Goal: Task Accomplishment & Management: Manage account settings

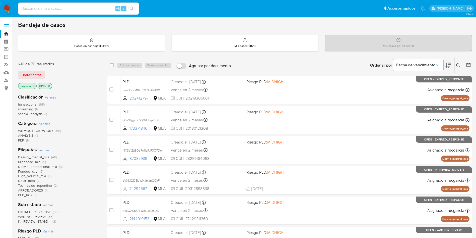
click at [1, 165] on aside "Bandeja Tablero Screening Búsqueda en Listas Watchlist Herramientas Operaciones…" at bounding box center [6, 198] width 12 height 396
click at [457, 64] on icon at bounding box center [458, 65] width 4 height 4
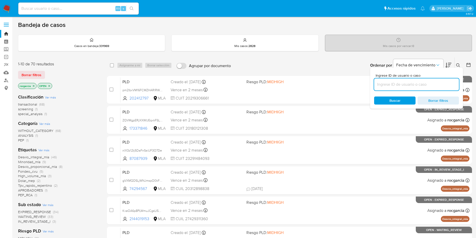
click at [397, 86] on input at bounding box center [416, 84] width 85 height 7
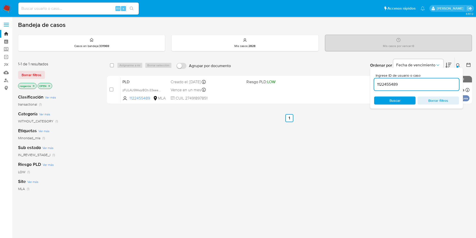
click at [458, 63] on icon at bounding box center [458, 65] width 4 height 4
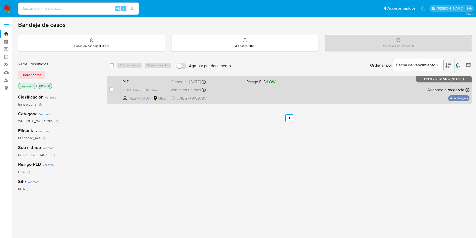
click at [301, 83] on span "Riesgo PLD: LOW" at bounding box center [282, 81] width 72 height 7
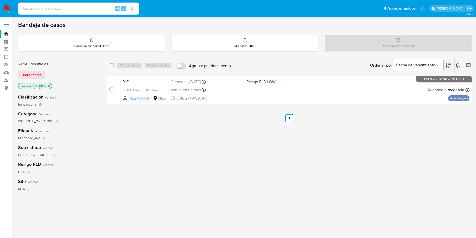
click at [456, 65] on icon at bounding box center [458, 65] width 4 height 4
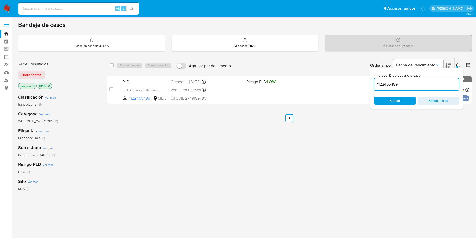
click at [409, 86] on input "1122455489" at bounding box center [416, 84] width 85 height 7
type input "1451402083"
click at [459, 65] on icon at bounding box center [458, 65] width 4 height 4
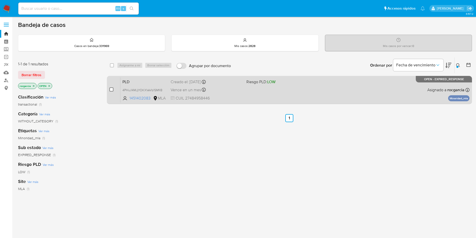
click at [112, 91] on input "checkbox" at bounding box center [111, 89] width 4 height 4
checkbox input "true"
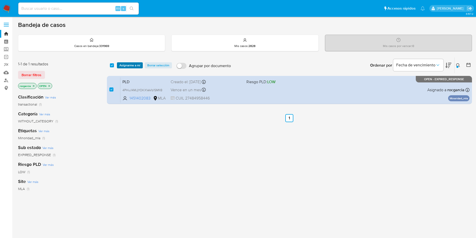
click at [128, 67] on span "Asignarme a mí" at bounding box center [129, 65] width 21 height 5
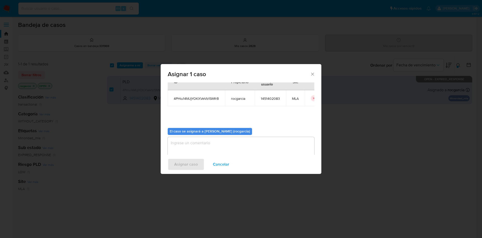
scroll to position [26, 0]
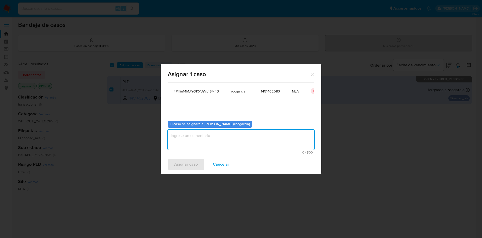
click at [194, 139] on textarea "assign-modal" at bounding box center [241, 139] width 147 height 20
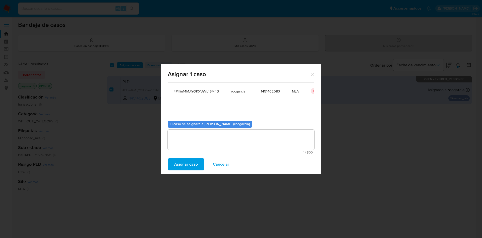
click at [185, 163] on span "Asignar caso" at bounding box center [186, 164] width 24 height 11
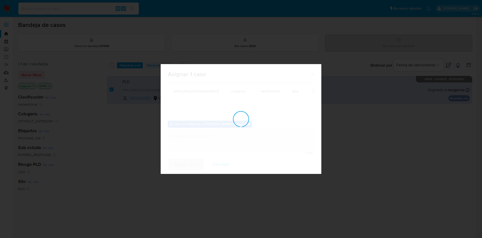
checkbox input "false"
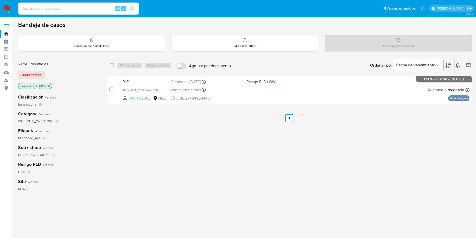
click at [459, 67] on icon at bounding box center [458, 65] width 4 height 4
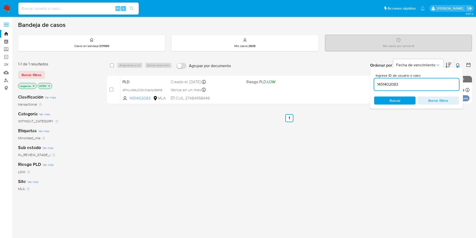
click at [386, 85] on input "1451402083" at bounding box center [416, 84] width 85 height 7
click at [458, 64] on icon at bounding box center [458, 65] width 4 height 4
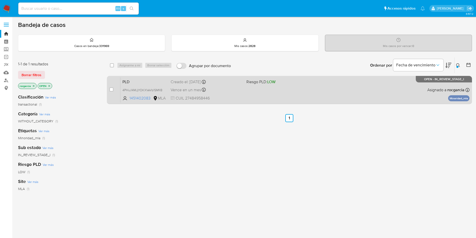
click at [268, 92] on div "PLD 4PHiu14MJjYOKXVeVb1SMfrB 1451402083 MLA Riesgo PLD: LOW Creado el: 12/08/20…" at bounding box center [294, 89] width 349 height 25
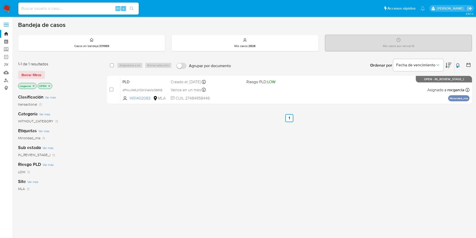
click at [458, 66] on div at bounding box center [457, 67] width 2 height 2
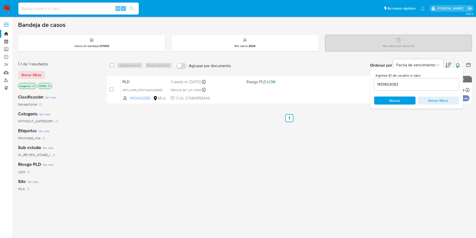
click at [401, 82] on input "1451402083" at bounding box center [416, 84] width 85 height 7
type input "1817204013"
click at [457, 66] on div at bounding box center [457, 67] width 2 height 2
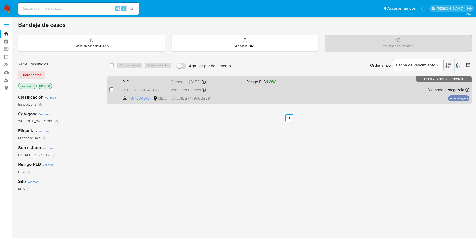
click at [110, 90] on input "checkbox" at bounding box center [111, 89] width 4 height 4
checkbox input "true"
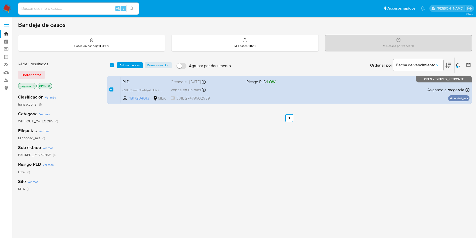
click at [135, 61] on div "select-all-cases-checkbox Asignarme a mí Borrar selección Agrupar por documento…" at bounding box center [289, 65] width 365 height 16
click at [134, 63] on span "Asignarme a mí" at bounding box center [129, 65] width 21 height 5
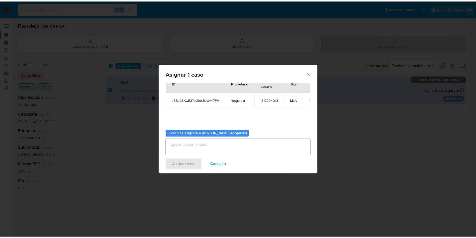
scroll to position [26, 0]
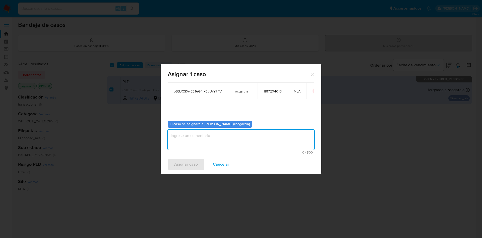
click at [205, 138] on textarea "assign-modal" at bounding box center [241, 139] width 147 height 20
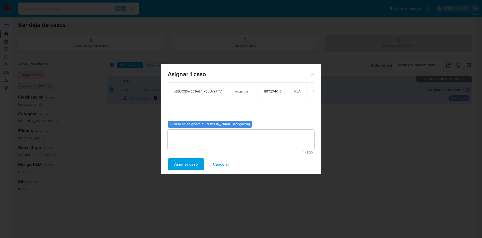
click at [189, 160] on span "Asignar caso" at bounding box center [186, 164] width 24 height 11
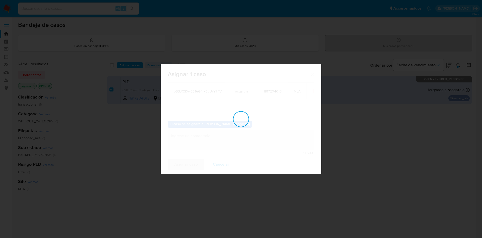
checkbox input "false"
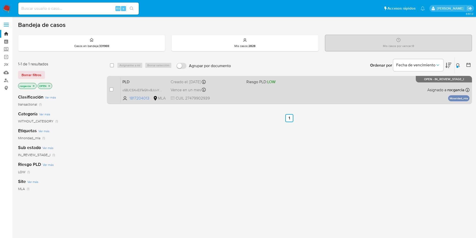
click at [245, 86] on div "PLD oSBJCSXwE3TeGfnxBJUvY7FV 1817204013 MLA Riesgo PLD: LOW Creado el: 12/08/20…" at bounding box center [294, 89] width 349 height 25
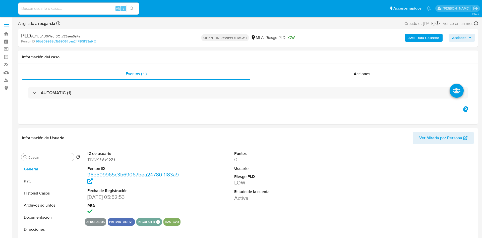
select select "10"
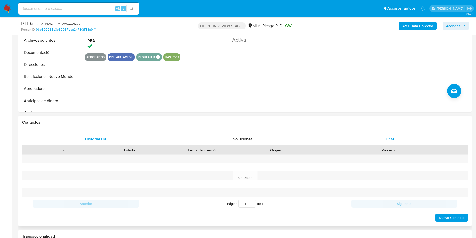
scroll to position [151, 0]
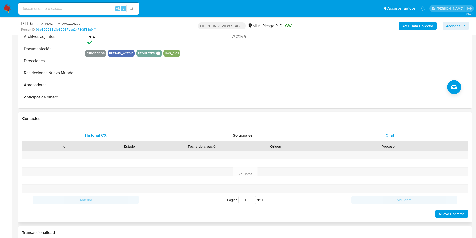
click at [395, 131] on div "Chat" at bounding box center [389, 135] width 135 height 12
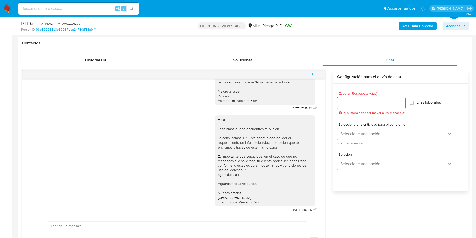
scroll to position [38, 0]
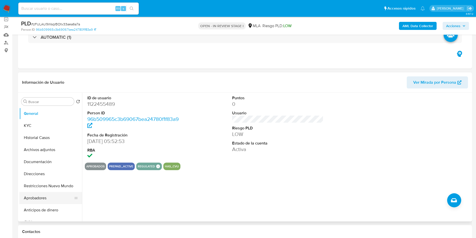
click at [42, 201] on button "Aprobadores" at bounding box center [48, 198] width 59 height 12
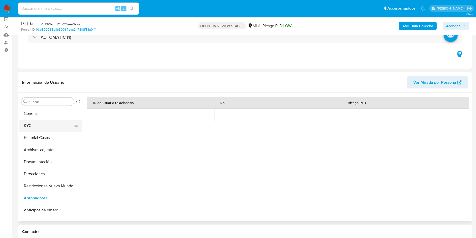
click at [33, 125] on button "KYC" at bounding box center [48, 125] width 59 height 12
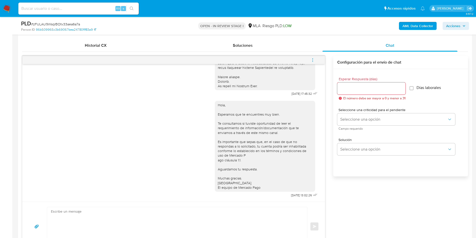
scroll to position [226, 0]
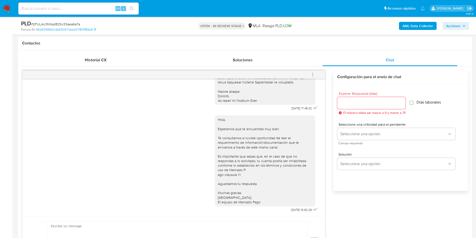
click at [314, 72] on span "menu-action" at bounding box center [312, 75] width 5 height 12
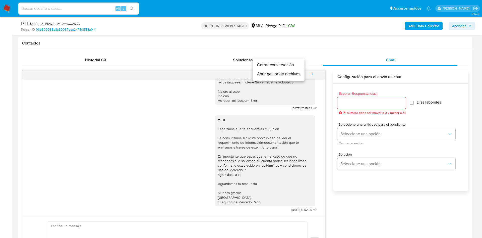
click at [290, 66] on li "Cerrar conversación" at bounding box center [278, 64] width 51 height 9
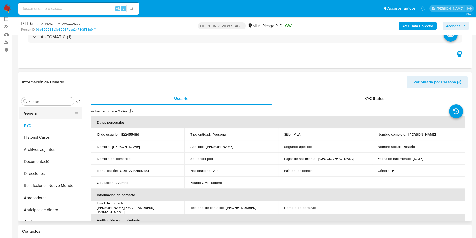
scroll to position [38, 0]
click at [124, 137] on p "1122455489" at bounding box center [129, 134] width 19 height 5
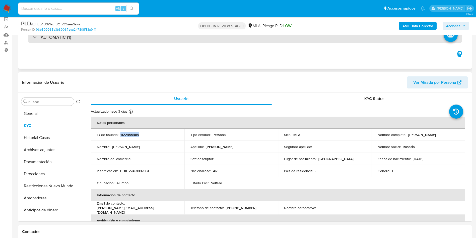
copy p "1122455489"
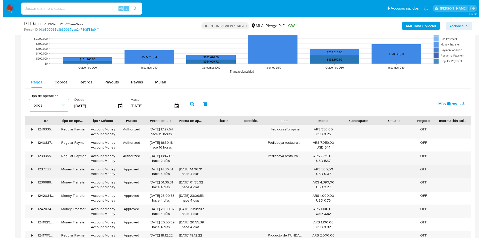
scroll to position [883, 0]
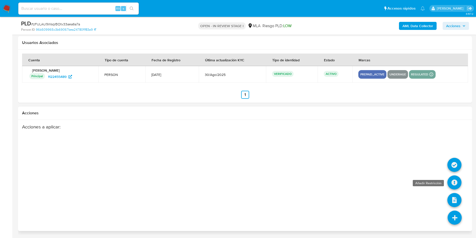
click at [453, 180] on icon at bounding box center [454, 182] width 14 height 14
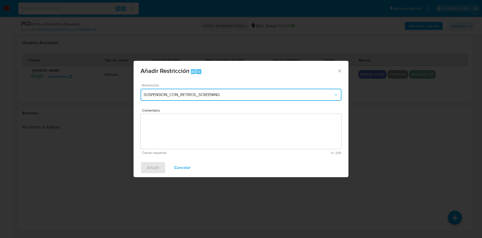
click at [187, 95] on span "SUSPENSION_CON_RETIROS_SCREENING" at bounding box center [239, 94] width 190 height 5
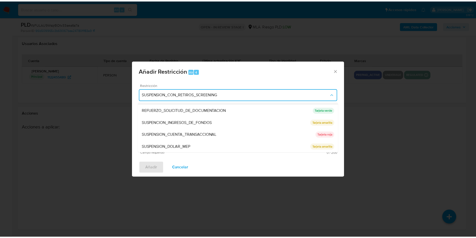
scroll to position [106, 0]
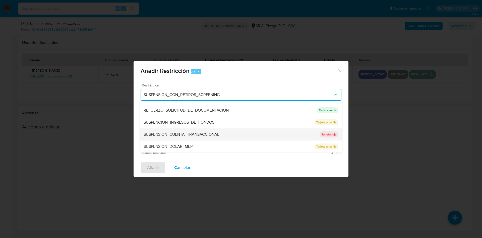
click at [187, 138] on div "SUSPENSION_CUENTA_TRANSACCIONAL" at bounding box center [232, 134] width 176 height 12
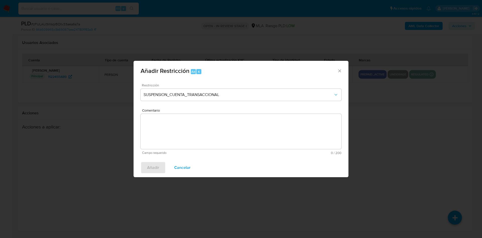
click at [181, 125] on textarea "Comentario" at bounding box center [241, 131] width 201 height 35
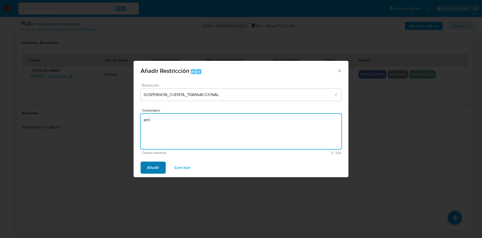
type textarea "aml"
click at [163, 169] on button "Añadir" at bounding box center [153, 167] width 25 height 12
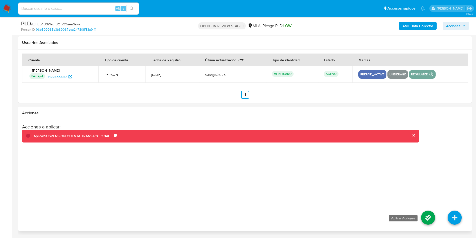
click at [429, 221] on icon at bounding box center [428, 217] width 14 height 14
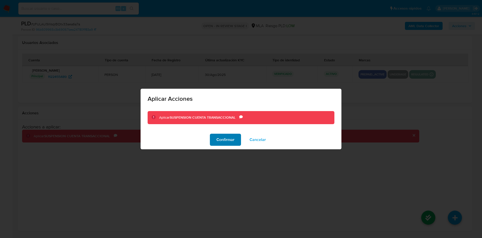
click at [214, 138] on button "Confirmar" at bounding box center [225, 139] width 31 height 12
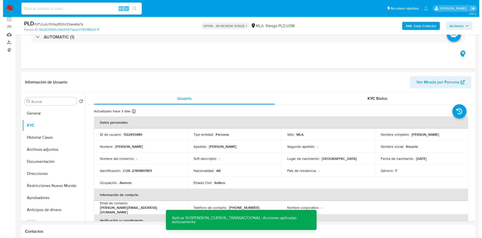
scroll to position [54, 0]
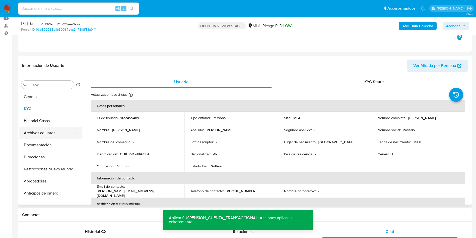
click at [43, 131] on button "Archivos adjuntos" at bounding box center [48, 133] width 59 height 12
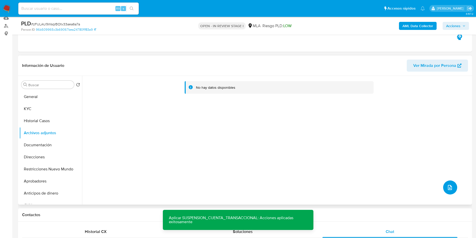
click at [444, 190] on button "upload-file" at bounding box center [450, 187] width 14 height 14
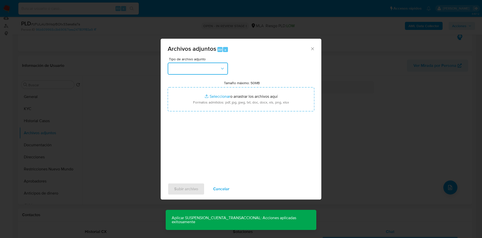
click at [214, 70] on button "button" at bounding box center [198, 68] width 60 height 12
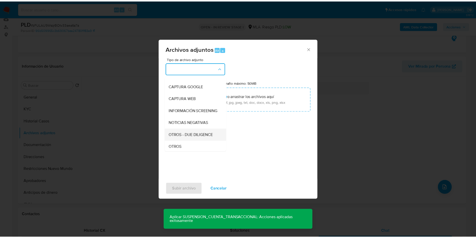
scroll to position [75, 0]
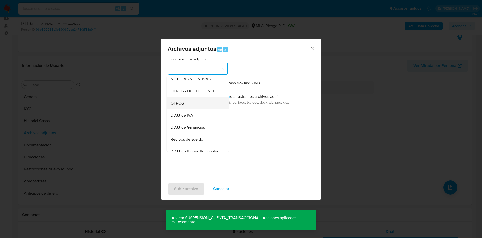
click at [199, 109] on div "OTROS" at bounding box center [196, 103] width 51 height 12
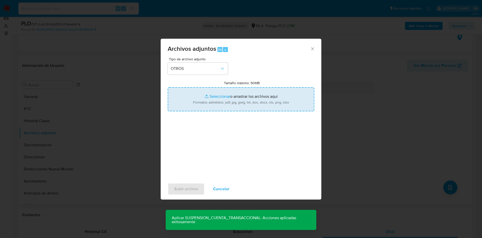
click at [219, 96] on input "Tamaño máximo: 50MB Seleccionar archivos" at bounding box center [241, 99] width 147 height 24
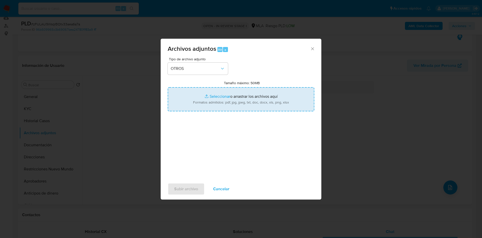
type input "C:\fakepath\Movimientos 1122455489.xlsx"
click at [215, 92] on input "Tamaño máximo: 50MB Seleccionar archivos" at bounding box center [241, 99] width 147 height 24
click at [207, 95] on input "Tamaño máximo: 50MB Seleccionar archivos" at bounding box center [241, 99] width 147 height 24
type input "C:\fakepath\Caselog zFULAU9WsqrBOtv33aea6a7a - 1122455489.docx"
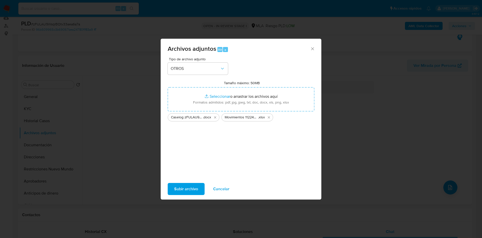
click at [183, 189] on span "Subir archivo" at bounding box center [186, 188] width 24 height 11
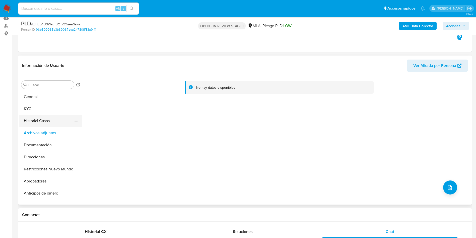
click at [35, 117] on button "Historial Casos" at bounding box center [48, 121] width 59 height 12
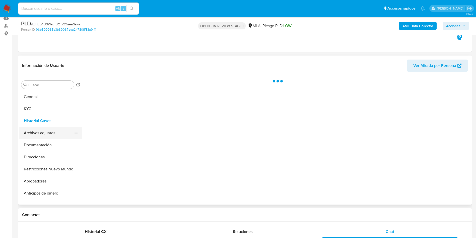
click at [36, 129] on button "Archivos adjuntos" at bounding box center [48, 133] width 59 height 12
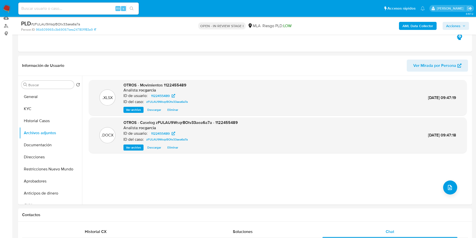
click at [413, 26] on b "AML Data Collector" at bounding box center [418, 26] width 31 height 8
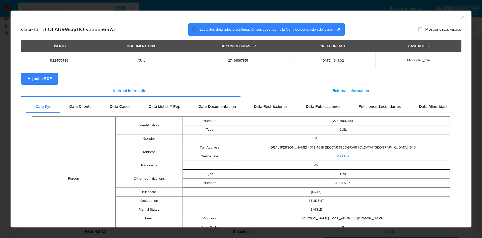
click at [356, 88] on span "External information" at bounding box center [350, 91] width 36 height 6
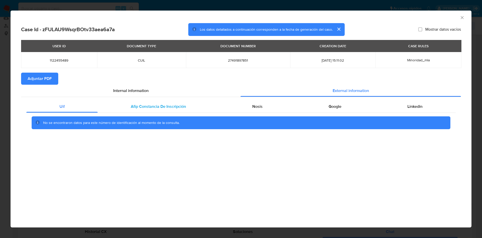
click at [176, 102] on div "Afip Constancia De Inscripción" at bounding box center [158, 106] width 121 height 12
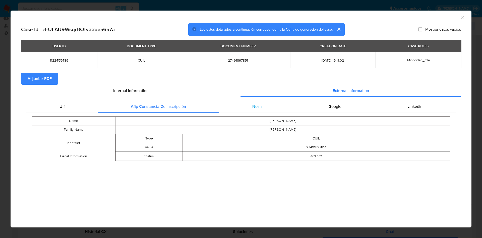
click at [263, 105] on div "Nosis" at bounding box center [257, 106] width 76 height 12
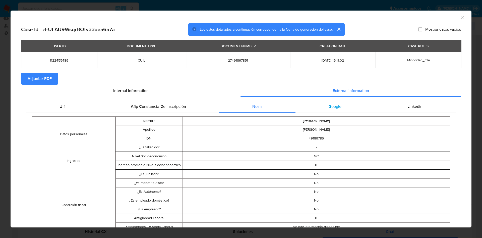
click at [330, 106] on span "Google" at bounding box center [334, 106] width 13 height 6
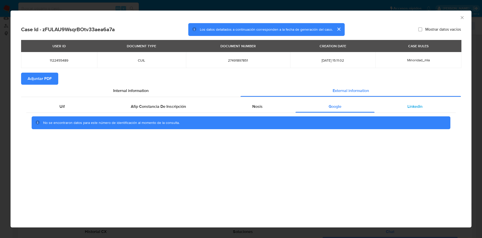
click at [401, 111] on div "Linkedin" at bounding box center [414, 106] width 81 height 12
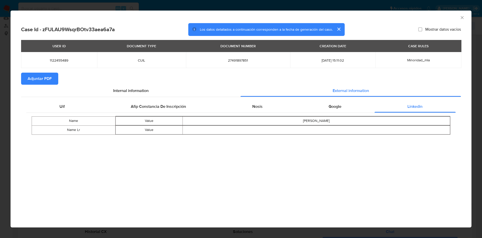
click at [62, 80] on section "Adjuntar PDF" at bounding box center [241, 79] width 440 height 12
click at [37, 85] on div "Internal information" at bounding box center [130, 91] width 219 height 12
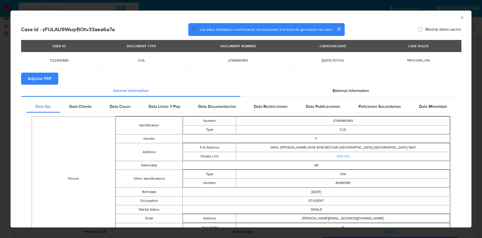
click at [44, 79] on span "Adjuntar PDF" at bounding box center [40, 78] width 24 height 11
click at [452, 20] on div "AML Data Collector" at bounding box center [241, 17] width 461 height 13
click at [452, 19] on div "AML Data Collector" at bounding box center [241, 17] width 461 height 13
click at [459, 17] on icon "Cerrar ventana" at bounding box center [461, 17] width 5 height 5
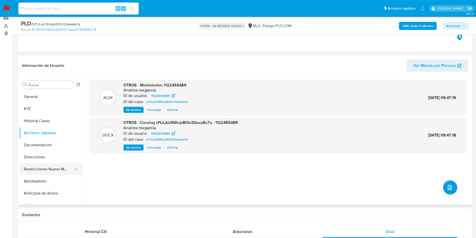
click at [21, 164] on button "Restricciones Nuevo Mundo" at bounding box center [48, 169] width 59 height 12
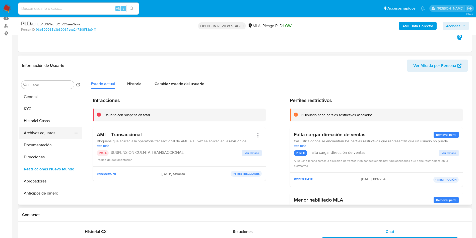
click at [46, 131] on button "Archivos adjuntos" at bounding box center [48, 133] width 59 height 12
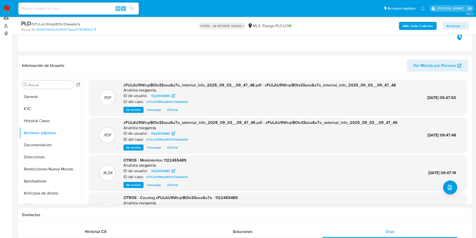
click at [452, 25] on span "Acciones" at bounding box center [453, 26] width 14 height 8
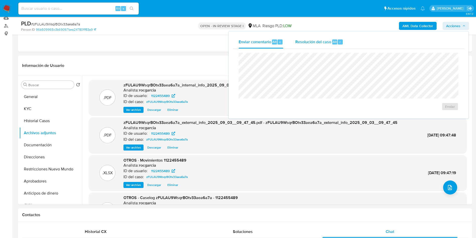
click at [336, 42] on span "Alt" at bounding box center [335, 41] width 4 height 5
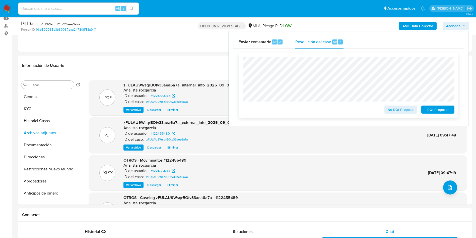
click at [437, 113] on span "ROI Proposal" at bounding box center [438, 109] width 26 height 7
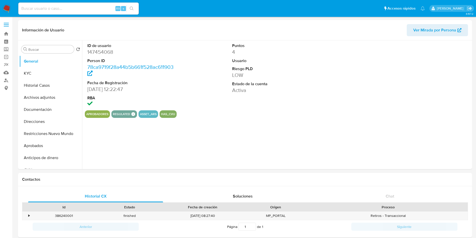
select select "10"
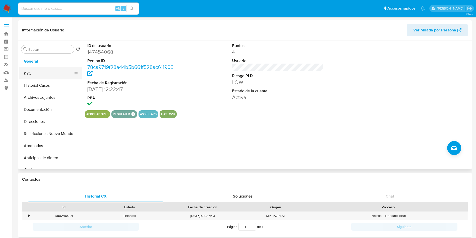
click at [41, 73] on button "KYC" at bounding box center [48, 73] width 59 height 12
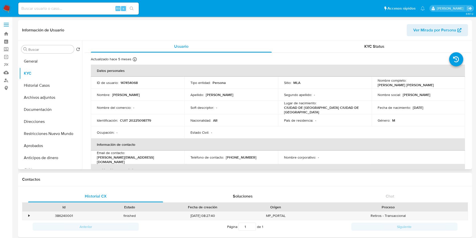
click at [141, 119] on p "CUIT 20225098779" at bounding box center [135, 120] width 31 height 5
copy p "20225098779"
click at [138, 155] on p "agustin@dezamarin.com.ar" at bounding box center [137, 159] width 80 height 9
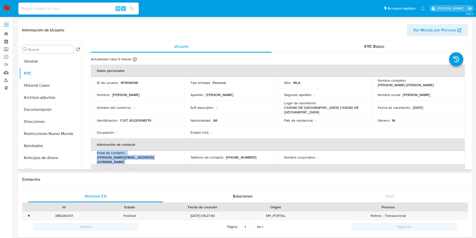
click at [138, 155] on p "agustin@dezamarin.com.ar" at bounding box center [137, 159] width 80 height 9
click at [128, 157] on p "agustin@dezamarin.com.ar" at bounding box center [137, 159] width 80 height 9
drag, startPoint x: 127, startPoint y: 156, endPoint x: 175, endPoint y: 154, distance: 48.0
click at [175, 154] on div "Email de contacto : agustin@dezamarin.com.ar" at bounding box center [138, 157] width 82 height 14
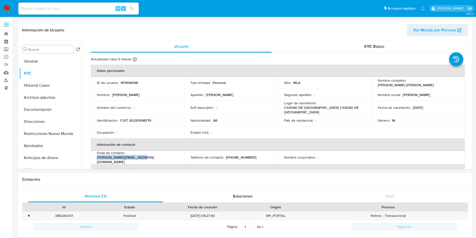
copy p "agustin@dezamarin.com.ar"
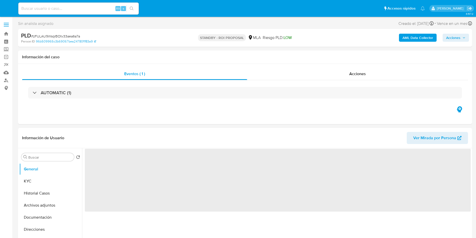
select select "10"
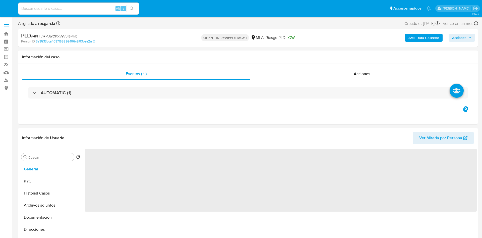
select select "10"
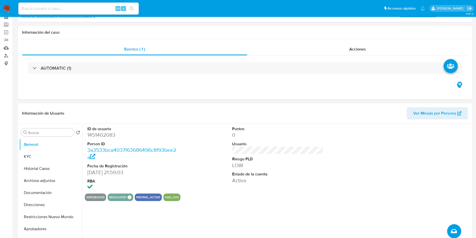
scroll to position [113, 0]
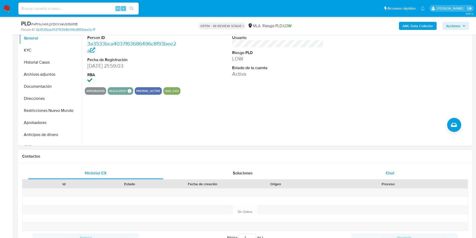
click at [400, 169] on div "Chat" at bounding box center [389, 173] width 135 height 12
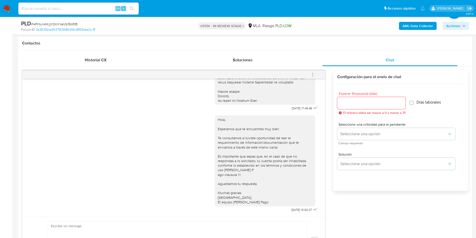
scroll to position [75, 0]
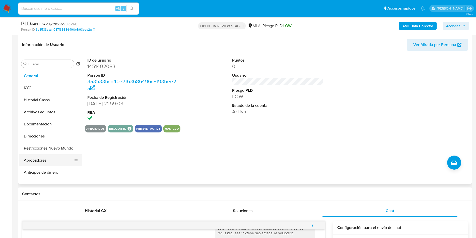
click at [38, 160] on button "Aprobadores" at bounding box center [48, 160] width 59 height 12
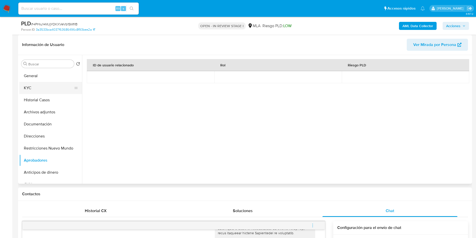
click at [45, 90] on button "KYC" at bounding box center [48, 88] width 59 height 12
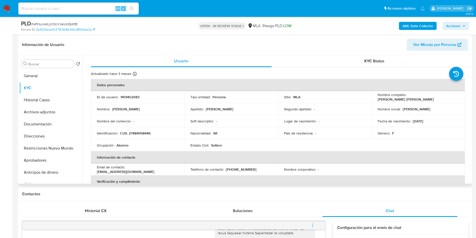
click at [127, 99] on p "1451402083" at bounding box center [129, 97] width 19 height 5
click at [128, 99] on p "1451402083" at bounding box center [129, 97] width 19 height 5
copy p "1451402083"
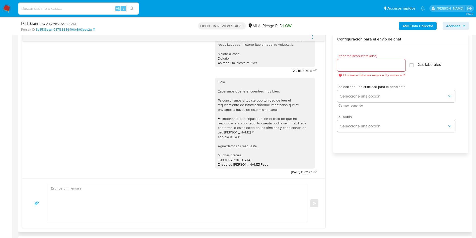
click at [312, 36] on icon "menu-action" at bounding box center [312, 37] width 5 height 5
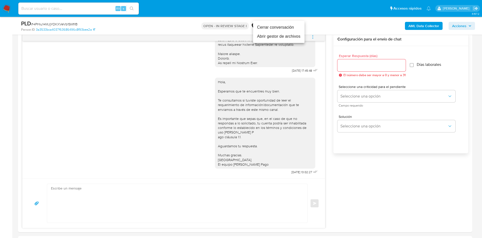
click at [286, 30] on li "Cerrar conversación" at bounding box center [278, 27] width 51 height 9
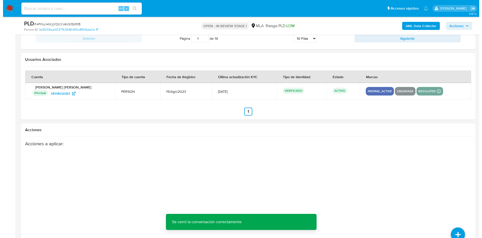
scroll to position [883, 0]
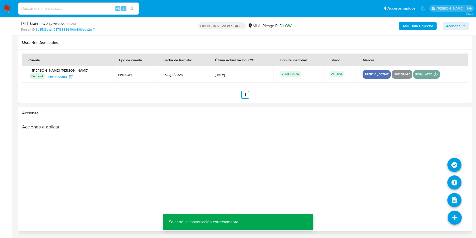
click at [453, 219] on icon at bounding box center [455, 217] width 14 height 14
click at [453, 181] on icon at bounding box center [454, 182] width 14 height 14
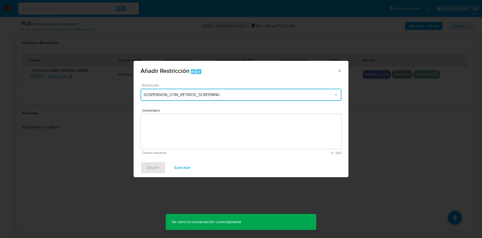
click at [168, 92] on span "SUSPENSION_CON_RETIROS_SCREENING" at bounding box center [239, 94] width 190 height 5
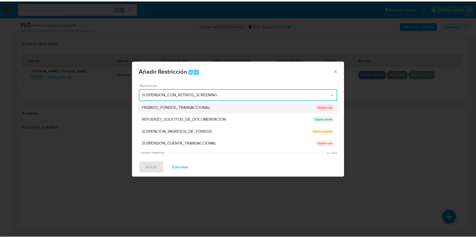
scroll to position [106, 0]
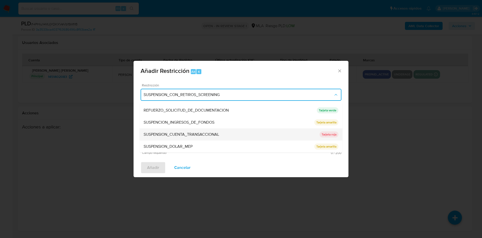
click at [191, 134] on span "SUSPENSION_CUENTA_TRANSACCIONAL" at bounding box center [182, 134] width 76 height 5
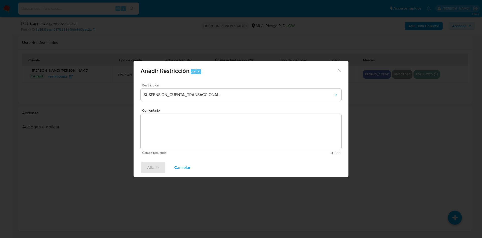
click at [188, 128] on textarea "Comentario" at bounding box center [241, 131] width 201 height 35
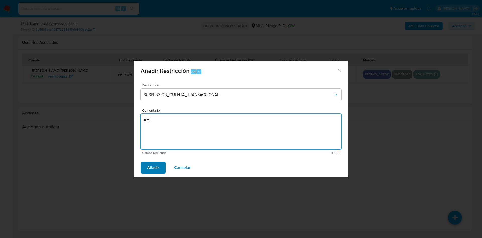
type textarea "AML"
click at [153, 172] on span "Añadir" at bounding box center [153, 167] width 12 height 11
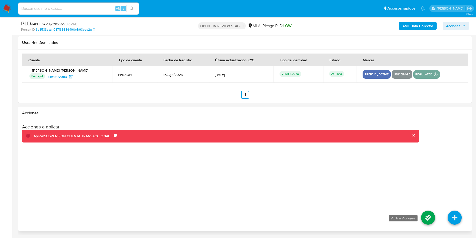
click at [423, 214] on icon at bounding box center [428, 217] width 14 height 14
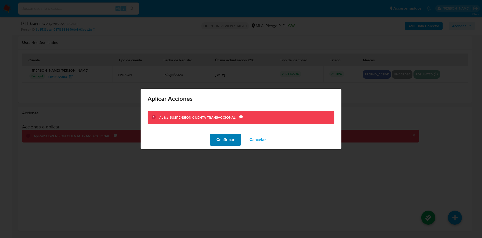
click at [231, 138] on span "Confirmar" at bounding box center [225, 139] width 18 height 11
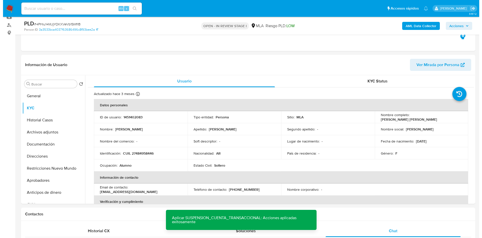
scroll to position [54, 0]
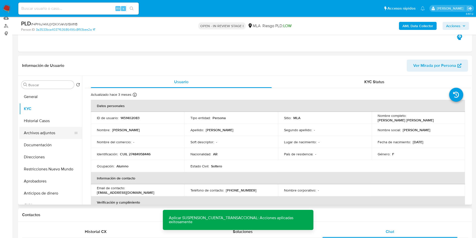
click at [42, 134] on button "Archivos adjuntos" at bounding box center [48, 133] width 59 height 12
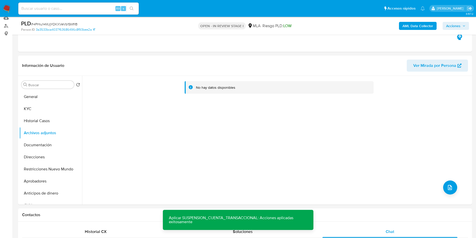
click at [403, 23] on b "AML Data Collector" at bounding box center [418, 26] width 31 height 8
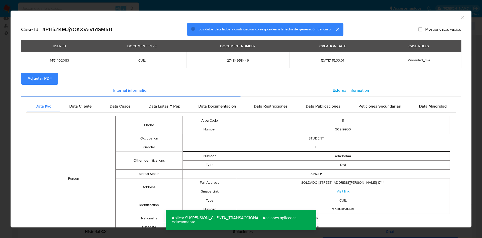
click at [341, 91] on span "External information" at bounding box center [350, 91] width 36 height 6
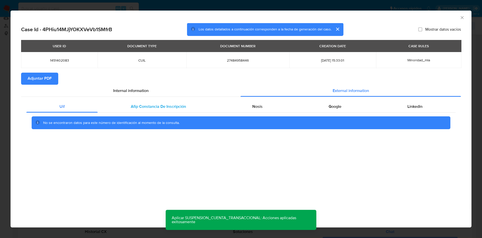
drag, startPoint x: 150, startPoint y: 105, endPoint x: 158, endPoint y: 106, distance: 8.6
click at [150, 105] on span "Afip Constancia De Inscripción" at bounding box center [158, 106] width 55 height 6
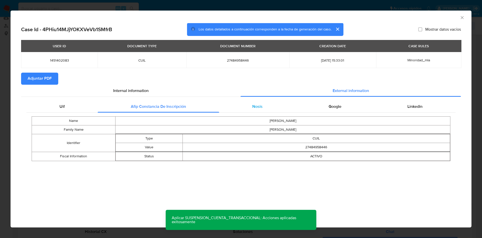
click at [249, 103] on div "Nosis" at bounding box center [257, 106] width 76 height 12
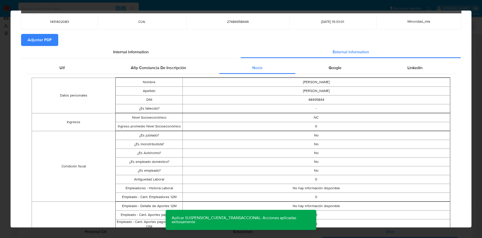
scroll to position [0, 0]
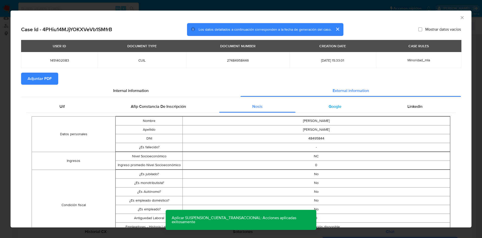
click at [317, 110] on div "Google" at bounding box center [334, 106] width 79 height 12
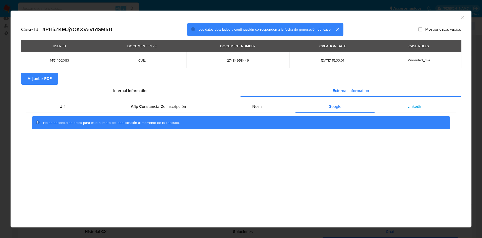
click at [404, 105] on div "Linkedin" at bounding box center [414, 106] width 81 height 12
click at [37, 79] on span "Adjuntar PDF" at bounding box center [40, 78] width 24 height 11
click at [461, 17] on icon "Cerrar ventana" at bounding box center [461, 17] width 5 height 5
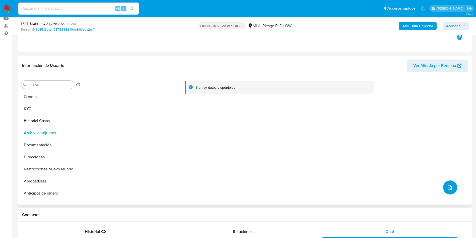
click at [443, 186] on button "upload-file" at bounding box center [450, 187] width 14 height 14
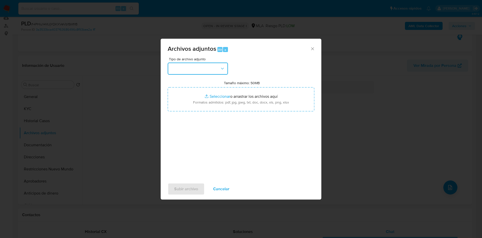
click at [185, 66] on button "button" at bounding box center [198, 68] width 60 height 12
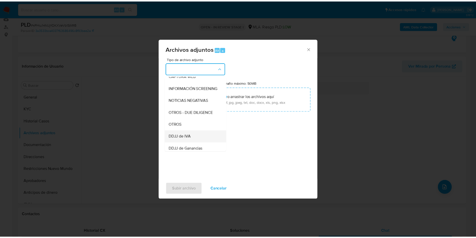
scroll to position [76, 0]
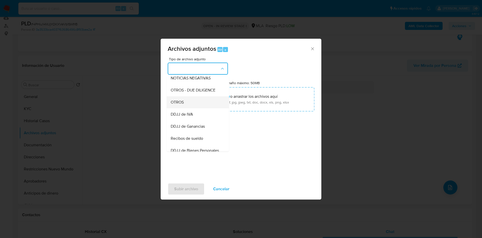
click at [184, 108] on div "OTROS" at bounding box center [196, 102] width 51 height 12
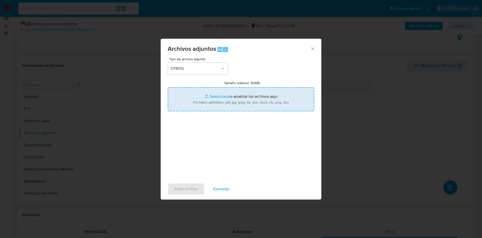
click at [216, 98] on input "Tamaño máximo: 50MB Seleccionar archivos" at bounding box center [241, 99] width 147 height 24
type input "C:\fakepath\Caselog 4PHiu14MJjYOKXVeVb1SMfrB - 1451402083.docx"
click at [211, 95] on input "Tamaño máximo: 50MB Seleccionar archivos" at bounding box center [241, 99] width 147 height 24
type input "C:\fakepath\Movimientos 1451402083.xlsx"
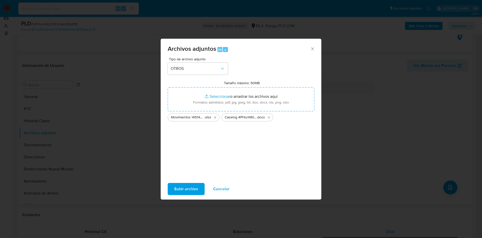
click at [183, 190] on span "Subir archivo" at bounding box center [186, 188] width 24 height 11
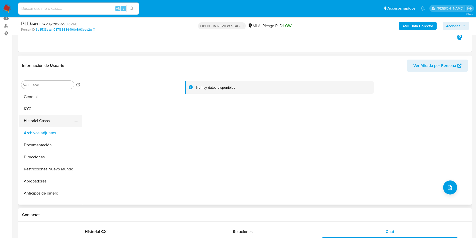
click at [34, 120] on button "Historial Casos" at bounding box center [48, 121] width 59 height 12
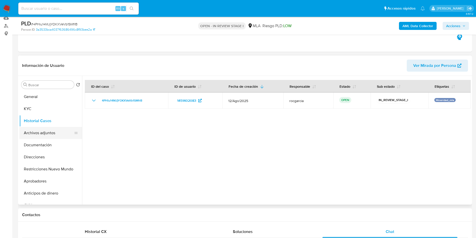
click at [40, 131] on button "Archivos adjuntos" at bounding box center [48, 133] width 59 height 12
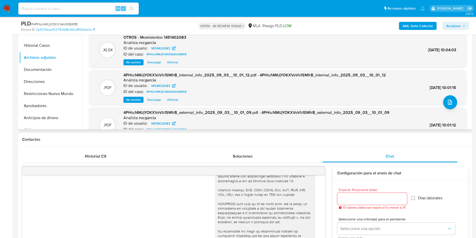
scroll to position [0, 0]
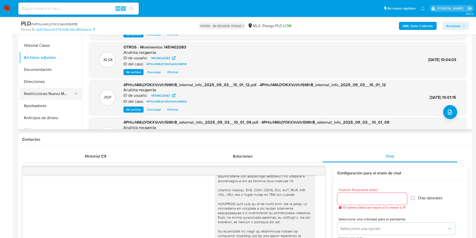
click at [54, 98] on button "Restricciones Nuevo Mundo" at bounding box center [48, 94] width 59 height 12
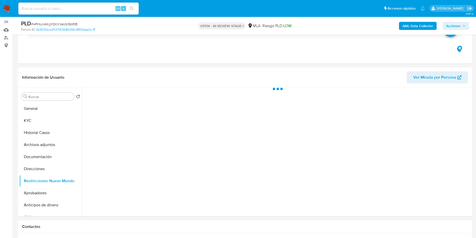
scroll to position [54, 0]
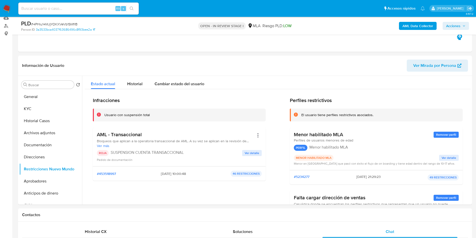
click at [448, 29] on span "Acciones" at bounding box center [453, 26] width 14 height 8
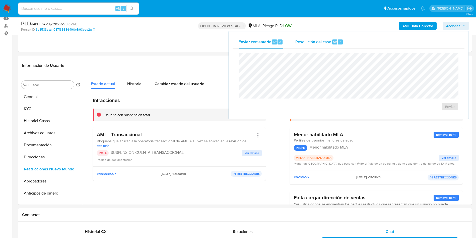
click at [307, 43] on span "Resolución del caso" at bounding box center [313, 42] width 36 height 6
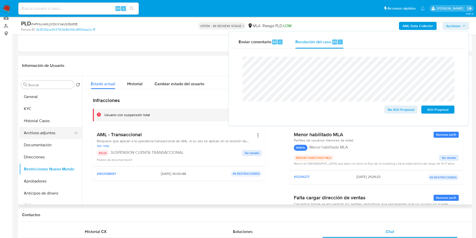
click at [47, 133] on button "Archivos adjuntos" at bounding box center [48, 133] width 59 height 12
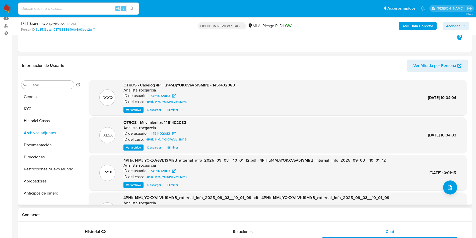
click at [174, 110] on span "Eliminar" at bounding box center [172, 109] width 11 height 5
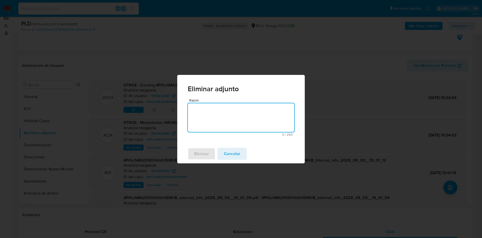
click at [214, 124] on textarea "Razón" at bounding box center [241, 117] width 106 height 29
click at [200, 155] on span "Eliminar" at bounding box center [201, 153] width 15 height 11
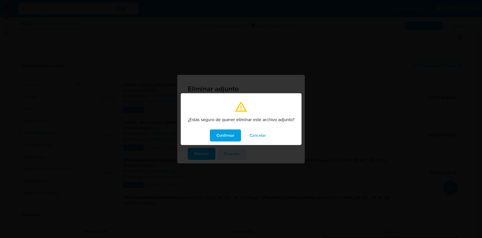
click at [221, 132] on span "Confirmar" at bounding box center [225, 135] width 18 height 11
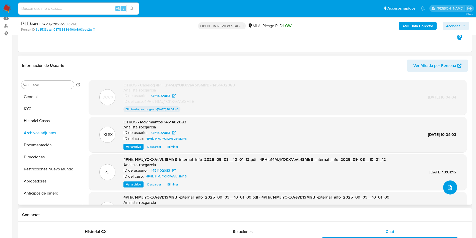
click at [449, 187] on icon "upload-file" at bounding box center [450, 187] width 6 height 6
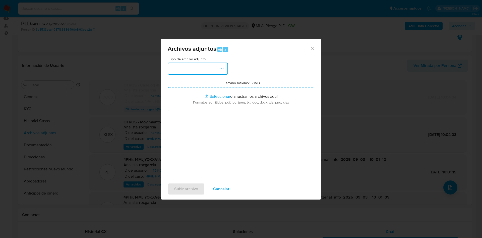
click at [200, 73] on button "button" at bounding box center [198, 68] width 60 height 12
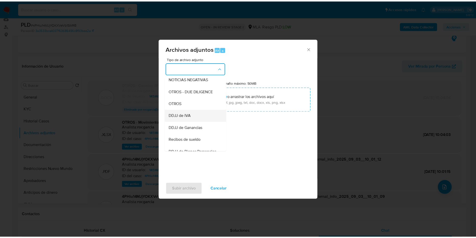
scroll to position [75, 0]
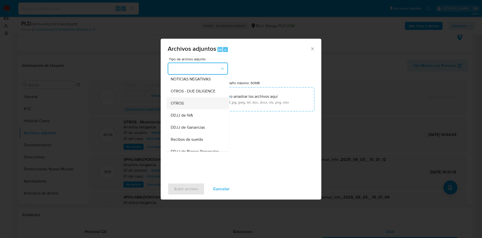
click at [191, 109] on div "OTROS" at bounding box center [196, 103] width 51 height 12
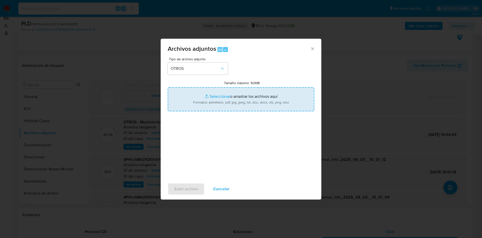
click at [216, 97] on input "Tamaño máximo: 50MB Seleccionar archivos" at bounding box center [241, 99] width 147 height 24
type input "C:\fakepath\Caselog 4PHiu14MJjYOKXVeVb1SMfrB - 1451402083 - .docx"
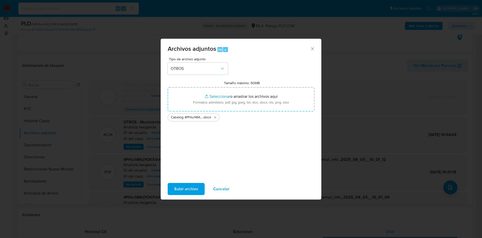
click at [192, 186] on span "Subir archivo" at bounding box center [186, 188] width 24 height 11
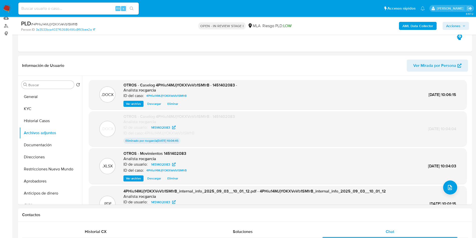
click at [453, 24] on span "Acciones" at bounding box center [453, 26] width 14 height 8
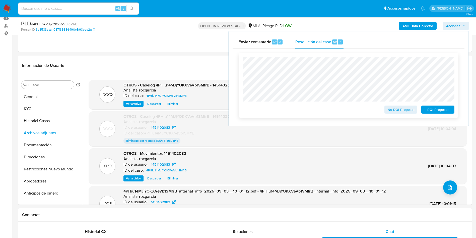
click at [439, 112] on span "ROI Proposal" at bounding box center [438, 109] width 26 height 7
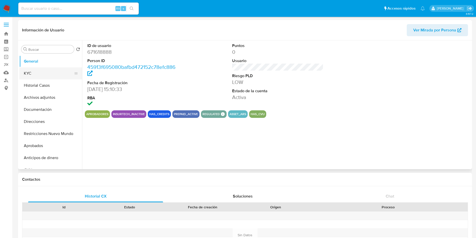
click at [40, 76] on button "KYC" at bounding box center [48, 73] width 59 height 12
select select "10"
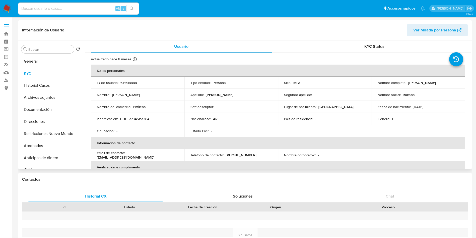
click at [145, 119] on p "CUIT 27345151384" at bounding box center [134, 118] width 29 height 5
copy p "27345151384"
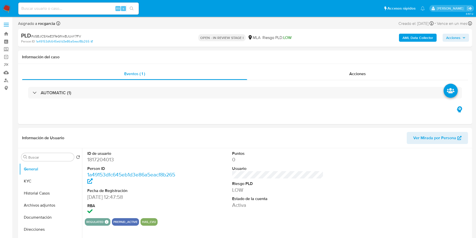
select select "10"
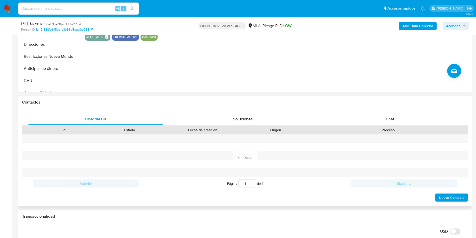
scroll to position [226, 0]
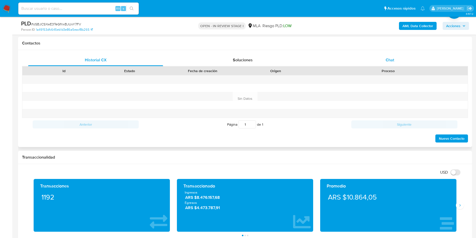
click at [362, 60] on div "Chat" at bounding box center [389, 60] width 135 height 12
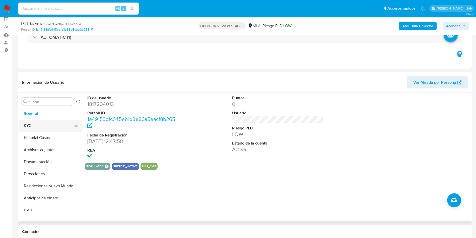
scroll to position [0, 0]
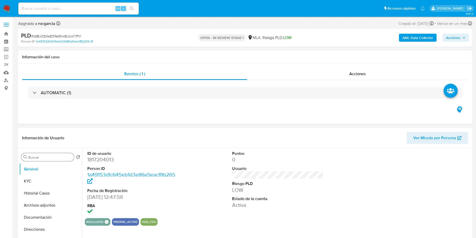
click at [45, 158] on input "Buscar" at bounding box center [50, 157] width 44 height 5
type input "a"
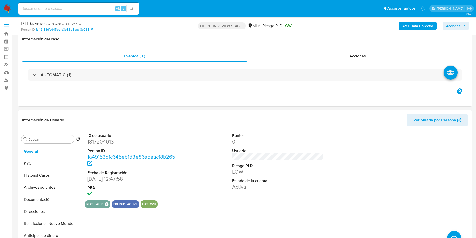
scroll to position [38, 0]
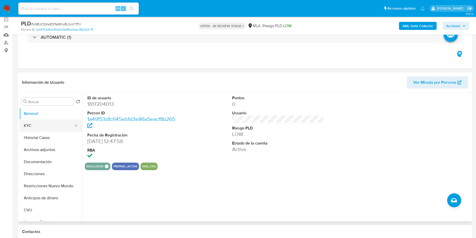
click at [41, 121] on button "KYC" at bounding box center [48, 125] width 59 height 12
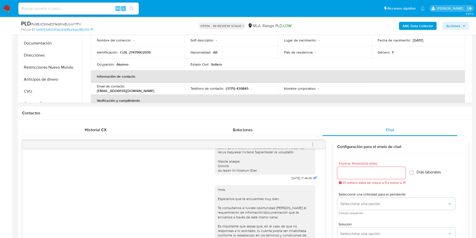
scroll to position [75, 0]
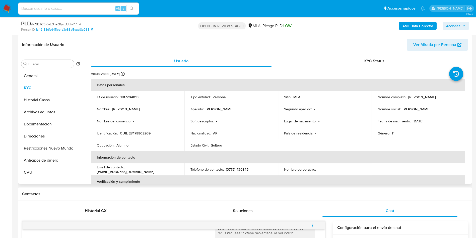
click at [144, 131] on p "CUIL 27479902939" at bounding box center [135, 133] width 31 height 5
copy p "27479902939"
click at [43, 133] on button "Direcciones" at bounding box center [48, 136] width 59 height 12
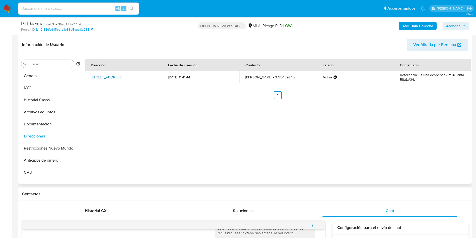
click at [106, 77] on link "Calle Chile 471, Monte Caseros, Corrientes, 3220, Argentina 471" at bounding box center [106, 77] width 31 height 5
click at [25, 76] on button "General" at bounding box center [48, 76] width 59 height 12
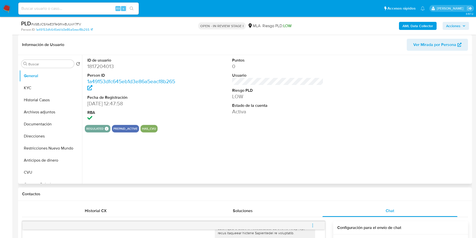
click at [105, 68] on dd "1817204013" at bounding box center [133, 66] width 92 height 7
copy dd "1817204013"
click at [417, 22] on b "AML Data Collector" at bounding box center [418, 26] width 31 height 8
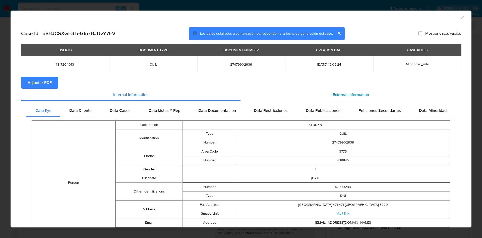
click at [360, 95] on span "External information" at bounding box center [350, 95] width 36 height 6
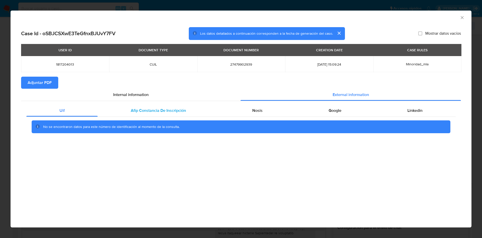
drag, startPoint x: 160, startPoint y: 107, endPoint x: 241, endPoint y: 110, distance: 80.3
click at [161, 107] on span "Afip Constancia De Inscripción" at bounding box center [158, 110] width 55 height 6
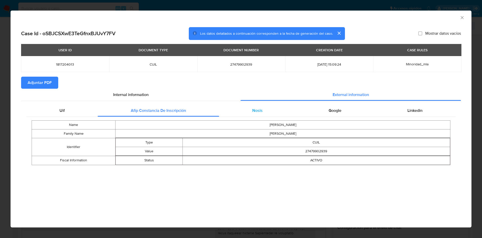
click at [248, 111] on div "Nosis" at bounding box center [257, 110] width 76 height 12
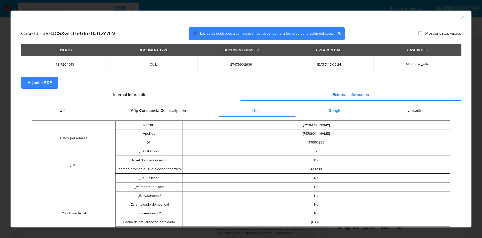
click at [347, 111] on div "Google" at bounding box center [334, 110] width 79 height 12
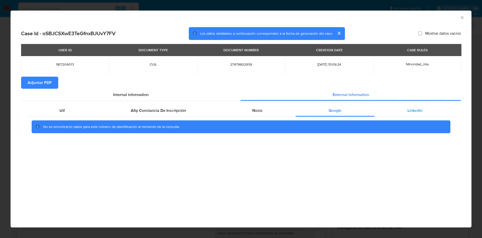
click at [397, 110] on div "Linkedin" at bounding box center [414, 110] width 81 height 12
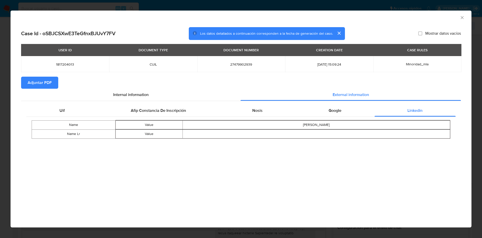
click at [40, 82] on span "Adjuntar PDF" at bounding box center [40, 82] width 24 height 11
click at [460, 18] on icon "Cerrar ventana" at bounding box center [461, 17] width 5 height 5
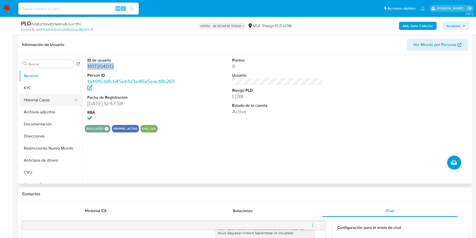
click at [29, 94] on button "Historial Casos" at bounding box center [48, 100] width 59 height 12
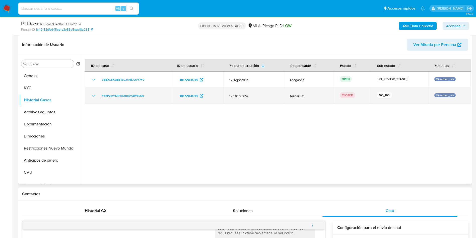
click at [93, 96] on icon "Mostrar/Ocultar" at bounding box center [94, 96] width 6 height 6
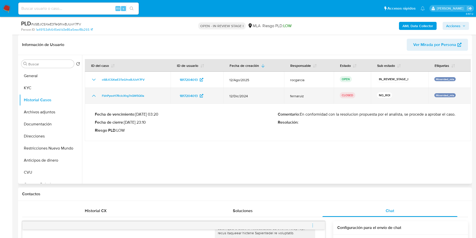
click at [93, 96] on icon "Mostrar/Ocultar" at bounding box center [94, 96] width 4 height 2
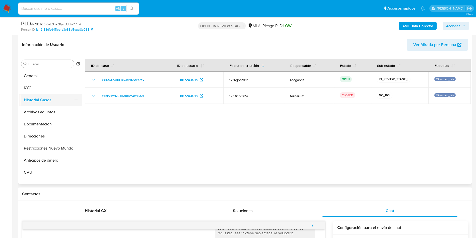
click at [42, 105] on button "Historial Casos" at bounding box center [48, 100] width 59 height 12
click at [42, 112] on button "Archivos adjuntos" at bounding box center [48, 112] width 59 height 12
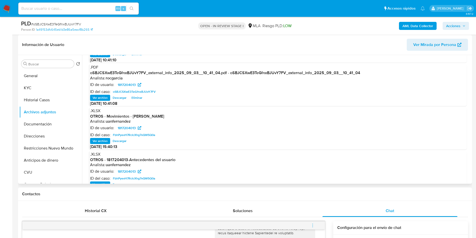
scroll to position [42, 0]
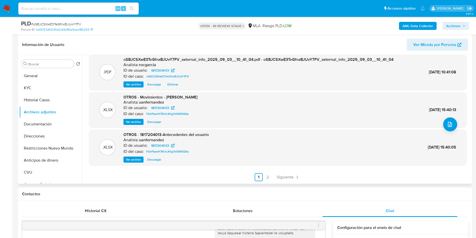
click at [267, 176] on link "2" at bounding box center [268, 177] width 8 height 8
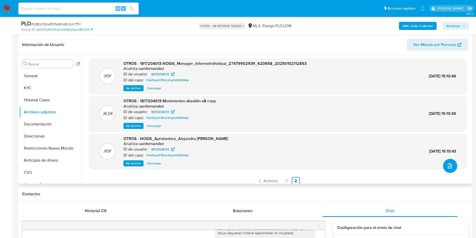
scroll to position [0, 0]
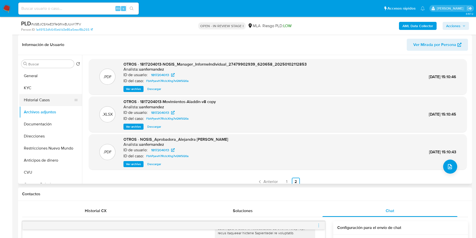
click at [35, 102] on button "Historial Casos" at bounding box center [48, 100] width 59 height 12
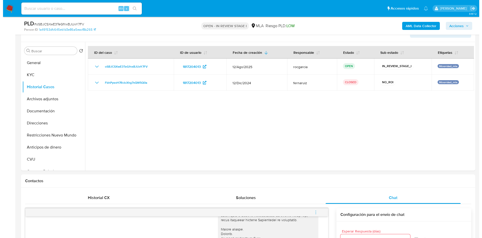
scroll to position [75, 0]
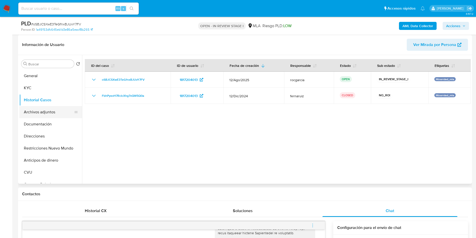
click at [43, 112] on button "Archivos adjuntos" at bounding box center [48, 112] width 59 height 12
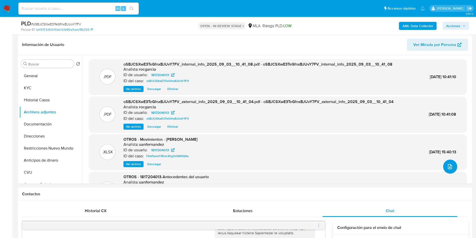
click at [444, 165] on button "upload-file" at bounding box center [450, 166] width 14 height 14
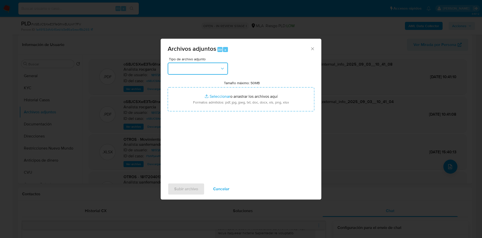
click at [197, 68] on button "button" at bounding box center [198, 68] width 60 height 12
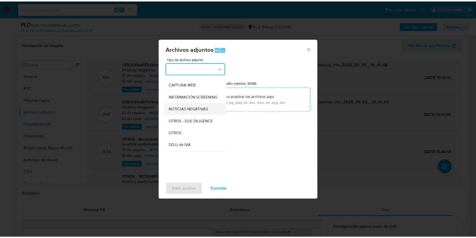
scroll to position [39, 0]
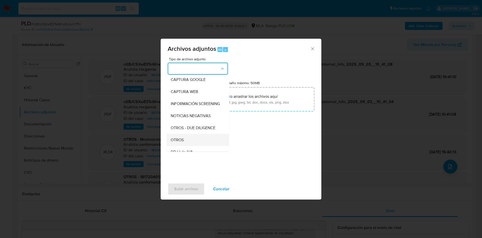
click at [185, 142] on div "OTROS" at bounding box center [196, 140] width 51 height 12
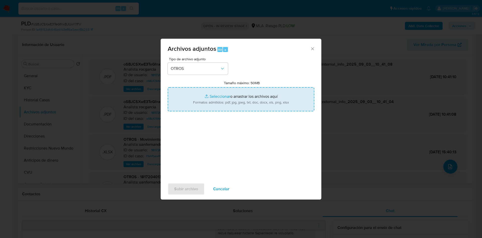
click at [215, 92] on input "Tamaño máximo: 50MB Seleccionar archivos" at bounding box center [241, 99] width 147 height 24
type input "C:\fakepath\Caselog oSBJCSXwE3TeGfnxBJUvY7FV - 1817204013.docx"
click at [219, 97] on input "Tamaño máximo: 50MB Seleccionar archivos" at bounding box center [241, 99] width 147 height 24
type input "C:\fakepath\Movimientos 1817204013.xlsx"
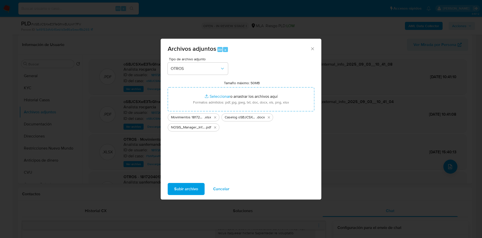
click at [182, 190] on span "Subir archivo" at bounding box center [186, 188] width 24 height 11
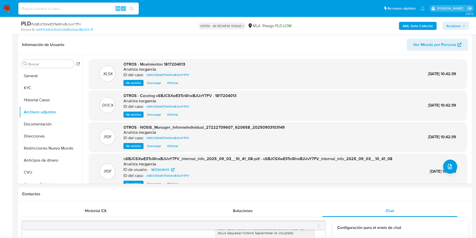
click at [34, 88] on button "KYC" at bounding box center [50, 88] width 63 height 12
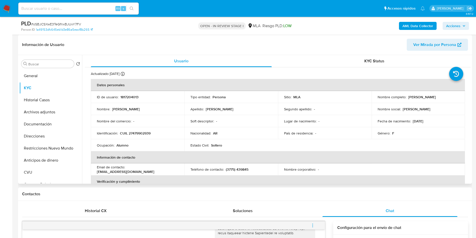
drag, startPoint x: 407, startPoint y: 95, endPoint x: 454, endPoint y: 95, distance: 47.4
click at [454, 95] on div "Nombre completo : Antonella Alejandra Taborda" at bounding box center [419, 97] width 82 height 5
copy p "[PERSON_NAME]"
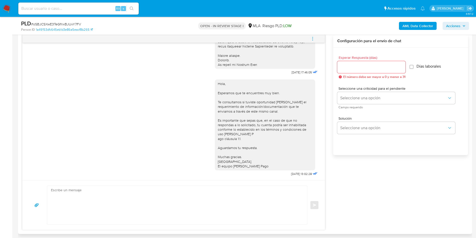
scroll to position [263, 0]
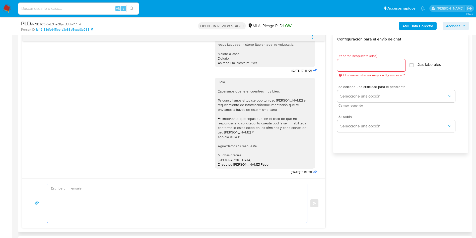
click at [167, 192] on textarea at bounding box center [176, 203] width 250 height 39
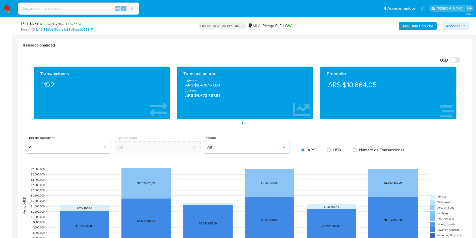
scroll to position [386, 0]
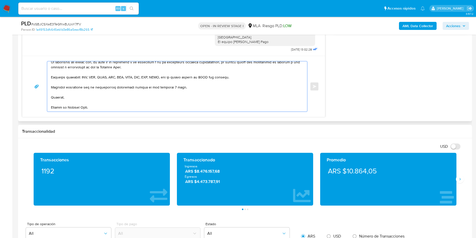
drag, startPoint x: 52, startPoint y: 187, endPoint x: 128, endPoint y: 98, distance: 117.1
click at [128, 98] on textarea at bounding box center [176, 86] width 250 height 50
click at [128, 99] on textarea at bounding box center [176, 86] width 250 height 50
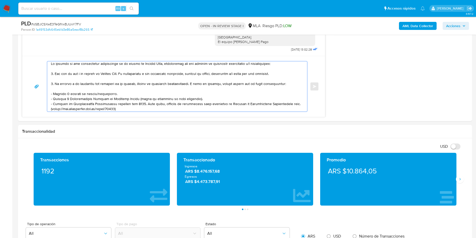
scroll to position [0, 0]
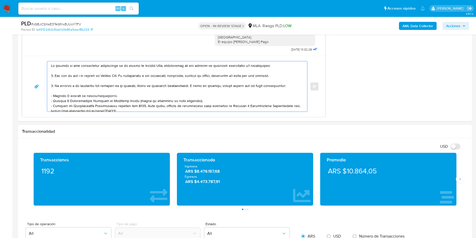
drag, startPoint x: 183, startPoint y: 78, endPoint x: 8, endPoint y: 46, distance: 178.6
click at [8, 46] on section "Bandeja Tablero Screening Búsqueda en Listas Watchlist Herramientas Operaciones…" at bounding box center [238, 180] width 476 height 1132
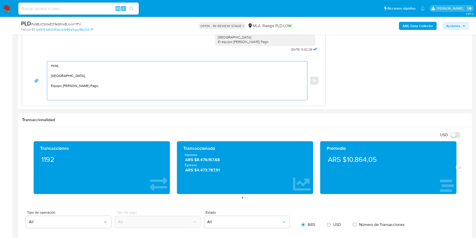
paste textarea "[PERSON_NAME]"
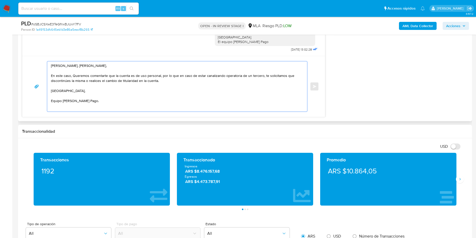
click at [76, 76] on textarea "Hola, Antonella Alejandra Taborda, En este caso, Queremos comentarte que la cue…" at bounding box center [176, 86] width 250 height 50
click at [259, 75] on textarea "Hola, Antonella Alejandra Taborda, En este caso, queremos comentarte que la cue…" at bounding box center [176, 86] width 250 height 50
paste textarea "Alejandra Isabel Varga - CUIT 27222709607"
click at [250, 82] on textarea "Hola, Antonella Alejandra Taborda, En este caso, queremos comentarte que la cue…" at bounding box center [176, 86] width 250 height 50
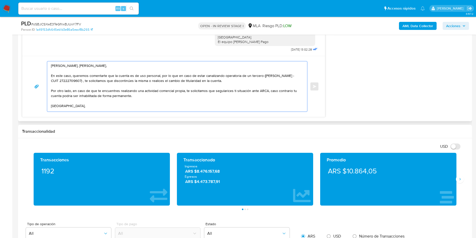
click at [223, 91] on textarea "Hola, Antonella Alejandra Taborda, En este caso, queremos comentarte que la cue…" at bounding box center [176, 86] width 250 height 50
click at [0, 0] on lt-span "r egularices" at bounding box center [0, 0] width 0 height 0
click at [234, 91] on textarea "Hola, Antonella Alejandra Taborda, En este caso, queremos comentarte que la cue…" at bounding box center [176, 86] width 250 height 50
drag, startPoint x: 91, startPoint y: 89, endPoint x: 127, endPoint y: 89, distance: 35.6
click at [127, 89] on textarea "Hola, Antonella Alejandra Taborda, En este caso, queremos comentarte que la cue…" at bounding box center [176, 86] width 250 height 50
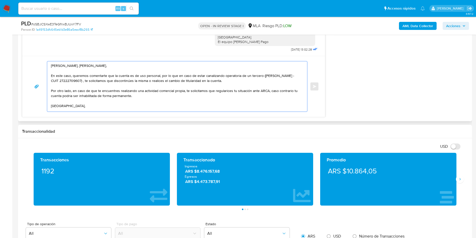
click at [127, 89] on textarea "Hola, Antonella Alejandra Taborda, En este caso, queremos comentarte que la cue…" at bounding box center [176, 86] width 250 height 50
click at [142, 93] on textarea "Hola, Antonella Alejandra Taborda, En este caso, queremos comentarte que la cue…" at bounding box center [176, 86] width 250 height 50
click at [67, 95] on textarea "Hola, Antonella Alejandra Taborda, En este caso, queremos comentarte que la cue…" at bounding box center [176, 86] width 250 height 50
click at [0, 0] on lt-span "podría" at bounding box center [0, 0] width 0 height 0
click at [124, 93] on textarea "Hola, Antonella Alejandra Taborda, En este caso, queremos comentarte que la cue…" at bounding box center [176, 86] width 250 height 50
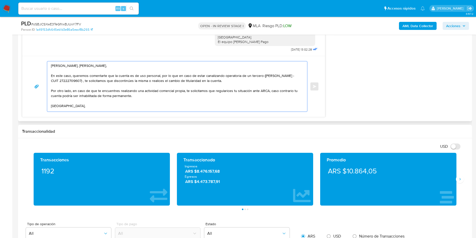
click at [97, 80] on textarea "Hola, Antonella Alejandra Taborda, En este caso, queremos comentarte que la cue…" at bounding box center [176, 86] width 250 height 50
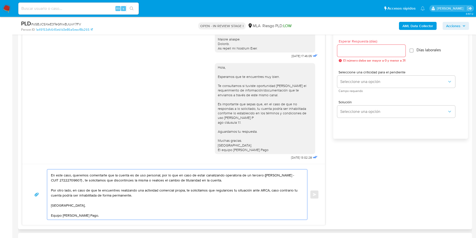
scroll to position [235, 0]
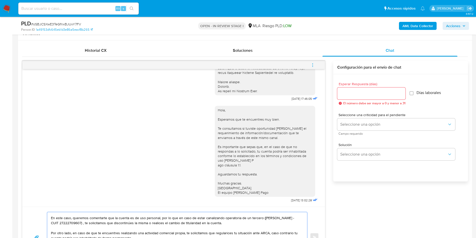
type textarea "Hola, Antonella Alejandra Taborda, En este caso, queremos comentarte que la cue…"
click at [362, 94] on input "Esperar Respuesta (días)" at bounding box center [371, 93] width 68 height 7
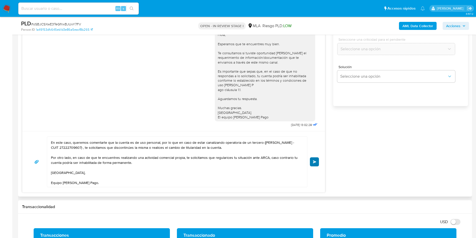
type input "0"
click at [313, 159] on button "Enviar" at bounding box center [314, 161] width 9 height 9
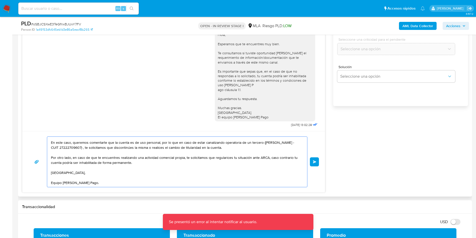
scroll to position [0, 0]
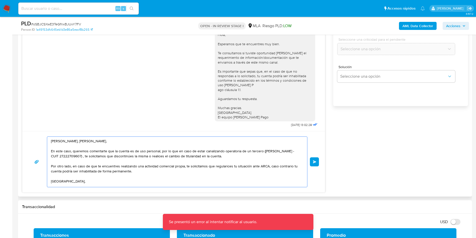
drag, startPoint x: 95, startPoint y: 176, endPoint x: 44, endPoint y: 121, distance: 74.2
click at [44, 121] on div "18/08/2025 17:46:05 Hola, Esperamos que te encuentres muy bien. Te consultamos …" at bounding box center [173, 88] width 303 height 207
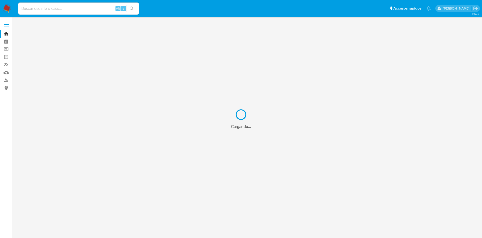
click at [45, 7] on div "Cargando..." at bounding box center [241, 119] width 482 height 238
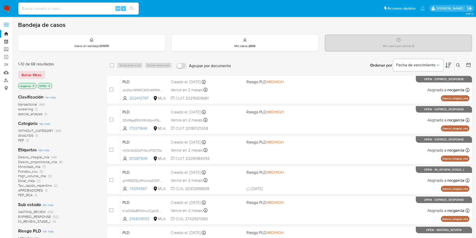
click at [47, 12] on div "Alt s" at bounding box center [78, 9] width 120 height 12
click at [40, 9] on input at bounding box center [78, 8] width 120 height 7
paste input "1051892663"
type input "1051892663"
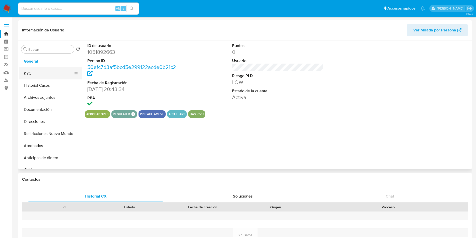
click at [40, 76] on button "KYC" at bounding box center [48, 73] width 59 height 12
select select "10"
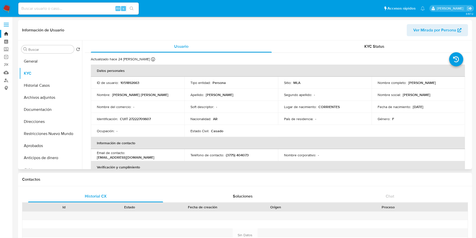
click at [136, 119] on p "CUIT 27222709607" at bounding box center [135, 118] width 31 height 5
copy p "27222709607"
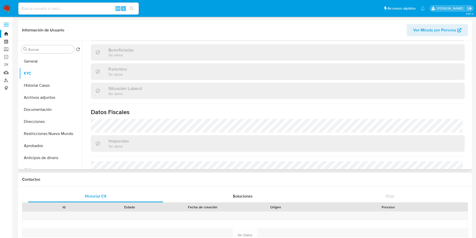
scroll to position [260, 0]
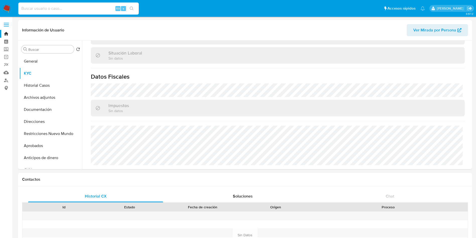
click at [65, 11] on input at bounding box center [78, 8] width 120 height 7
paste input "374363420"
type input "374363420"
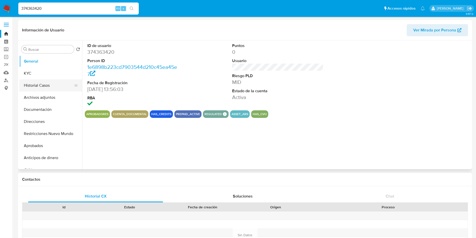
select select "10"
click at [45, 147] on button "Aprobados" at bounding box center [48, 146] width 59 height 12
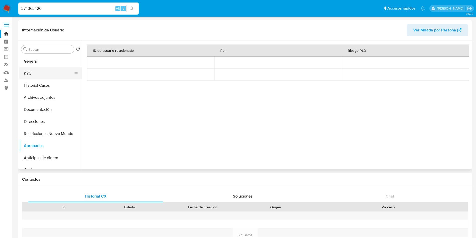
click at [41, 74] on button "KYC" at bounding box center [48, 73] width 59 height 12
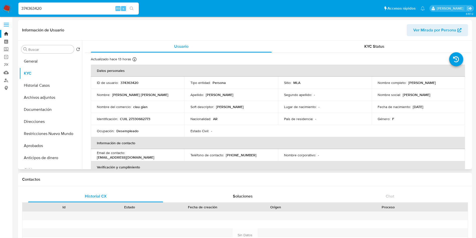
click at [132, 117] on p "CUIL 27330662773" at bounding box center [135, 118] width 30 height 5
copy p "27330662773"
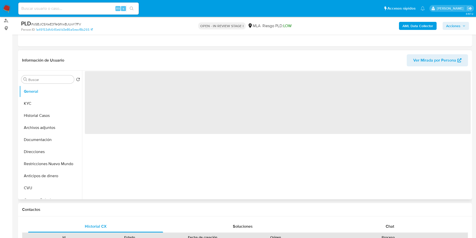
scroll to position [113, 0]
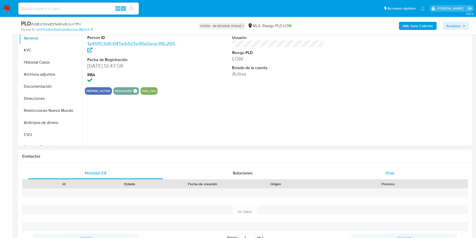
click at [394, 175] on div "Chat" at bounding box center [389, 173] width 135 height 12
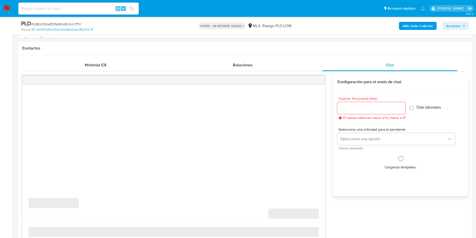
select select "10"
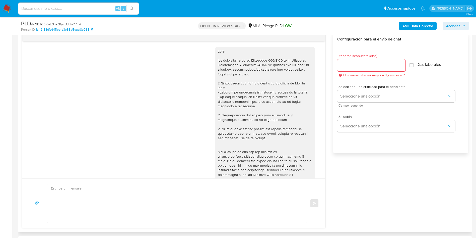
scroll to position [203, 0]
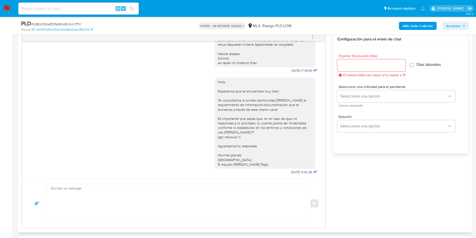
click at [161, 194] on textarea at bounding box center [176, 203] width 250 height 39
paste textarea "[PERSON_NAME], [PERSON_NAME], En este caso, queremos comentarte que la cuenta e…"
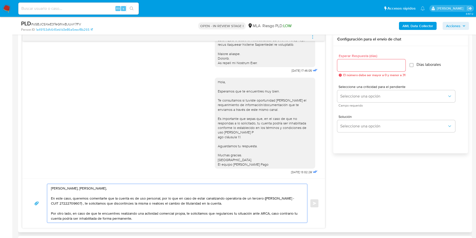
scroll to position [12, 0]
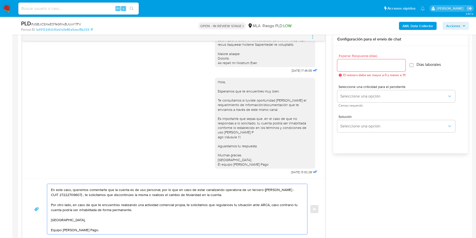
type textarea "[PERSON_NAME], [PERSON_NAME], En este caso, queremos comentarte que la cuenta e…"
click at [369, 66] on input "Esperar Respuesta (días)" at bounding box center [371, 65] width 68 height 7
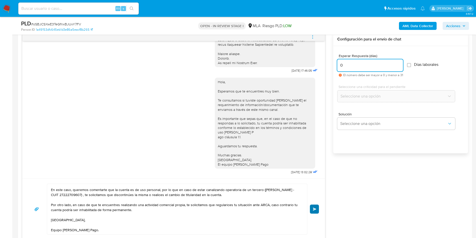
type input "0"
click at [316, 207] on span "Enviar" at bounding box center [315, 208] width 4 height 3
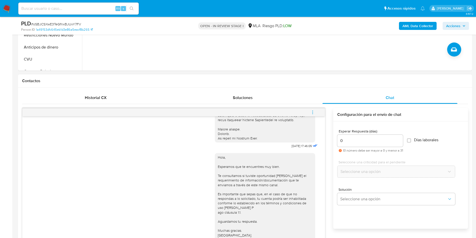
scroll to position [290, 0]
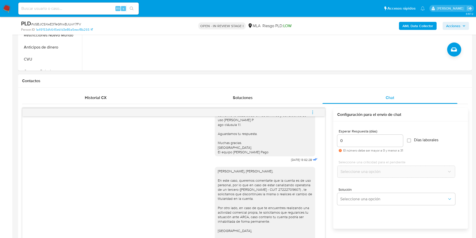
click at [316, 111] on button "menu-action" at bounding box center [312, 112] width 17 height 12
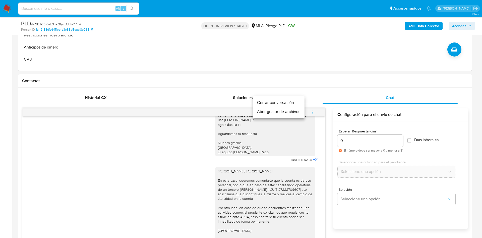
click at [263, 100] on li "Cerrar conversación" at bounding box center [278, 102] width 51 height 9
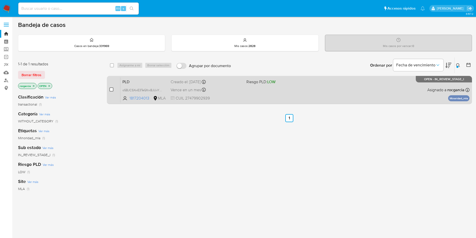
click at [111, 87] on input "checkbox" at bounding box center [111, 89] width 4 height 4
checkbox input "true"
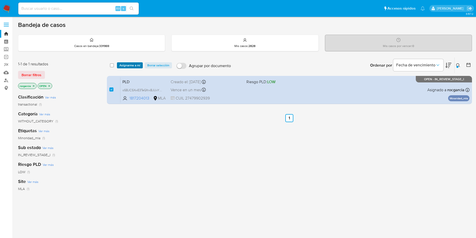
click at [126, 63] on span "Asignarme a mí" at bounding box center [129, 65] width 21 height 5
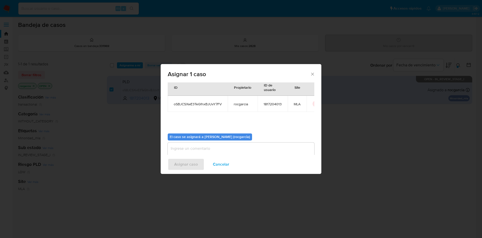
scroll to position [26, 0]
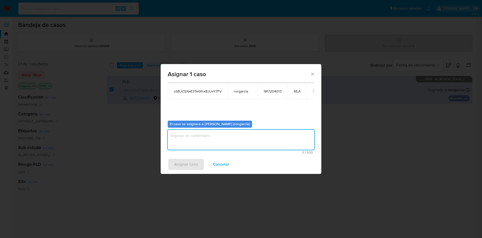
click at [193, 141] on textarea "assign-modal" at bounding box center [241, 139] width 147 height 20
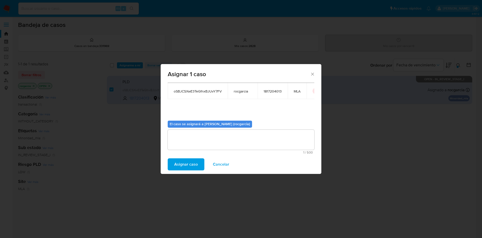
click at [189, 164] on span "Asignar caso" at bounding box center [186, 164] width 24 height 11
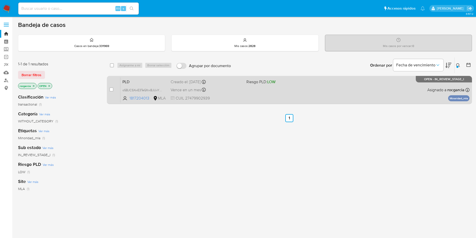
click at [254, 93] on div "PLD oSBJCSXwE3TeGfnxBJUvY7FV 1817204013 MLA Riesgo PLD: LOW Creado el: [DATE] C…" at bounding box center [294, 89] width 349 height 25
click at [300, 91] on div "PLD oSBJCSXwE3TeGfnxBJUvY7FV 1817204013 MLA Riesgo PLD: LOW Creado el: [DATE] C…" at bounding box center [294, 89] width 349 height 25
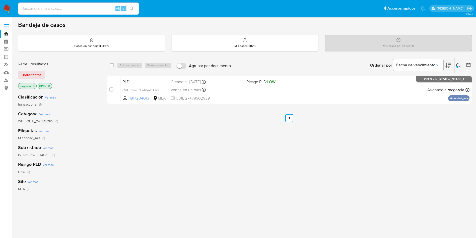
click at [461, 65] on button at bounding box center [459, 65] width 8 height 6
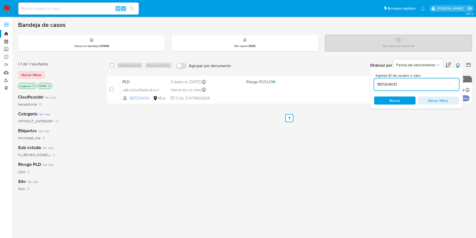
click at [407, 86] on input "1817204013" at bounding box center [416, 84] width 85 height 7
type input "2361761557"
click at [457, 65] on icon at bounding box center [458, 65] width 4 height 4
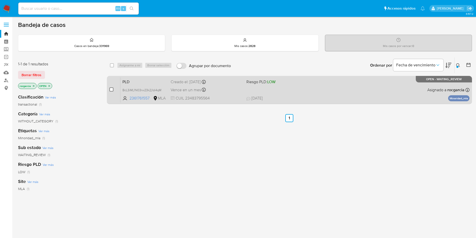
click at [112, 91] on input "checkbox" at bounding box center [111, 89] width 4 height 4
checkbox input "true"
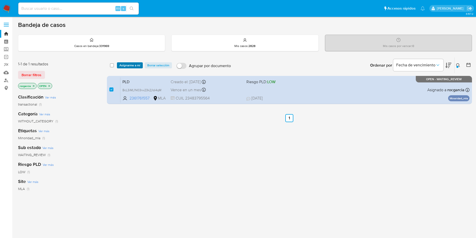
click at [129, 65] on span "Asignarme a mí" at bounding box center [129, 65] width 21 height 5
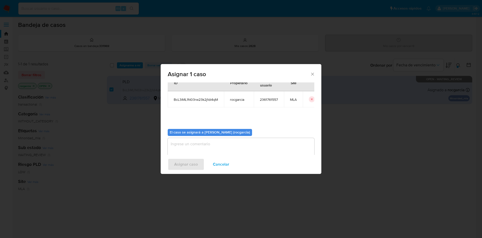
scroll to position [26, 0]
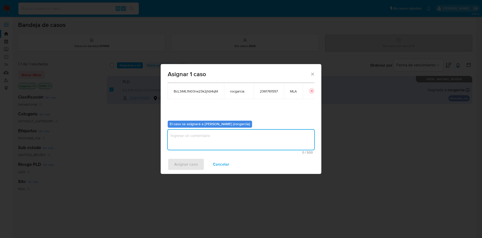
click at [243, 144] on textarea "assign-modal" at bounding box center [241, 139] width 147 height 20
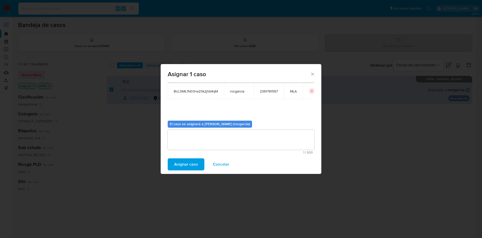
click at [196, 164] on span "Asignar caso" at bounding box center [186, 164] width 24 height 11
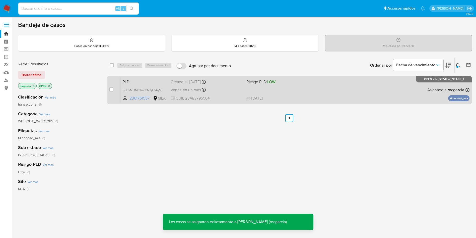
click at [317, 87] on div "PLD BcL3iML1N03rw23k2j1di4qM 2361761557 MLA Riesgo PLD: LOW Creado el: [DATE] C…" at bounding box center [294, 89] width 349 height 25
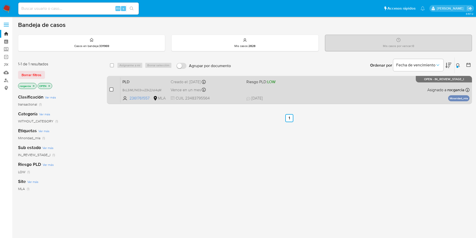
click at [110, 88] on input "checkbox" at bounding box center [111, 89] width 4 height 4
checkbox input "true"
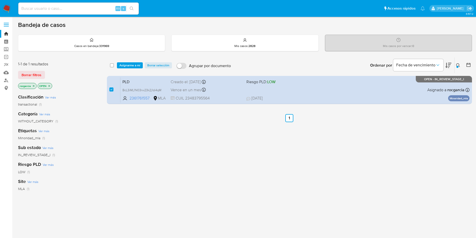
click at [128, 62] on div "select-all-cases-checkbox Asignarme a mí Borrar selección Agrupar por documento…" at bounding box center [289, 65] width 365 height 16
click at [129, 66] on span "Asignarme a mí" at bounding box center [129, 65] width 21 height 5
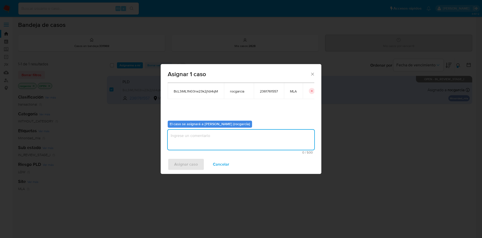
click at [212, 142] on textarea "assign-modal" at bounding box center [241, 139] width 147 height 20
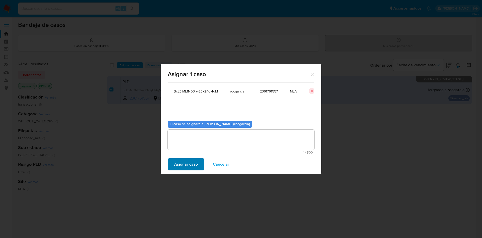
drag, startPoint x: 186, startPoint y: 172, endPoint x: 187, endPoint y: 166, distance: 5.3
click at [186, 170] on div "Asignar caso Cancelar" at bounding box center [241, 164] width 161 height 19
click at [187, 166] on span "Asignar caso" at bounding box center [186, 164] width 24 height 11
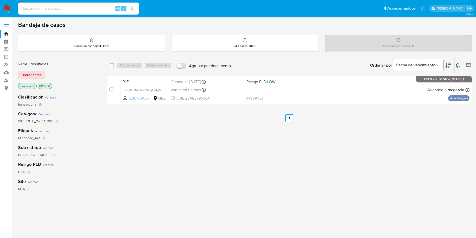
drag, startPoint x: 458, startPoint y: 65, endPoint x: 441, endPoint y: 74, distance: 20.2
click at [459, 65] on icon at bounding box center [458, 65] width 4 height 4
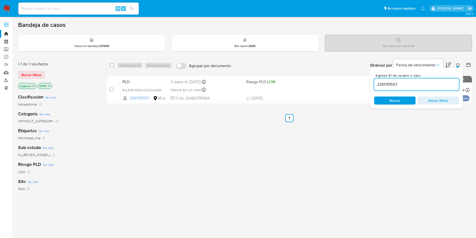
click at [426, 84] on input "2361761557" at bounding box center [416, 84] width 85 height 7
type input "2452520241"
click at [458, 63] on icon at bounding box center [458, 65] width 4 height 4
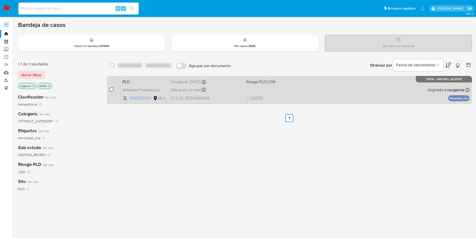
click at [111, 90] on input "checkbox" at bounding box center [111, 89] width 4 height 4
checkbox input "true"
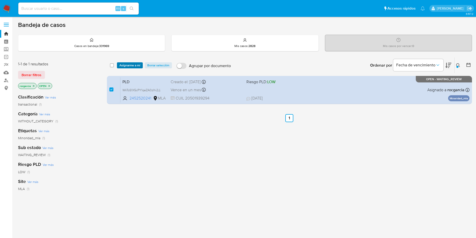
click at [134, 63] on span "Asignarme a mí" at bounding box center [129, 65] width 21 height 5
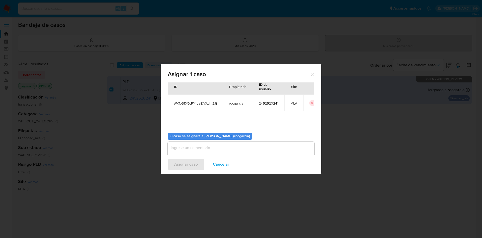
scroll to position [26, 0]
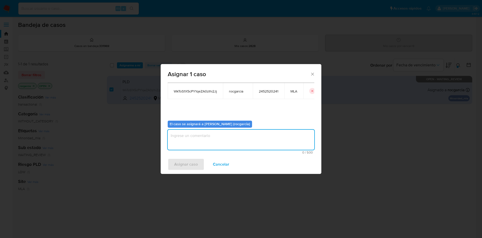
click at [202, 140] on textarea "assign-modal" at bounding box center [241, 139] width 147 height 20
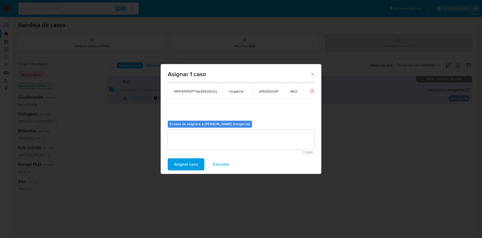
click at [179, 163] on span "Asignar caso" at bounding box center [186, 164] width 24 height 11
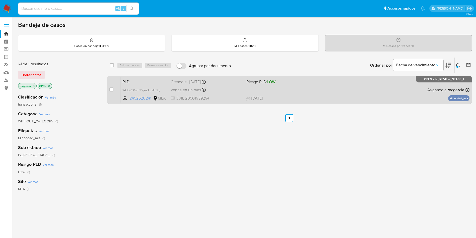
click at [299, 88] on div "PLD WkToS1X5cPY1qeZA0zlhi2Jj 2452520241 MLA Riesgo PLD: LOW Creado el: 12/08/20…" at bounding box center [294, 89] width 349 height 25
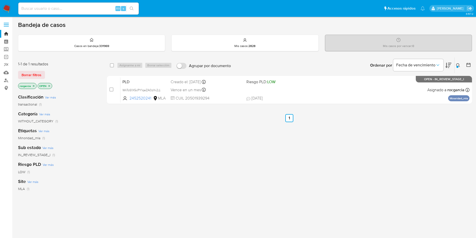
click at [456, 65] on icon at bounding box center [458, 65] width 4 height 4
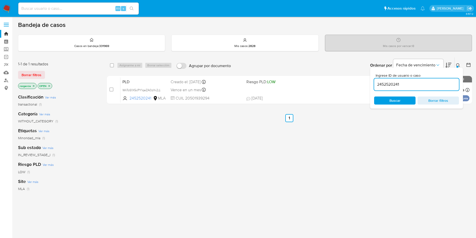
click at [391, 86] on input "2452520241" at bounding box center [416, 84] width 85 height 7
type input "440133516"
click at [457, 64] on icon at bounding box center [458, 65] width 4 height 4
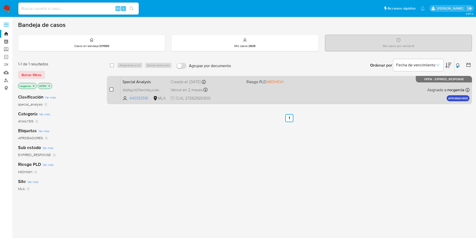
click at [112, 87] on input "checkbox" at bounding box center [111, 89] width 4 height 4
checkbox input "true"
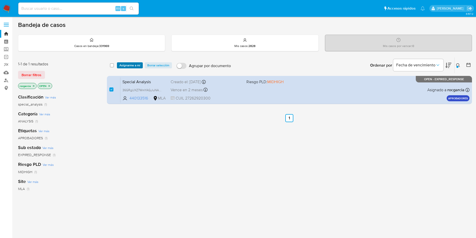
click at [131, 64] on span "Asignarme a mí" at bounding box center [129, 65] width 21 height 5
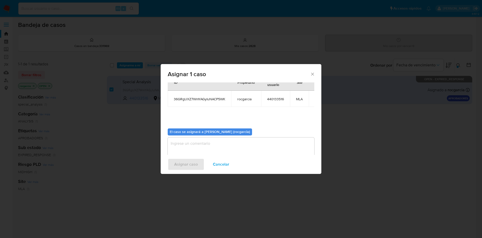
scroll to position [26, 0]
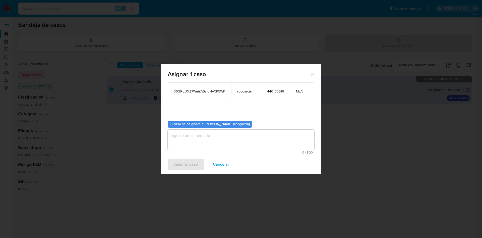
click at [208, 142] on textarea "assign-modal" at bounding box center [241, 139] width 147 height 20
click at [183, 161] on span "Asignar caso" at bounding box center [186, 164] width 24 height 11
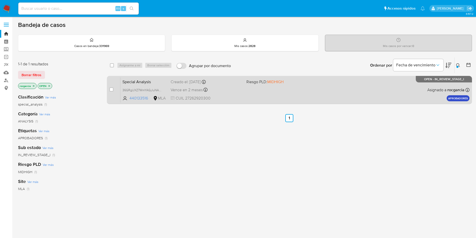
click at [251, 95] on div "Special Analysis 36GRgUXZ7WmYAGyIuNACP5WK 440133516 MLA Riesgo PLD: MIDHIGH Cre…" at bounding box center [294, 89] width 349 height 25
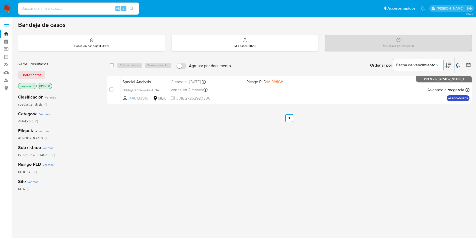
click at [457, 64] on icon at bounding box center [458, 65] width 4 height 4
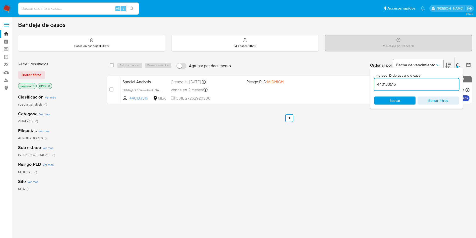
click at [420, 82] on input "440133516" at bounding box center [416, 84] width 85 height 7
type input "440133516,2292240436"
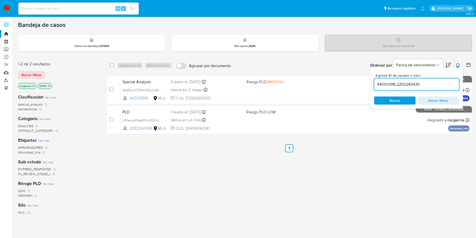
drag, startPoint x: 263, startPoint y: 209, endPoint x: 266, endPoint y: 203, distance: 6.3
click at [262, 208] on div "select-all-cases-checkbox Asignarme a mí Borrar selección Agrupar por documento…" at bounding box center [289, 170] width 365 height 227
click at [457, 63] on button at bounding box center [459, 65] width 8 height 6
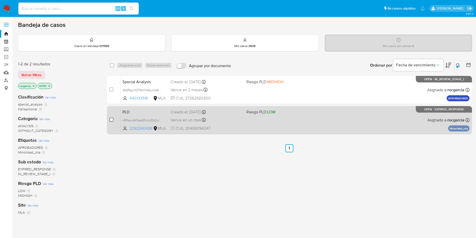
click at [112, 120] on input "checkbox" at bounding box center [111, 119] width 4 height 4
checkbox input "true"
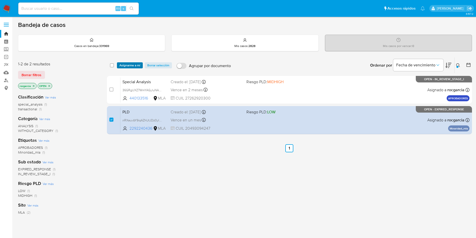
click at [128, 66] on span "Asignarme a mí" at bounding box center [129, 65] width 21 height 5
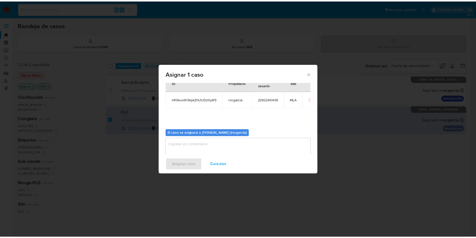
scroll to position [26, 0]
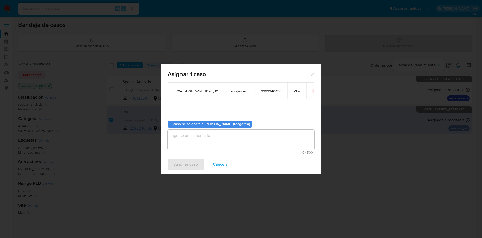
click at [192, 142] on textarea "assign-modal" at bounding box center [241, 139] width 147 height 20
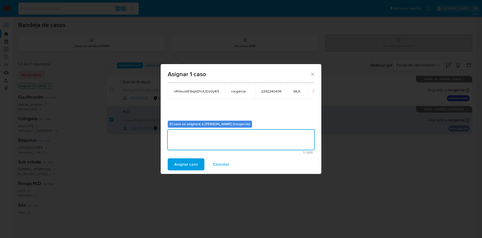
click at [193, 165] on span "Asignar caso" at bounding box center [186, 164] width 24 height 11
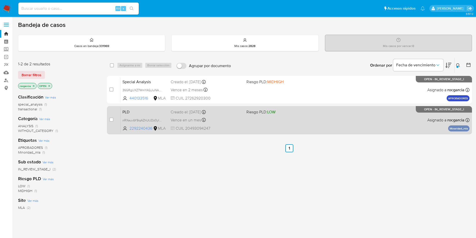
click at [301, 118] on div "PLD nRXeuvbY9iqAZhUtJDz0yIK5 2292240436 MLA Riesgo PLD: LOW Creado el: 12/08/20…" at bounding box center [294, 119] width 349 height 25
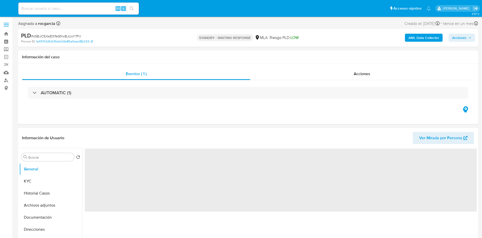
select select "10"
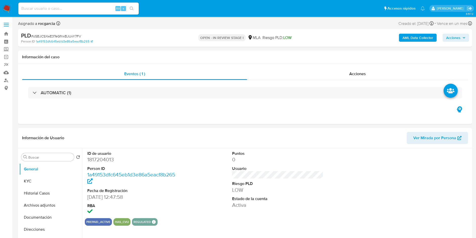
select select "10"
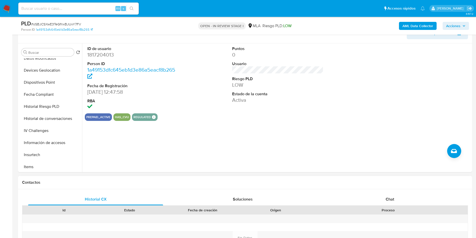
scroll to position [188, 0]
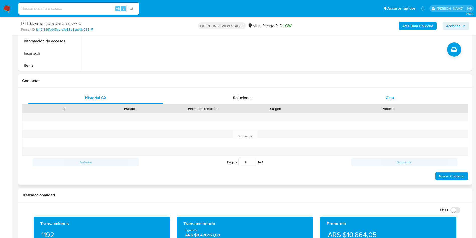
click at [387, 92] on div "Chat" at bounding box center [389, 98] width 135 height 12
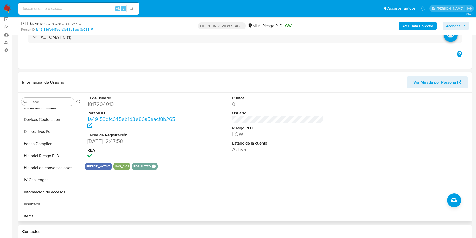
scroll to position [0, 0]
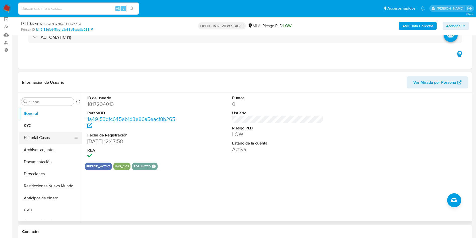
click at [44, 139] on button "Historial Casos" at bounding box center [48, 137] width 59 height 12
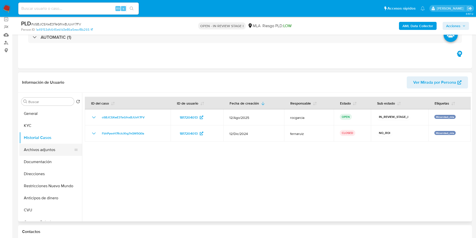
click at [44, 151] on button "Archivos adjuntos" at bounding box center [48, 150] width 59 height 12
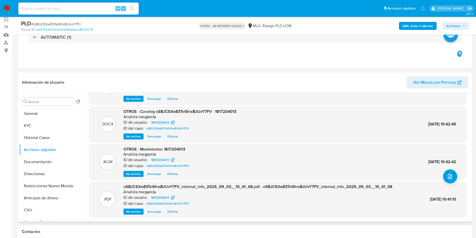
scroll to position [38, 0]
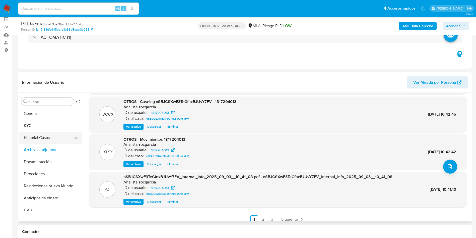
click at [39, 143] on button "Historial Casos" at bounding box center [48, 137] width 59 height 12
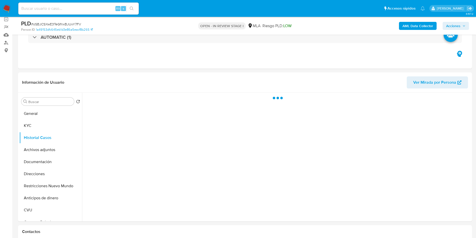
scroll to position [0, 0]
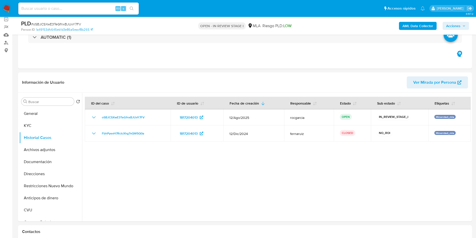
click at [447, 26] on span "Acciones" at bounding box center [453, 26] width 14 height 8
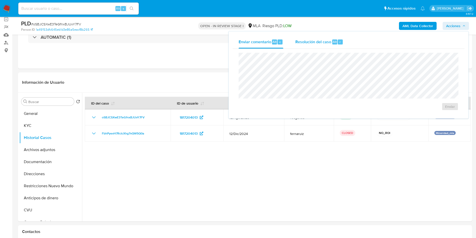
drag, startPoint x: 329, startPoint y: 41, endPoint x: 327, endPoint y: 43, distance: 3.4
click at [328, 41] on span "Resolución del caso" at bounding box center [313, 42] width 36 height 6
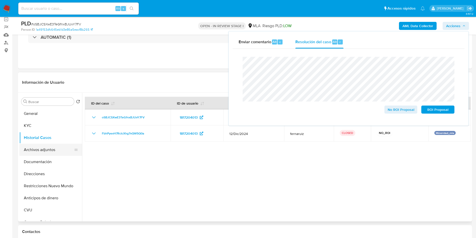
click at [29, 150] on button "Archivos adjuntos" at bounding box center [48, 150] width 59 height 12
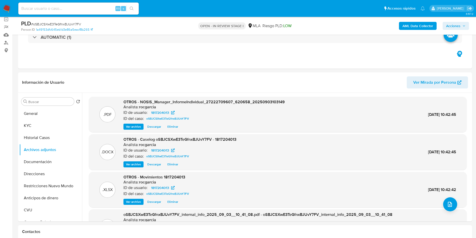
click at [455, 21] on div "AML Data Collector Acciones" at bounding box center [395, 26] width 148 height 12
click at [453, 25] on span "Acciones" at bounding box center [453, 26] width 14 height 8
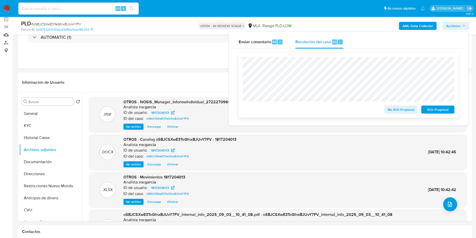
click at [387, 112] on button "No ROI Proposal" at bounding box center [400, 109] width 33 height 8
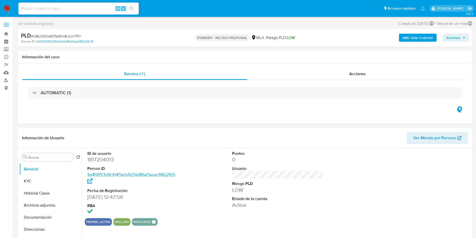
select select "10"
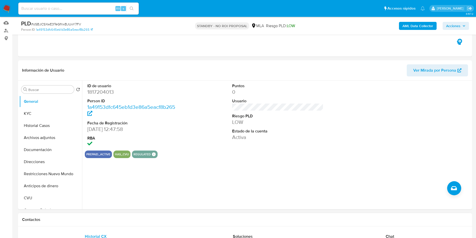
scroll to position [188, 0]
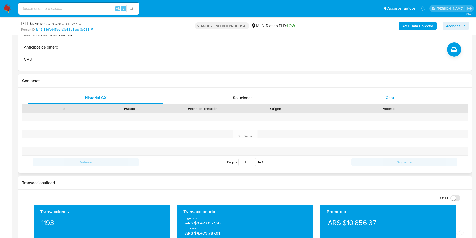
click at [390, 98] on span "Chat" at bounding box center [390, 98] width 9 height 6
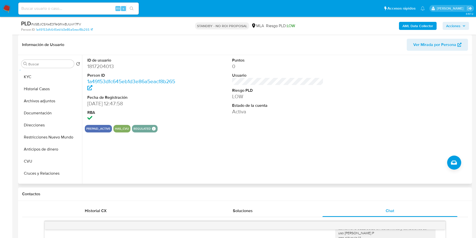
scroll to position [0, 0]
click at [38, 64] on input "Buscar" at bounding box center [50, 64] width 44 height 5
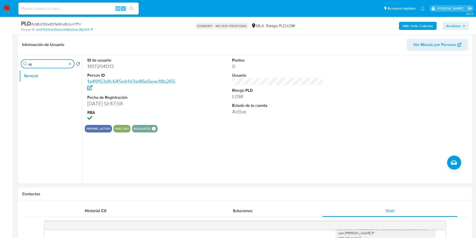
type input "ap"
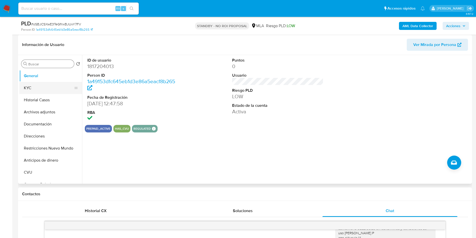
click at [37, 86] on button "KYC" at bounding box center [48, 88] width 59 height 12
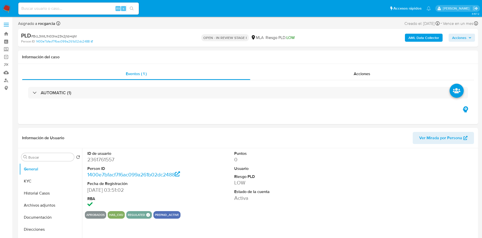
select select "10"
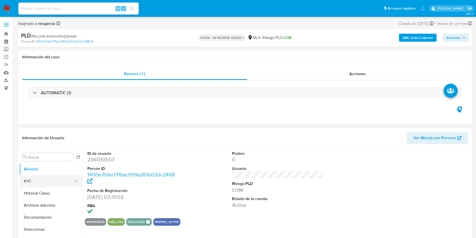
drag, startPoint x: 29, startPoint y: 182, endPoint x: 25, endPoint y: 176, distance: 7.4
click at [29, 182] on button "KYC" at bounding box center [48, 181] width 59 height 12
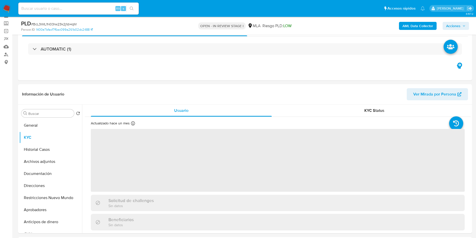
scroll to position [38, 0]
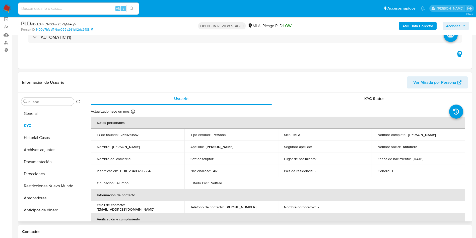
drag, startPoint x: 394, startPoint y: 136, endPoint x: 419, endPoint y: 136, distance: 24.6
click at [419, 136] on p "Antonella Graciela Ornella Cagnoni" at bounding box center [422, 134] width 28 height 5
click at [37, 159] on button "Documentación" at bounding box center [48, 162] width 59 height 12
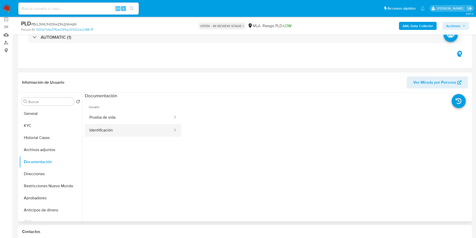
click at [109, 133] on button "Identificación" at bounding box center [129, 130] width 89 height 13
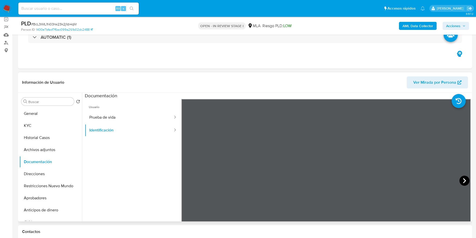
click at [463, 179] on icon at bounding box center [464, 180] width 3 height 5
click at [41, 122] on button "KYC" at bounding box center [48, 125] width 59 height 12
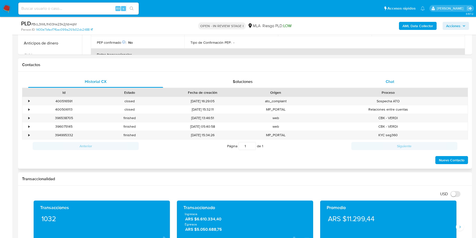
scroll to position [188, 0]
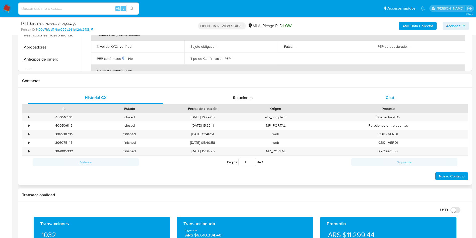
click at [395, 101] on div "Chat" at bounding box center [389, 98] width 135 height 12
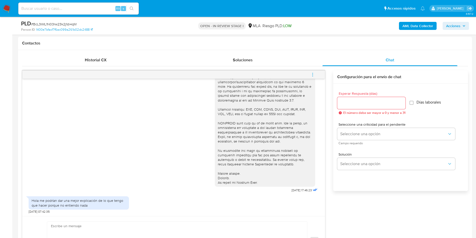
scroll to position [38, 0]
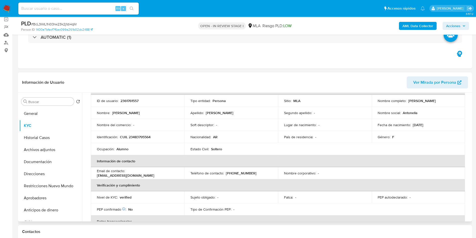
click at [137, 100] on p "2361761557" at bounding box center [129, 100] width 18 height 5
copy p "2361761557"
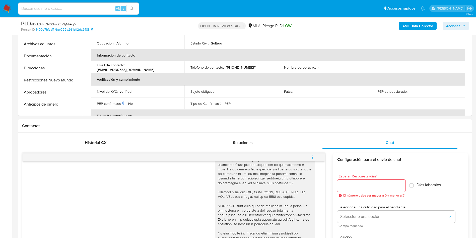
scroll to position [301, 0]
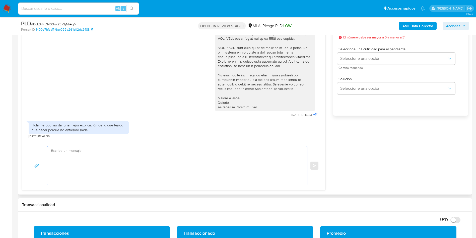
click at [126, 162] on textarea at bounding box center [176, 165] width 250 height 39
paste textarea "Muchas gracias por tu respuesta. Analizamos tu caso y verificamos que no te enc…"
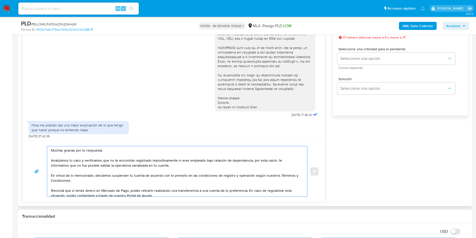
scroll to position [0, 0]
click at [250, 165] on textarea "Muchas gracias por tu respuesta. Analizamos tu caso y verificamos que no te enc…" at bounding box center [176, 171] width 250 height 50
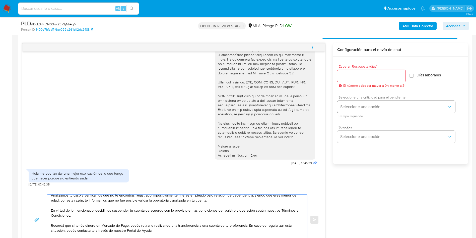
scroll to position [226, 0]
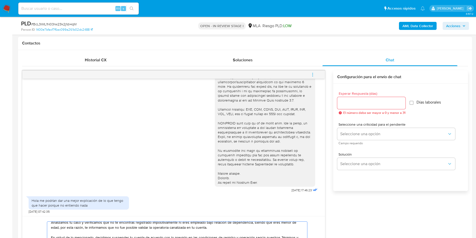
type textarea "Muchas gracias por tu respuesta. Analizamos tu caso y verificamos que no te enc…"
click at [359, 104] on input "Esperar Respuesta (días)" at bounding box center [371, 103] width 68 height 7
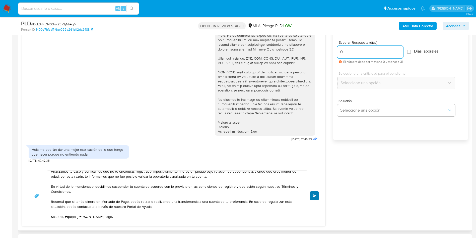
scroll to position [301, 0]
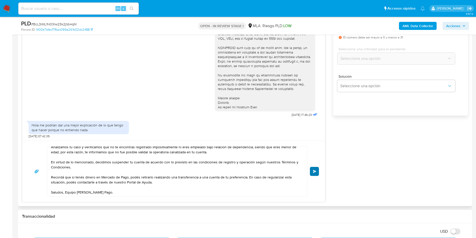
type input "0"
click at [316, 169] on button "Enviar" at bounding box center [314, 171] width 9 height 9
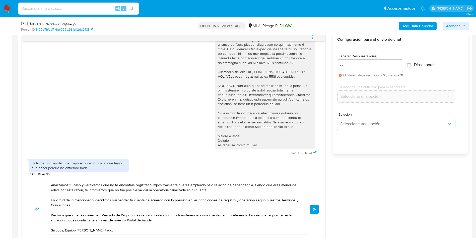
scroll to position [151, 0]
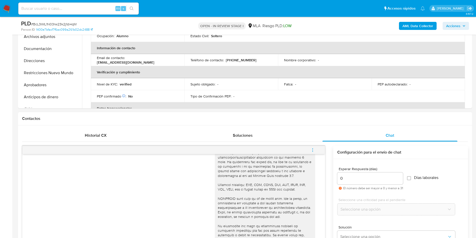
click at [312, 151] on icon "menu-action" at bounding box center [312, 150] width 5 height 5
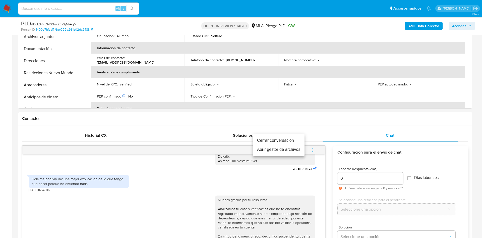
drag, startPoint x: 286, startPoint y: 139, endPoint x: 284, endPoint y: 131, distance: 7.8
click at [286, 139] on li "Cerrar conversación" at bounding box center [278, 140] width 51 height 9
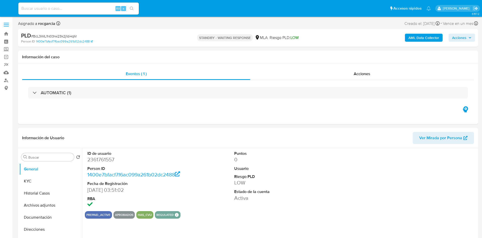
select select "10"
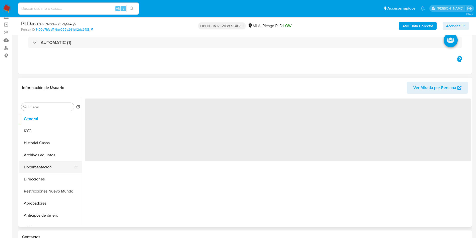
scroll to position [75, 0]
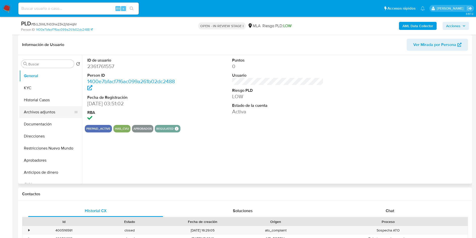
click at [32, 112] on button "Archivos adjuntos" at bounding box center [48, 112] width 59 height 12
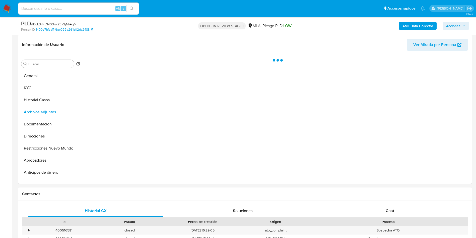
select select "10"
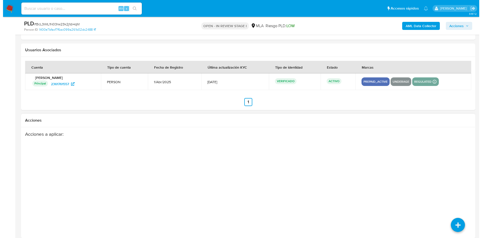
scroll to position [753, 0]
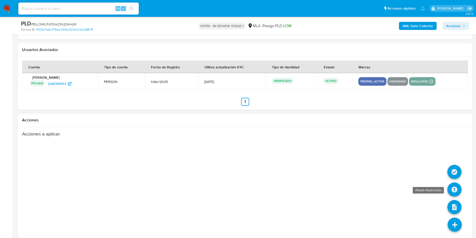
click at [454, 195] on icon at bounding box center [454, 189] width 14 height 14
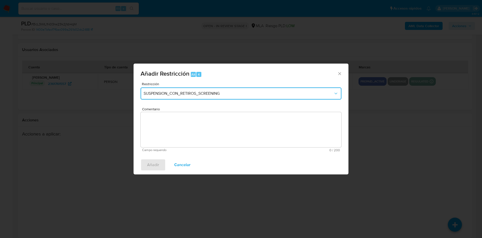
click at [176, 92] on span "SUSPENSION_CON_RETIROS_SCREENING" at bounding box center [239, 93] width 190 height 5
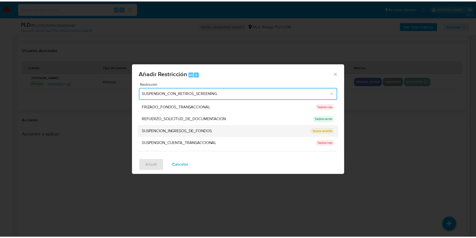
scroll to position [106, 0]
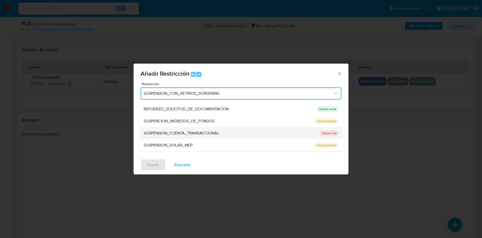
click at [190, 133] on span "SUSPENSION_CUENTA_TRANSACCIONAL" at bounding box center [182, 132] width 76 height 5
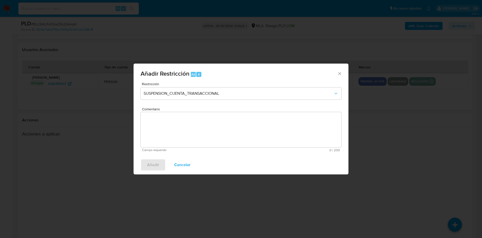
click at [190, 133] on textarea "Comentario" at bounding box center [241, 129] width 201 height 35
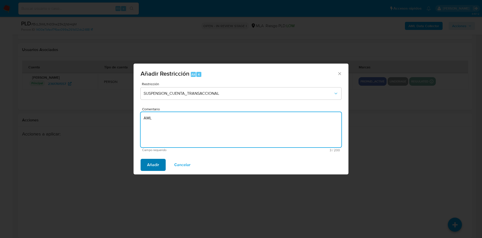
type textarea "AML"
click at [146, 167] on button "Añadir" at bounding box center [153, 165] width 25 height 12
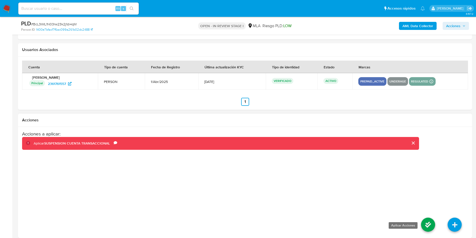
click at [431, 224] on icon at bounding box center [428, 224] width 14 height 14
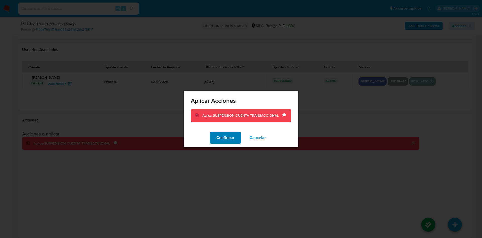
click at [221, 142] on span "Confirmar" at bounding box center [225, 137] width 18 height 11
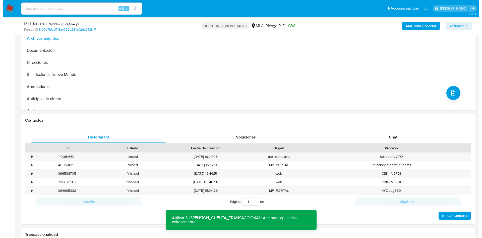
scroll to position [75, 0]
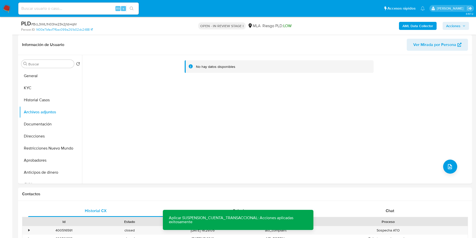
click at [412, 27] on b "AML Data Collector" at bounding box center [418, 26] width 31 height 8
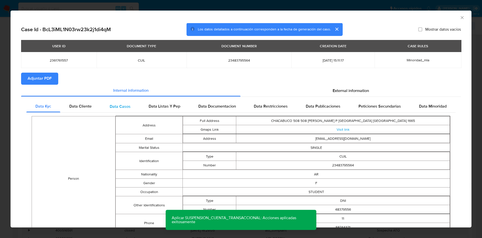
drag, startPoint x: 344, startPoint y: 91, endPoint x: 245, endPoint y: 108, distance: 100.8
click at [344, 91] on span "External information" at bounding box center [350, 91] width 36 height 6
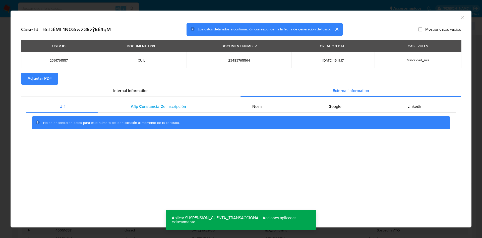
click at [150, 109] on span "Afip Constancia De Inscripción" at bounding box center [158, 106] width 55 height 6
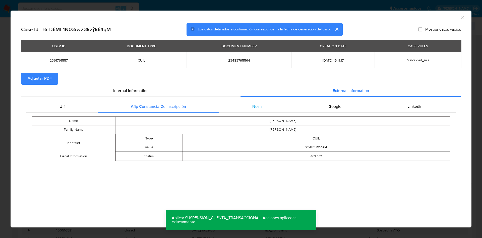
click at [274, 105] on div "Nosis" at bounding box center [257, 106] width 76 height 12
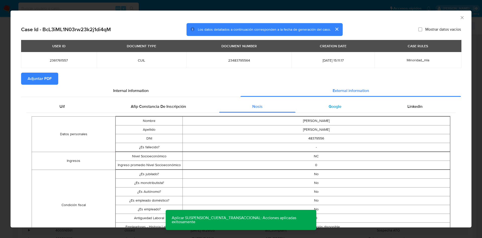
click at [330, 108] on span "Google" at bounding box center [334, 106] width 13 height 6
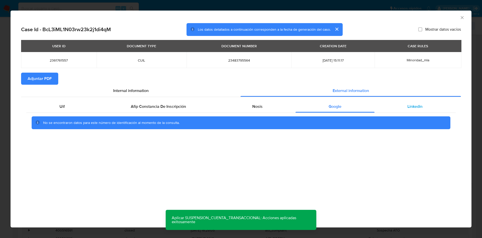
click at [423, 104] on div "Linkedin" at bounding box center [414, 106] width 81 height 12
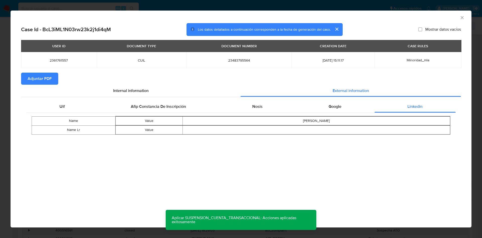
click at [45, 77] on span "Adjuntar PDF" at bounding box center [40, 78] width 24 height 11
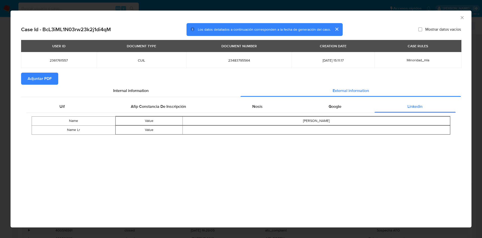
click at [463, 18] on icon "Cerrar ventana" at bounding box center [461, 17] width 5 height 5
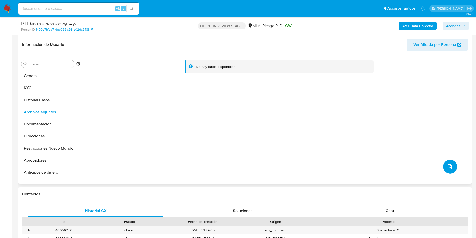
click at [451, 169] on button "upload-file" at bounding box center [450, 166] width 14 height 14
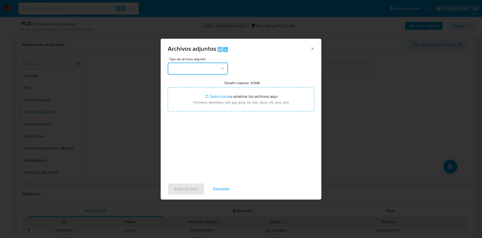
click at [214, 69] on button "button" at bounding box center [198, 68] width 60 height 12
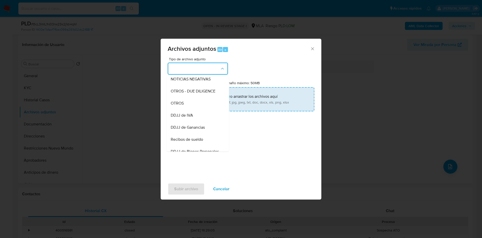
drag, startPoint x: 193, startPoint y: 112, endPoint x: 194, endPoint y: 108, distance: 4.8
click at [193, 109] on div "OTROS" at bounding box center [196, 103] width 51 height 12
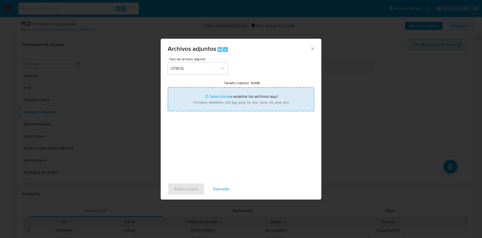
click at [204, 97] on input "Tamaño máximo: 50MB Seleccionar archivos" at bounding box center [241, 99] width 147 height 24
type input "C:\fakepath\Movimientos 2361761557.xlsx"
drag, startPoint x: 204, startPoint y: 97, endPoint x: 215, endPoint y: 93, distance: 11.3
click at [215, 93] on input "Tamaño máximo: 50MB Seleccionar archivos" at bounding box center [241, 99] width 147 height 24
type input "C:\fakepath\Caselog BcL3iML1N03rw23k2j1di4qM - 2361761557.docx"
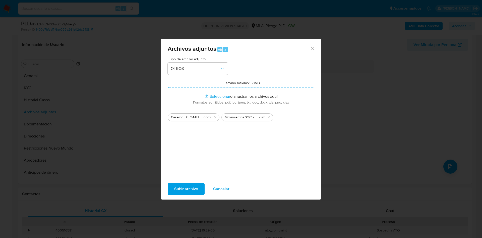
click at [176, 192] on span "Subir archivo" at bounding box center [186, 188] width 24 height 11
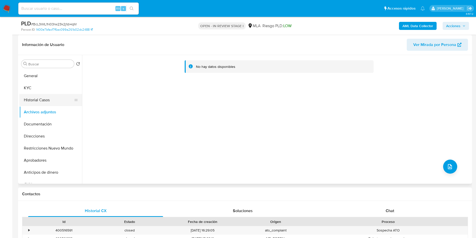
click at [41, 101] on button "Historial Casos" at bounding box center [48, 100] width 59 height 12
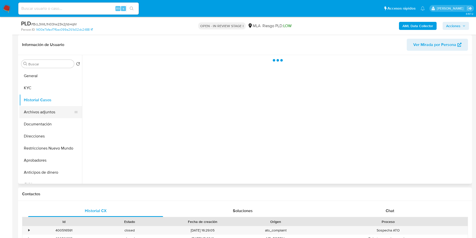
click at [39, 111] on button "Archivos adjuntos" at bounding box center [48, 112] width 59 height 12
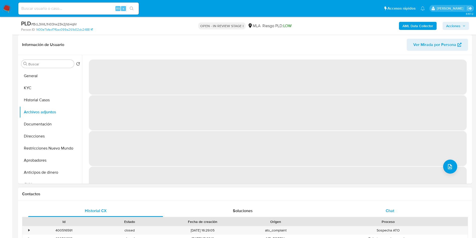
click at [394, 209] on div "Chat" at bounding box center [389, 211] width 135 height 12
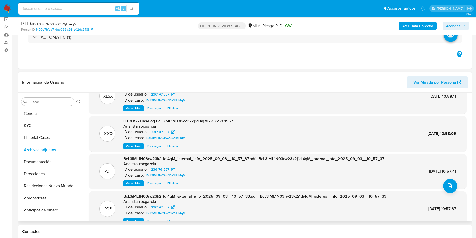
scroll to position [28, 0]
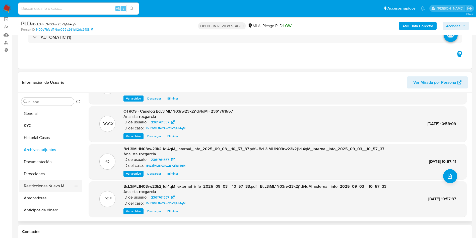
click at [54, 186] on button "Restricciones Nuevo Mundo" at bounding box center [48, 186] width 59 height 12
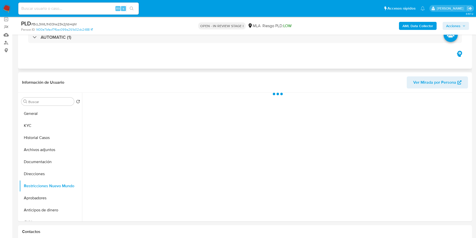
scroll to position [0, 0]
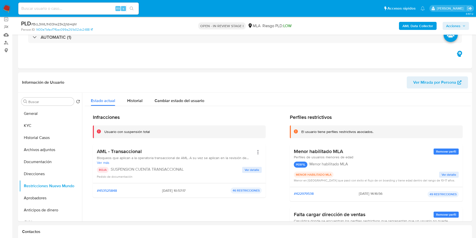
click at [446, 25] on span "Acciones" at bounding box center [453, 26] width 14 height 8
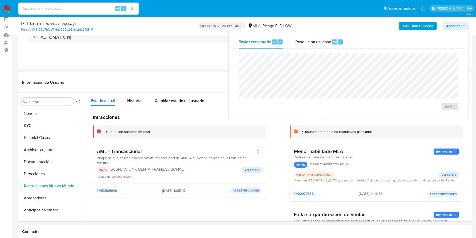
drag, startPoint x: 335, startPoint y: 41, endPoint x: 335, endPoint y: 50, distance: 9.8
click at [334, 41] on span "Alt" at bounding box center [335, 41] width 4 height 5
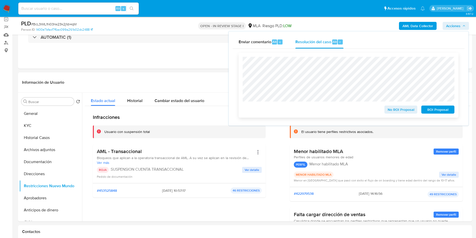
click at [435, 110] on span "ROI Proposal" at bounding box center [438, 109] width 26 height 7
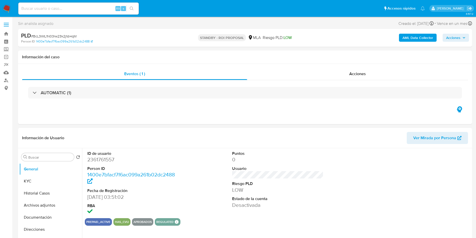
select select "10"
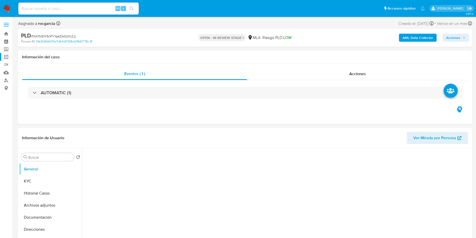
select select "10"
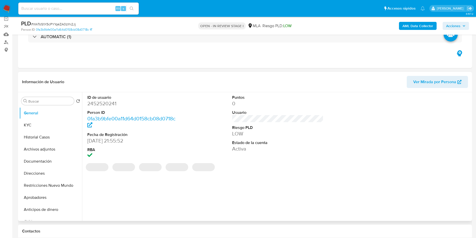
scroll to position [151, 0]
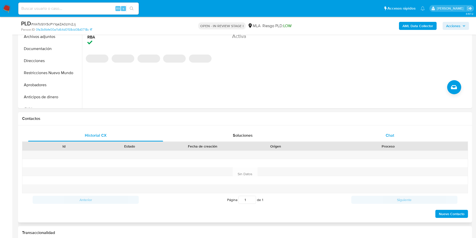
click at [393, 134] on span "Chat" at bounding box center [390, 135] width 9 height 6
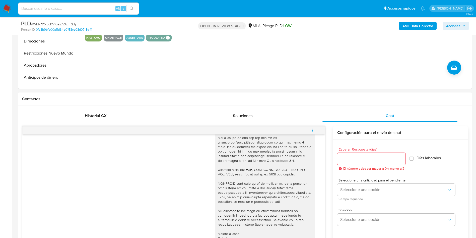
scroll to position [75, 0]
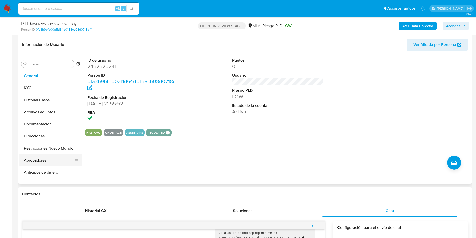
click at [46, 158] on button "Aprobadores" at bounding box center [48, 160] width 59 height 12
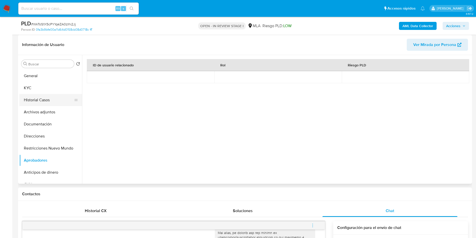
click at [39, 101] on button "Historial Casos" at bounding box center [48, 100] width 59 height 12
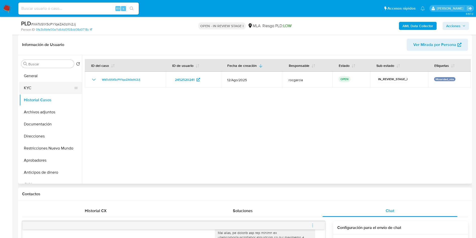
click at [42, 89] on button "KYC" at bounding box center [48, 88] width 59 height 12
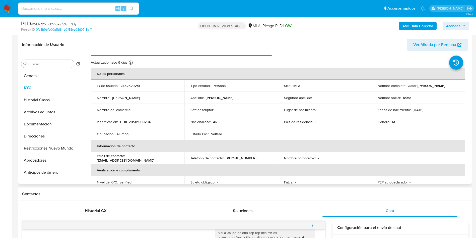
scroll to position [0, 0]
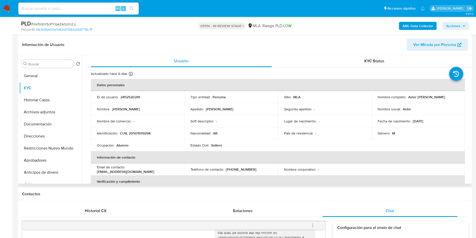
click at [129, 97] on p "2452520241" at bounding box center [130, 97] width 20 height 5
copy p "2452520241"
click at [35, 78] on button "General" at bounding box center [48, 76] width 59 height 12
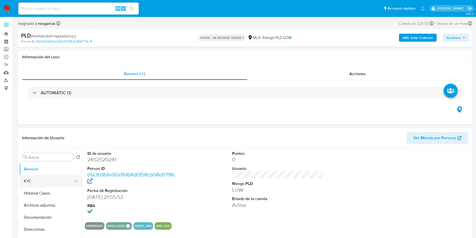
click at [52, 179] on button "KYC" at bounding box center [48, 181] width 59 height 12
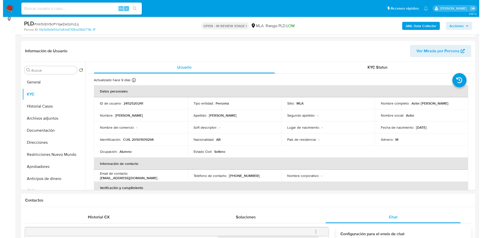
scroll to position [38, 0]
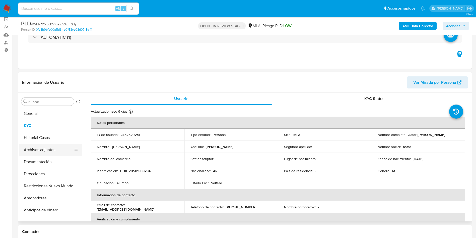
click at [38, 149] on button "Archivos adjuntos" at bounding box center [48, 150] width 59 height 12
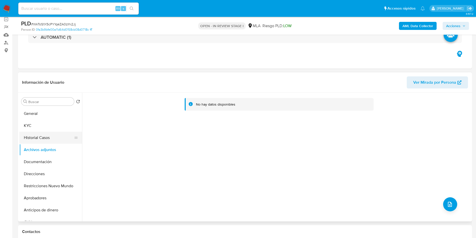
click at [37, 134] on button "Historial Casos" at bounding box center [48, 137] width 59 height 12
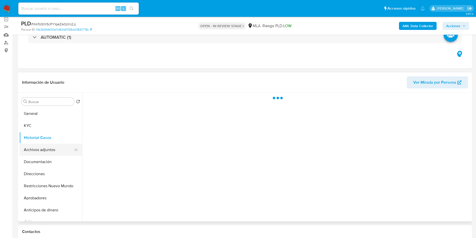
click at [37, 150] on button "Archivos adjuntos" at bounding box center [48, 150] width 59 height 12
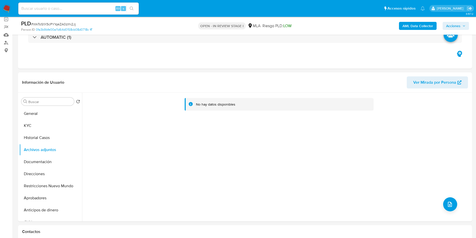
click at [432, 25] on b "AML Data Collector" at bounding box center [418, 26] width 31 height 8
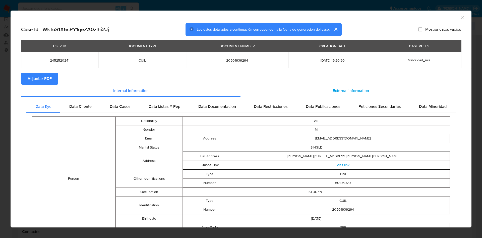
drag, startPoint x: 340, startPoint y: 83, endPoint x: 336, endPoint y: 89, distance: 7.6
click at [339, 82] on section "Adjuntar PDF" at bounding box center [241, 79] width 440 height 12
click at [336, 91] on span "External information" at bounding box center [350, 91] width 36 height 6
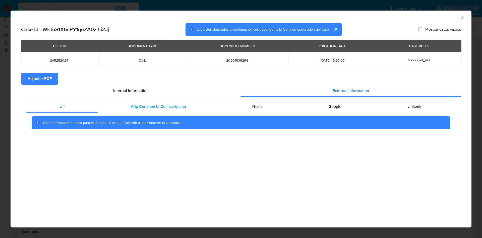
drag, startPoint x: 199, startPoint y: 99, endPoint x: 195, endPoint y: 103, distance: 6.0
click at [199, 99] on div "Uif Afip Constancia De Inscripción Nosis Google Linkedin No se encontraron dato…" at bounding box center [241, 116] width 440 height 39
drag, startPoint x: 193, startPoint y: 104, endPoint x: 199, endPoint y: 105, distance: 6.1
click at [192, 104] on div "Afip Constancia De Inscripción" at bounding box center [158, 106] width 121 height 12
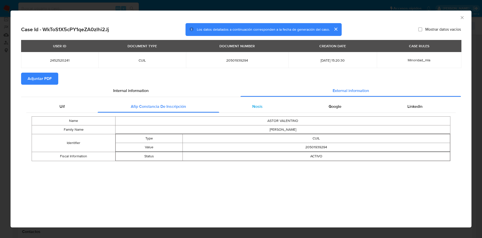
click at [239, 107] on div "Nosis" at bounding box center [257, 106] width 76 height 12
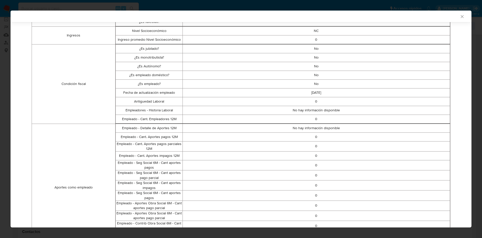
scroll to position [0, 0]
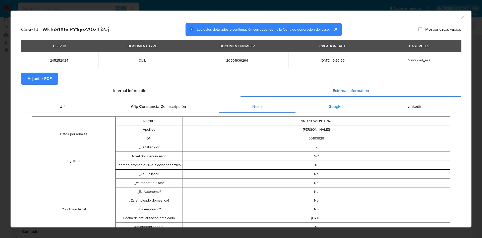
click at [328, 108] on span "Google" at bounding box center [334, 106] width 13 height 6
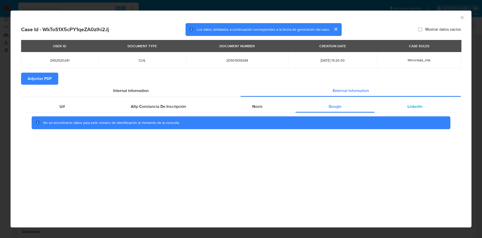
click at [410, 111] on div "Linkedin" at bounding box center [414, 106] width 81 height 12
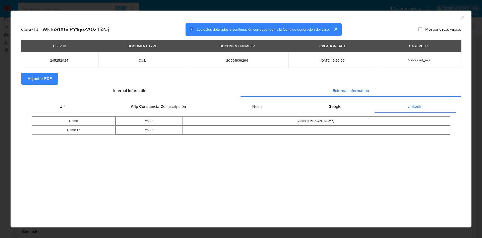
click at [32, 79] on span "Adjuntar PDF" at bounding box center [40, 78] width 24 height 11
click at [461, 17] on icon "Cerrar ventana" at bounding box center [461, 17] width 5 height 5
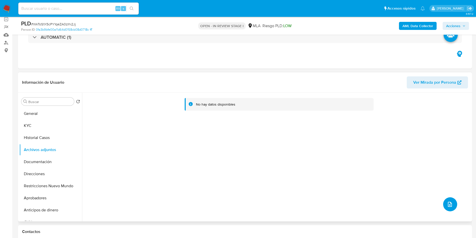
click at [449, 200] on button "upload-file" at bounding box center [450, 204] width 14 height 14
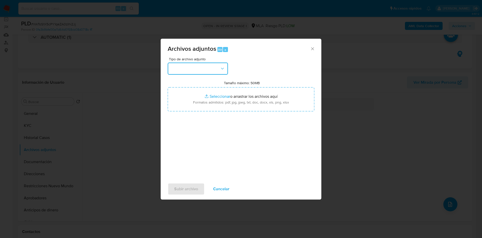
click at [205, 67] on button "button" at bounding box center [198, 68] width 60 height 12
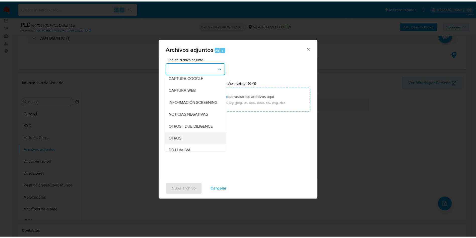
scroll to position [75, 0]
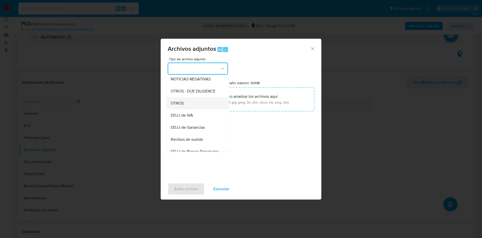
click at [192, 108] on div "OTROS" at bounding box center [196, 103] width 51 height 12
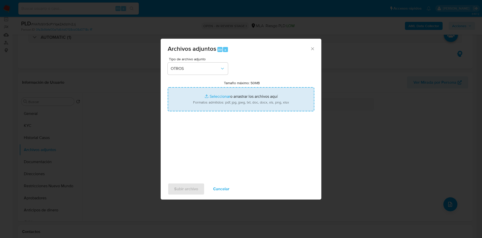
click at [223, 94] on input "Tamaño máximo: 50MB Seleccionar archivos" at bounding box center [241, 99] width 147 height 24
type input "C:\fakepath\Movimientos 2452520241.xlsx"
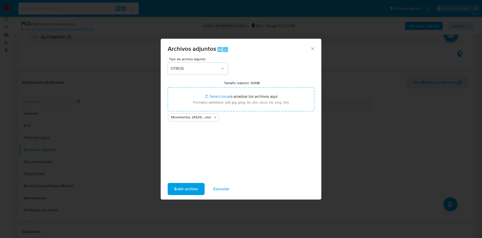
click at [182, 187] on span "Subir archivo" at bounding box center [186, 188] width 24 height 11
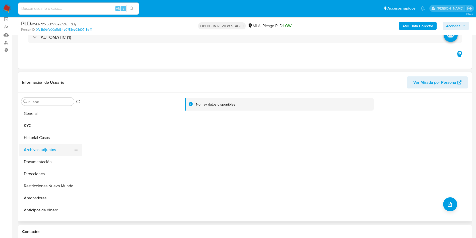
drag, startPoint x: 23, startPoint y: 140, endPoint x: 23, endPoint y: 149, distance: 9.0
click at [23, 140] on button "Historial Casos" at bounding box center [50, 137] width 63 height 12
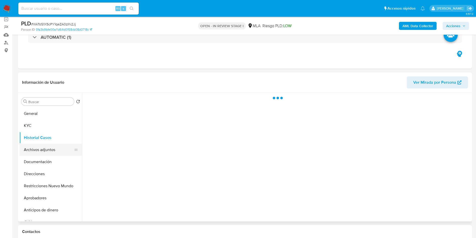
click at [24, 150] on button "Archivos adjuntos" at bounding box center [48, 150] width 59 height 12
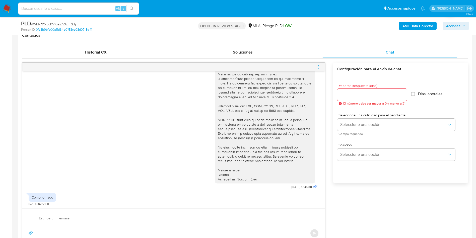
scroll to position [301, 0]
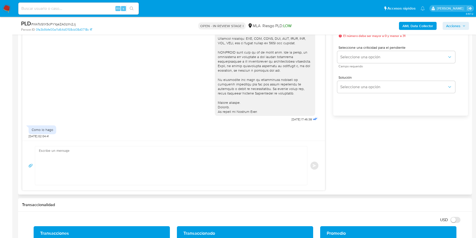
click at [167, 175] on textarea at bounding box center [170, 165] width 262 height 39
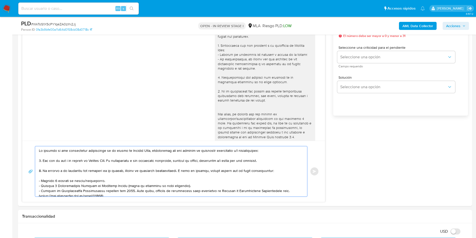
scroll to position [38, 0]
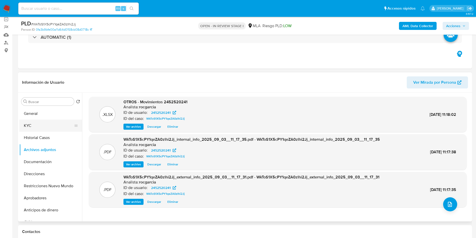
click at [32, 123] on button "KYC" at bounding box center [48, 125] width 59 height 12
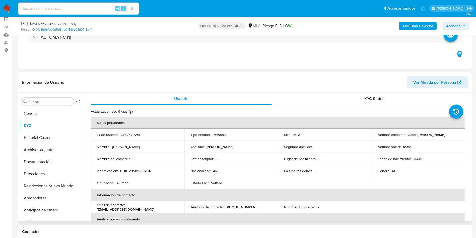
drag, startPoint x: 405, startPoint y: 134, endPoint x: 453, endPoint y: 138, distance: 47.6
click at [459, 138] on td "Nombre completo : Astor Valentino Arias Arguello" at bounding box center [419, 134] width 94 height 12
copy div "Astor Valentino Arias Arguello"
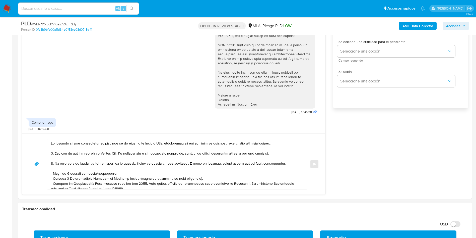
scroll to position [376, 0]
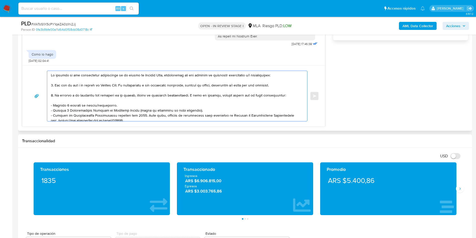
click at [52, 74] on textarea at bounding box center [176, 96] width 250 height 50
paste textarea "Astor Valentino Arias Arguello"
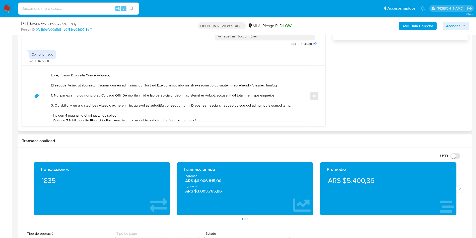
click at [163, 87] on textarea at bounding box center [176, 96] width 250 height 50
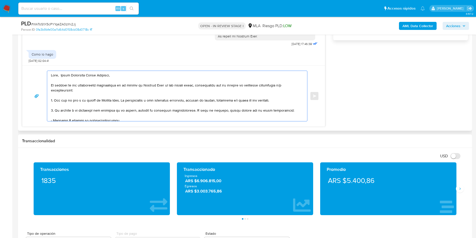
click at [180, 87] on textarea at bounding box center [176, 96] width 250 height 50
click at [0, 0] on lt-div "Se ha encontrado un posible error ortográfico. últimos último últimas ultimo ul…" at bounding box center [0, 0] width 0 height 0
click at [0, 0] on lt-span "últimos" at bounding box center [0, 0] width 0 height 0
click at [190, 99] on textarea at bounding box center [176, 96] width 250 height 50
click at [155, 101] on textarea at bounding box center [176, 96] width 250 height 50
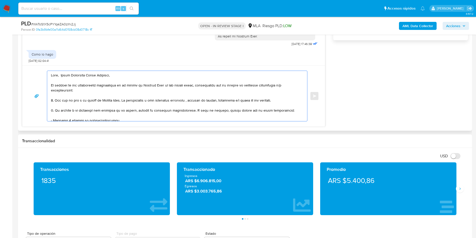
click at [156, 101] on textarea at bounding box center [176, 96] width 250 height 50
click at [187, 101] on textarea at bounding box center [176, 96] width 250 height 50
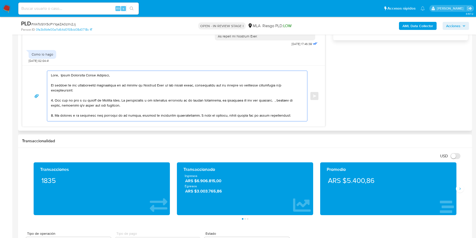
drag, startPoint x: 277, startPoint y: 99, endPoint x: 281, endPoint y: 103, distance: 5.0
click at [281, 103] on textarea at bounding box center [176, 96] width 250 height 50
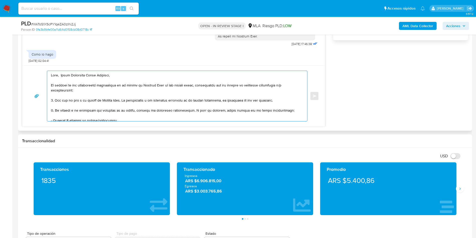
click at [215, 103] on textarea at bounding box center [176, 96] width 250 height 50
click at [214, 100] on textarea at bounding box center [176, 96] width 250 height 50
click at [0, 0] on lt-span "aprobador" at bounding box center [0, 0] width 0 height 0
click at [236, 99] on textarea at bounding box center [176, 96] width 250 height 50
click at [242, 101] on textarea at bounding box center [176, 96] width 250 height 50
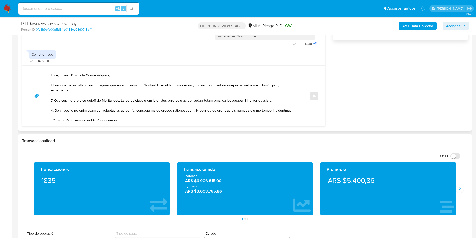
click at [237, 98] on textarea at bounding box center [176, 96] width 250 height 50
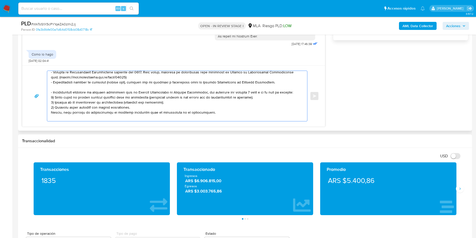
scroll to position [75, 0]
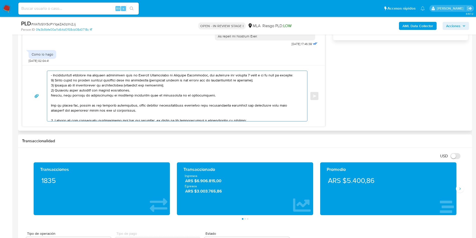
drag, startPoint x: 50, startPoint y: 99, endPoint x: 148, endPoint y: 110, distance: 98.4
click at [148, 110] on div at bounding box center [175, 96] width 257 height 50
paste textarea "Descripción del uso otorgado a la aplicación de Mercado Pago : - Detalla la act…"
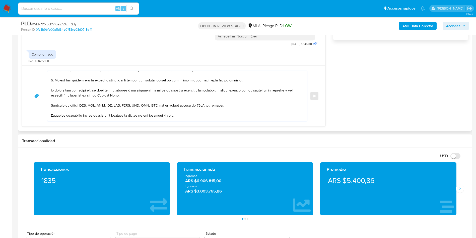
scroll to position [2, 0]
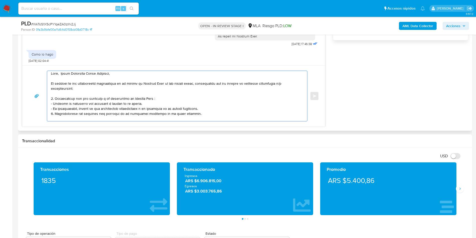
click at [157, 97] on textarea at bounding box center [176, 96] width 250 height 50
click at [207, 108] on textarea at bounding box center [176, 96] width 250 height 50
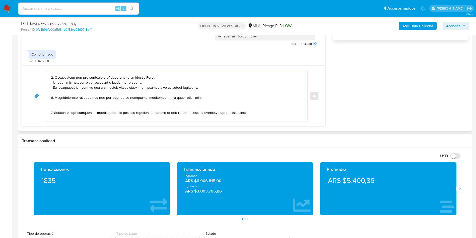
scroll to position [39, 0]
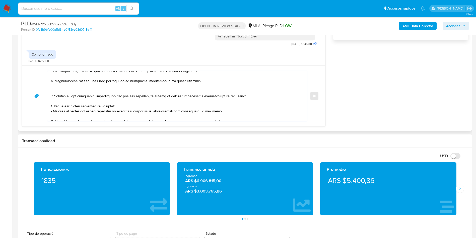
click at [125, 88] on textarea at bounding box center [176, 96] width 250 height 50
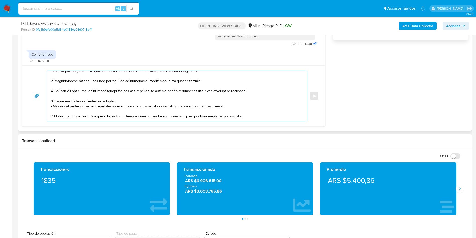
click at [70, 95] on textarea at bounding box center [176, 96] width 250 height 50
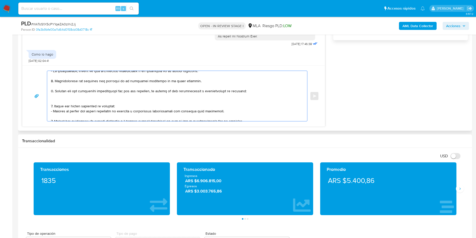
paste textarea "- Ruben Antonio Fiorentino - CUIL 20304116596 (SIN ACTIVIDAD) , de quien recibe…"
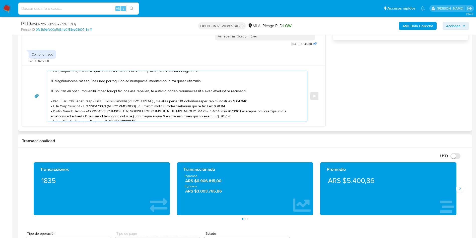
scroll to position [47, 0]
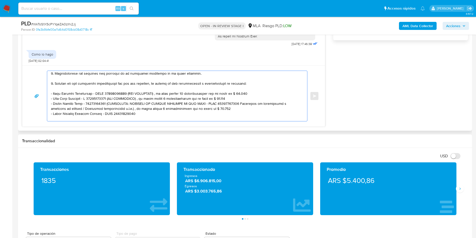
drag, startPoint x: 125, startPoint y: 93, endPoint x: 245, endPoint y: 94, distance: 120.2
click at [245, 94] on textarea at bounding box center [176, 96] width 250 height 50
drag, startPoint x: 111, startPoint y: 99, endPoint x: 231, endPoint y: 96, distance: 120.2
click at [231, 96] on textarea at bounding box center [176, 96] width 250 height 50
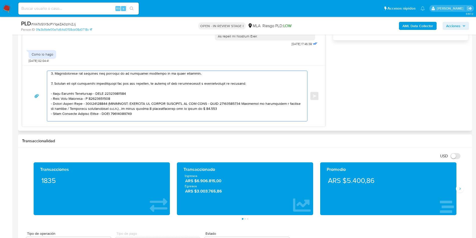
click at [88, 99] on textarea at bounding box center [176, 96] width 250 height 50
drag, startPoint x: 111, startPoint y: 104, endPoint x: 237, endPoint y: 109, distance: 125.6
click at [237, 109] on textarea at bounding box center [176, 96] width 250 height 50
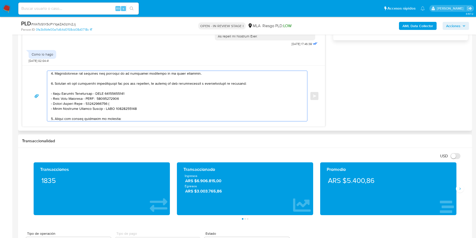
click at [88, 102] on textarea at bounding box center [176, 96] width 250 height 50
click at [142, 110] on textarea at bounding box center [176, 96] width 250 height 50
click at [130, 105] on textarea at bounding box center [176, 96] width 250 height 50
click at [145, 107] on textarea at bounding box center [176, 96] width 250 height 50
paste textarea "- Fans Sa - CUIL 30715616307 (ACTIVIDAD: Venta al por mayor de productos alimen…"
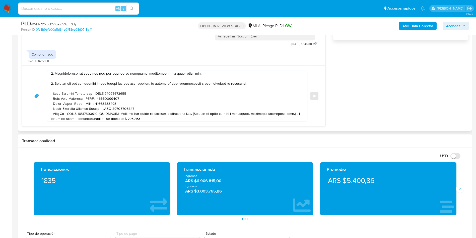
scroll to position [77, 0]
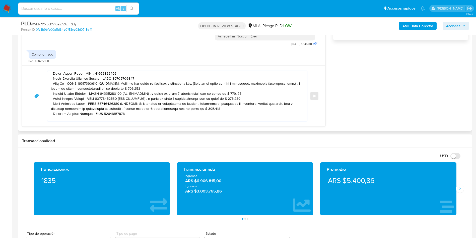
drag, startPoint x: 97, startPoint y: 85, endPoint x: 154, endPoint y: 90, distance: 57.1
click at [154, 90] on textarea at bounding box center [176, 96] width 250 height 50
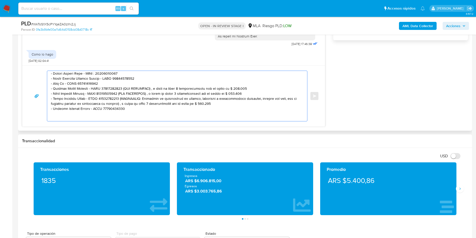
drag, startPoint x: 125, startPoint y: 88, endPoint x: 253, endPoint y: 90, distance: 128.0
click at [253, 90] on textarea at bounding box center [176, 96] width 250 height 50
drag, startPoint x: 120, startPoint y: 93, endPoint x: 220, endPoint y: 97, distance: 100.2
click at [244, 93] on textarea at bounding box center [176, 96] width 250 height 50
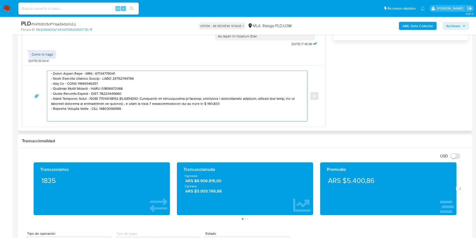
drag, startPoint x: 119, startPoint y: 99, endPoint x: 223, endPoint y: 103, distance: 103.4
click at [223, 103] on textarea at bounding box center [176, 96] width 250 height 50
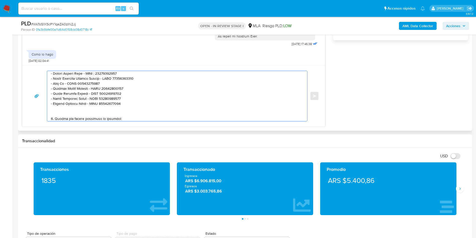
click at [127, 113] on textarea at bounding box center [176, 96] width 250 height 50
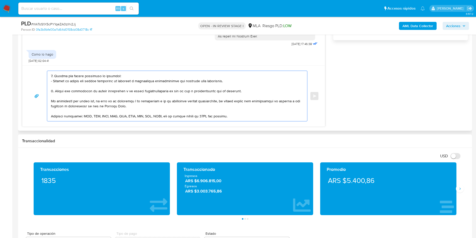
drag, startPoint x: 55, startPoint y: 76, endPoint x: 55, endPoint y: 89, distance: 13.0
click at [55, 89] on textarea at bounding box center [176, 96] width 250 height 50
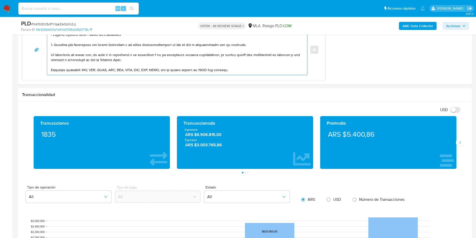
scroll to position [376, 0]
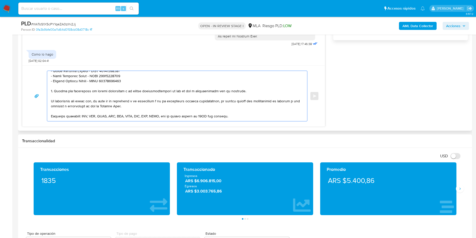
drag, startPoint x: 172, startPoint y: 92, endPoint x: 189, endPoint y: 91, distance: 17.8
click at [189, 91] on textarea at bounding box center [176, 96] width 250 height 50
click at [178, 88] on textarea at bounding box center [176, 96] width 250 height 50
click at [0, 0] on lt-span "julio" at bounding box center [0, 0] width 0 height 0
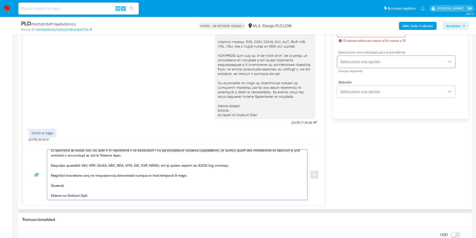
scroll to position [263, 0]
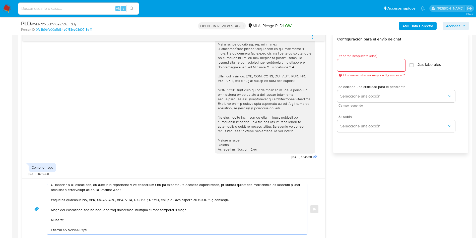
type textarea "Hola, Astor Valentino Arias Arguello, En función de las operaciones registradas…"
click at [379, 71] on div "Esperar Respuesta (días) El número debe ser mayor a 0 y menor a 31" at bounding box center [371, 65] width 68 height 23
click at [377, 69] on div at bounding box center [371, 65] width 68 height 12
click at [371, 65] on input "Esperar Respuesta (días)" at bounding box center [371, 65] width 68 height 7
type input "3"
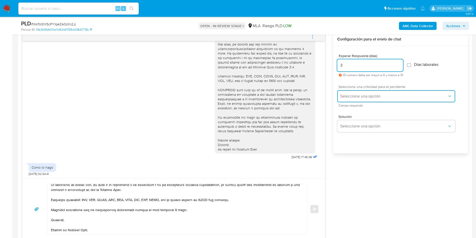
click at [344, 94] on span "Seleccione una opción" at bounding box center [393, 96] width 107 height 5
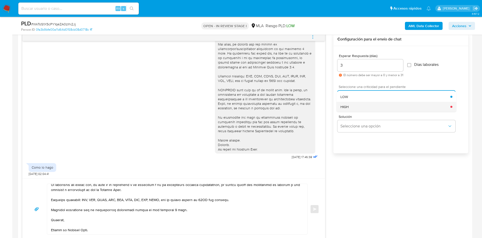
click at [353, 106] on div "HIGH" at bounding box center [395, 107] width 110 height 10
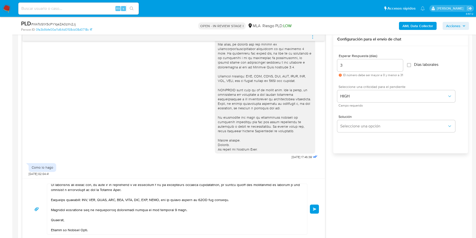
click at [316, 208] on span "Enviar" at bounding box center [315, 208] width 4 height 3
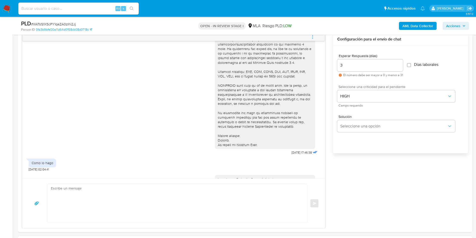
scroll to position [346, 0]
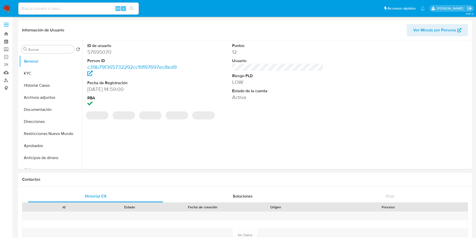
select select "10"
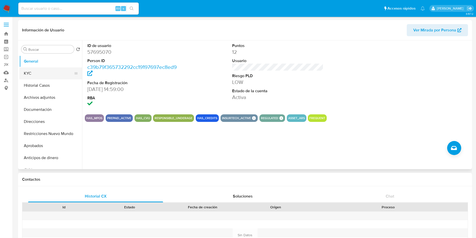
click at [34, 75] on button "KYC" at bounding box center [48, 73] width 59 height 12
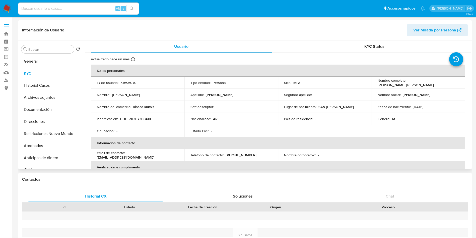
click at [137, 118] on p "CUIT 20307308410" at bounding box center [135, 118] width 31 height 5
copy p "20307308410"
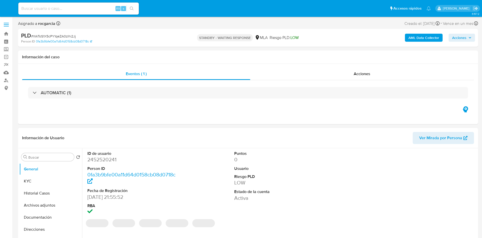
select select "10"
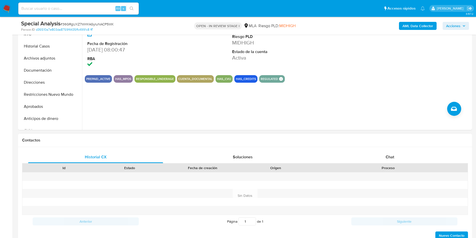
scroll to position [151, 0]
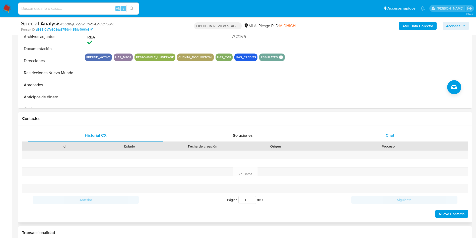
click at [388, 139] on div "Chat" at bounding box center [389, 135] width 135 height 12
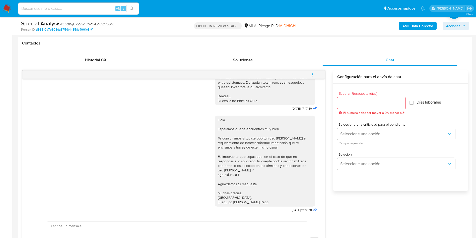
scroll to position [75, 0]
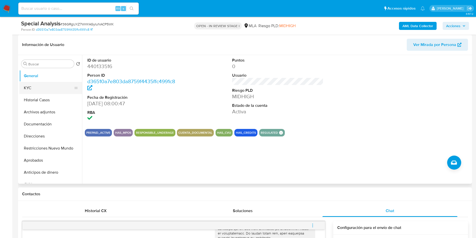
click at [30, 86] on button "KYC" at bounding box center [48, 88] width 59 height 12
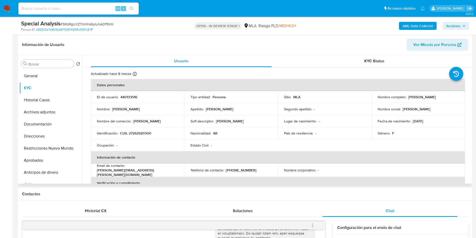
click at [131, 135] on p "CUIL 27262920300" at bounding box center [135, 133] width 31 height 5
copy p "27262920300"
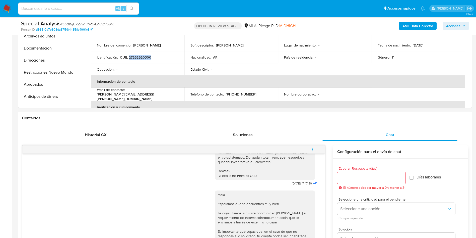
scroll to position [38, 0]
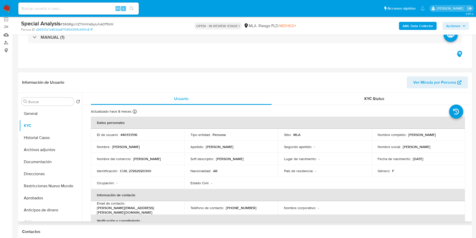
click at [123, 135] on p "440133516" at bounding box center [128, 134] width 17 height 5
copy p "440133516"
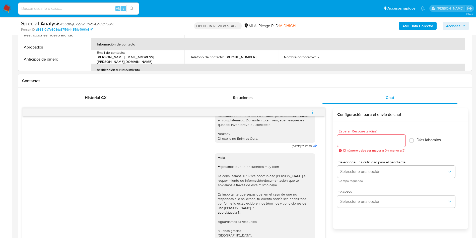
click at [315, 108] on span "menu-action" at bounding box center [312, 112] width 5 height 12
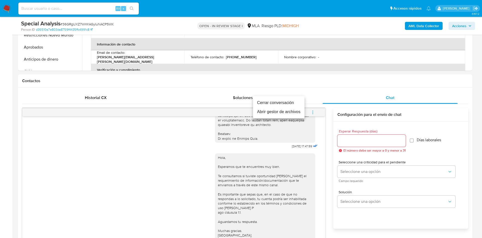
click at [279, 102] on li "Cerrar conversación" at bounding box center [278, 102] width 51 height 9
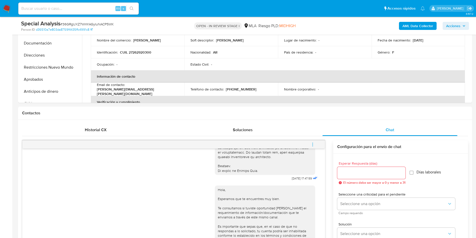
scroll to position [113, 0]
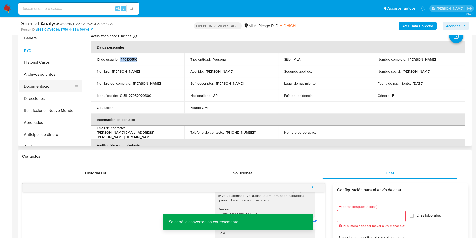
drag, startPoint x: 54, startPoint y: 77, endPoint x: 26, endPoint y: 84, distance: 28.7
click at [54, 77] on button "Archivos adjuntos" at bounding box center [50, 74] width 63 height 12
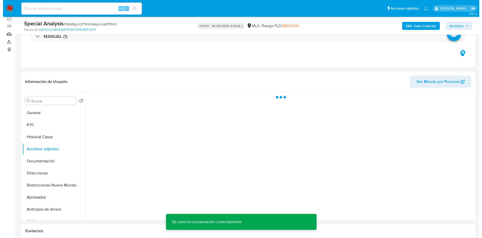
scroll to position [38, 0]
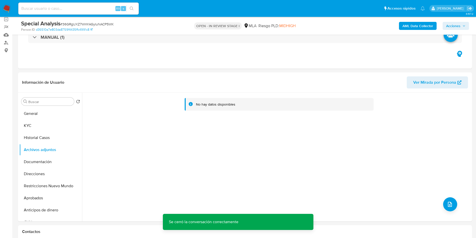
click at [418, 27] on b "AML Data Collector" at bounding box center [418, 26] width 31 height 8
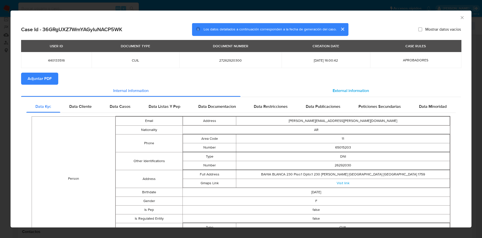
click at [346, 88] on span "External information" at bounding box center [350, 91] width 36 height 6
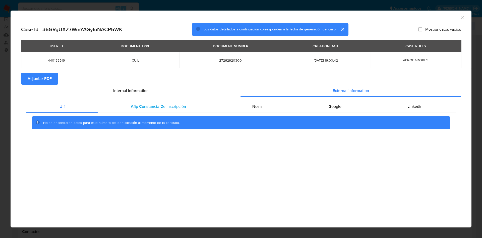
click at [186, 109] on div "Afip Constancia De Inscripción" at bounding box center [158, 106] width 121 height 12
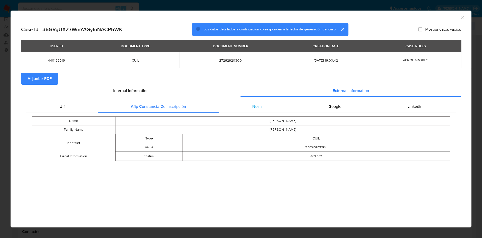
click at [251, 101] on div "Nosis" at bounding box center [257, 106] width 76 height 12
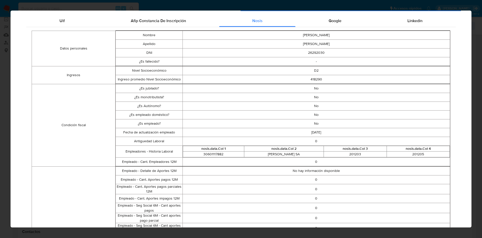
scroll to position [0, 0]
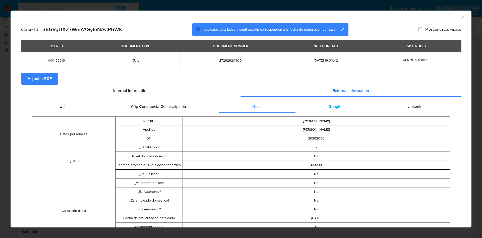
click at [330, 104] on span "Google" at bounding box center [334, 106] width 13 height 6
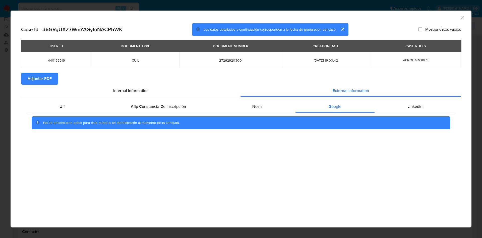
click at [404, 100] on div "Uif Afip Constancia De Inscripción Nosis Google Linkedin No se encontraron dato…" at bounding box center [241, 116] width 440 height 39
click at [410, 108] on span "Linkedin" at bounding box center [414, 106] width 15 height 6
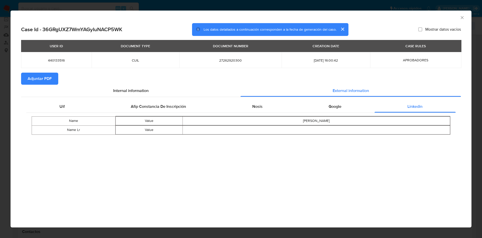
click at [53, 81] on button "Adjuntar PDF" at bounding box center [39, 79] width 37 height 12
click at [464, 15] on icon "Cerrar ventana" at bounding box center [461, 17] width 5 height 5
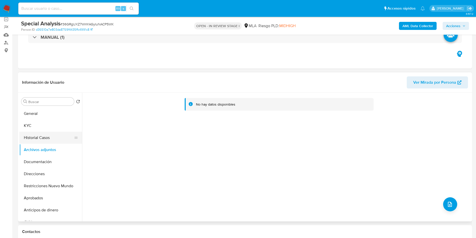
click at [50, 138] on button "Historial Casos" at bounding box center [48, 137] width 59 height 12
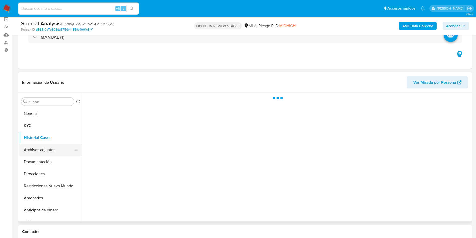
click at [49, 148] on button "Archivos adjuntos" at bounding box center [48, 150] width 59 height 12
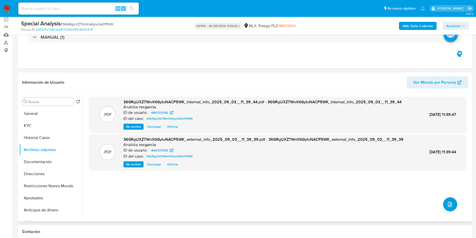
click at [452, 197] on div ".PDF 36GRgUXZ7WmYAGyIuNACP5WK_internal_info_2025_09_03__11_39_44.pdf - 36GRgUXZ…" at bounding box center [278, 157] width 378 height 120
click at [452, 203] on button "upload-file" at bounding box center [450, 204] width 14 height 14
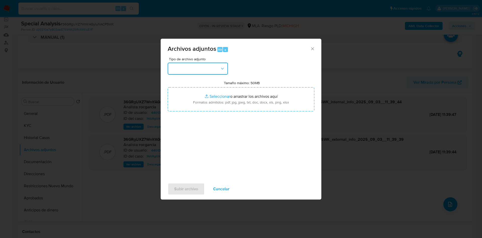
click at [188, 68] on button "button" at bounding box center [198, 68] width 60 height 12
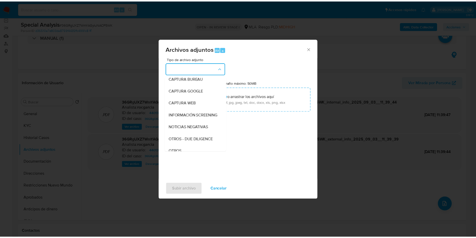
scroll to position [75, 0]
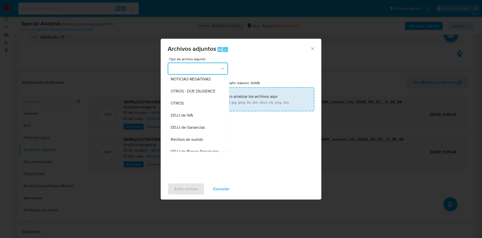
drag, startPoint x: 187, startPoint y: 107, endPoint x: 193, endPoint y: 104, distance: 7.1
click at [187, 107] on div "OTROS" at bounding box center [196, 103] width 51 height 12
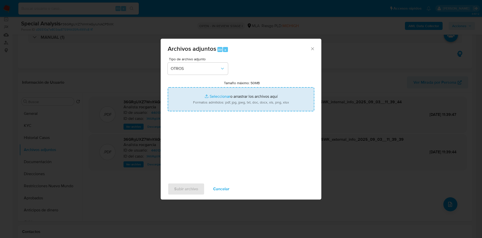
click at [205, 100] on input "Tamaño máximo: 50MB Seleccionar archivos" at bounding box center [241, 99] width 147 height 24
type input "C:\fakepath\Movimientos 440133516.xlsx"
click at [206, 98] on input "Tamaño máximo: 50MB Seleccionar archivos" at bounding box center [241, 99] width 147 height 24
type input "C:\fakepath\Caselog 36GRgUXZ7WmYAGyIuNACP5WK - 440133516.docx"
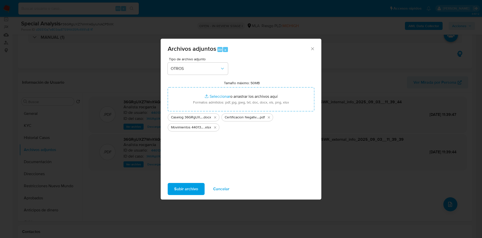
click at [179, 184] on span "Subir archivo" at bounding box center [186, 188] width 24 height 11
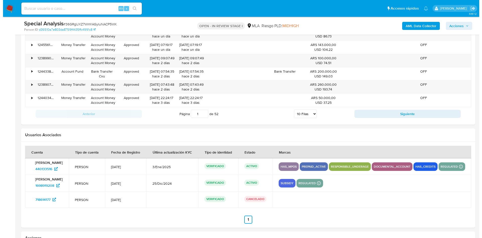
scroll to position [927, 0]
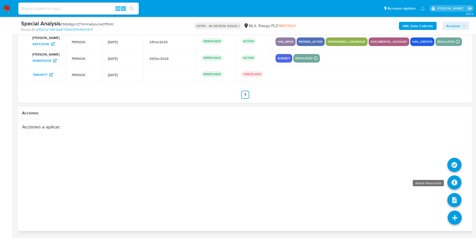
click at [454, 181] on icon at bounding box center [454, 182] width 14 height 14
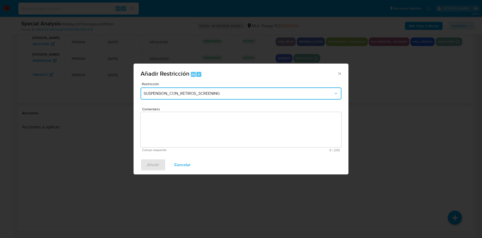
click at [187, 92] on span "SUSPENSION_CON_RETIROS_SCREENING" at bounding box center [239, 93] width 190 height 5
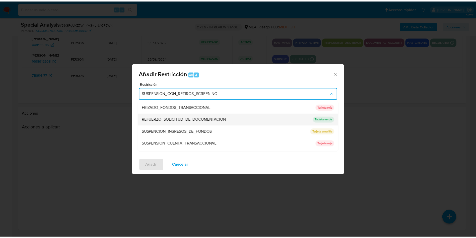
scroll to position [106, 0]
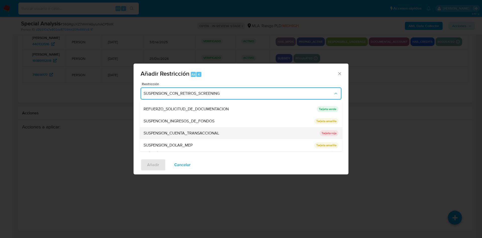
click at [196, 135] on span "SUSPENSION_CUENTA_TRANSACCIONAL" at bounding box center [182, 132] width 76 height 5
click at [196, 135] on textarea "Comentario" at bounding box center [241, 129] width 201 height 35
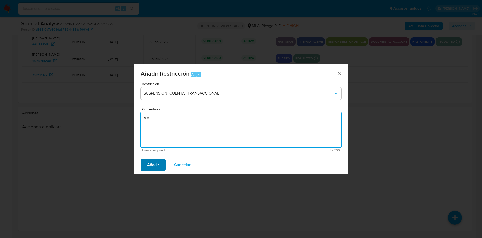
type textarea "AML"
click at [153, 161] on span "Añadir" at bounding box center [153, 164] width 12 height 11
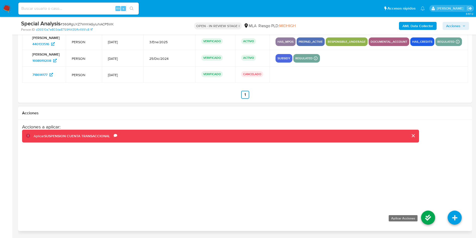
click at [424, 218] on icon at bounding box center [428, 217] width 14 height 14
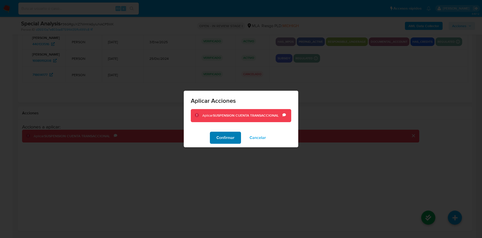
click at [232, 139] on span "Confirmar" at bounding box center [225, 137] width 18 height 11
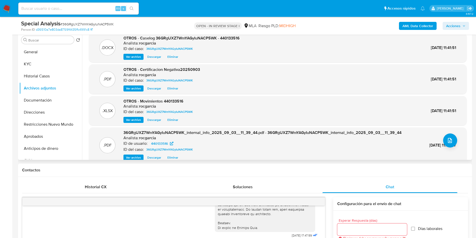
scroll to position [0, 0]
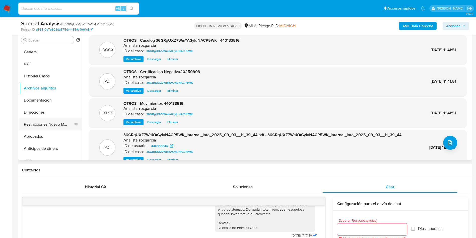
click at [58, 129] on button "Restricciones Nuevo Mundo" at bounding box center [48, 124] width 59 height 12
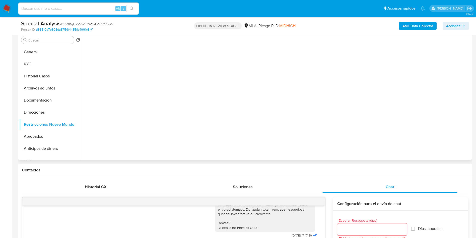
scroll to position [24, 0]
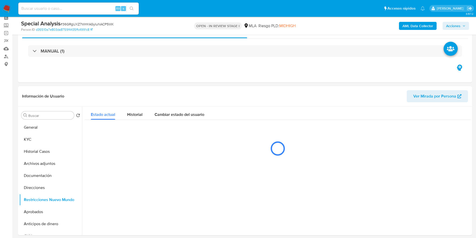
click at [456, 27] on span "Acciones" at bounding box center [453, 26] width 14 height 8
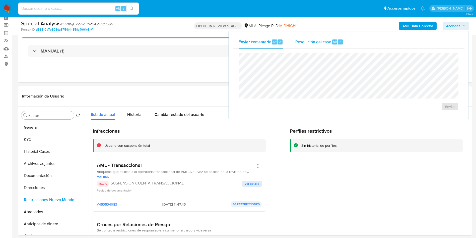
click at [326, 43] on span "Resolución del caso" at bounding box center [313, 42] width 36 height 6
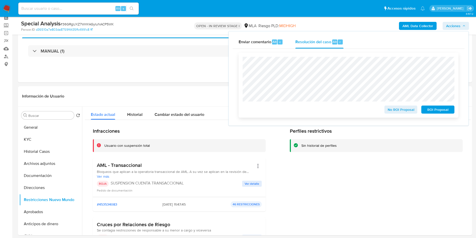
click at [431, 111] on span "ROI Proposal" at bounding box center [438, 109] width 26 height 7
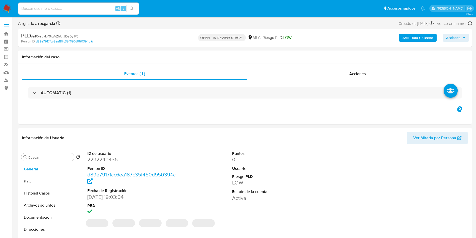
select select "10"
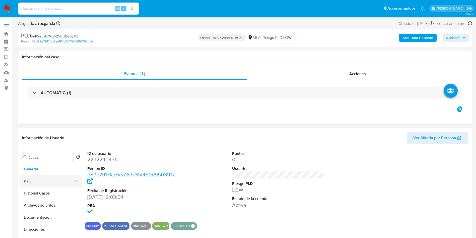
click at [53, 184] on button "KYC" at bounding box center [48, 181] width 59 height 12
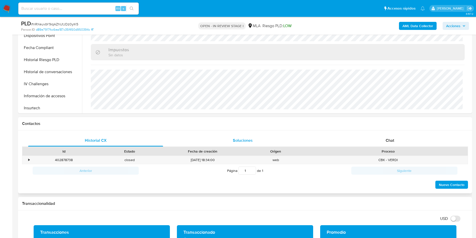
scroll to position [151, 0]
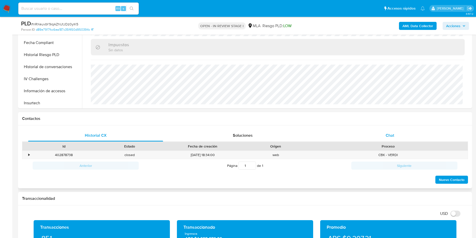
click at [394, 140] on div "Chat" at bounding box center [389, 135] width 135 height 12
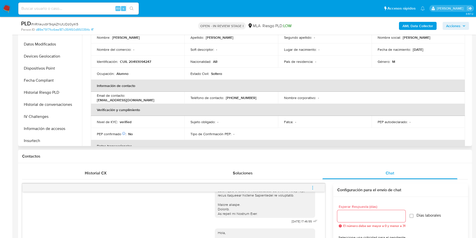
scroll to position [0, 0]
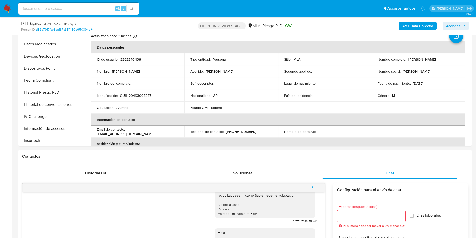
drag, startPoint x: 408, startPoint y: 58, endPoint x: 367, endPoint y: 6, distance: 66.8
click at [445, 58] on div "Nombre completo : [PERSON_NAME]" at bounding box center [419, 59] width 82 height 5
copy p "oel [PERSON_NAME]"
click at [138, 58] on p "2292240436" at bounding box center [130, 59] width 20 height 5
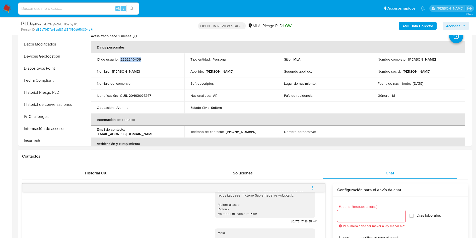
copy p "2292240436"
click at [141, 95] on p "CUIL 20493094247" at bounding box center [135, 95] width 31 height 5
drag, startPoint x: 120, startPoint y: 94, endPoint x: 156, endPoint y: 94, distance: 35.9
click at [156, 94] on div "Identificación : CUIL 20493094247" at bounding box center [138, 95] width 82 height 5
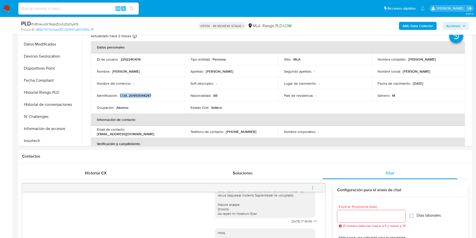
copy p "CUIL 20493094247"
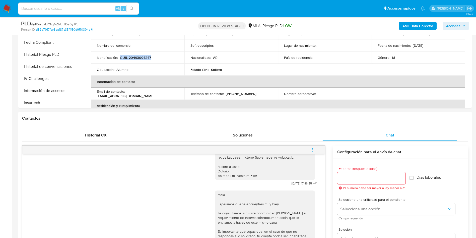
scroll to position [226, 0]
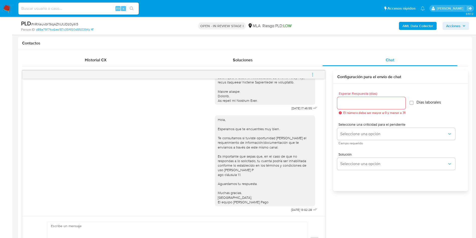
drag, startPoint x: 315, startPoint y: 71, endPoint x: 309, endPoint y: 71, distance: 6.3
click at [315, 72] on button "menu-action" at bounding box center [312, 75] width 17 height 12
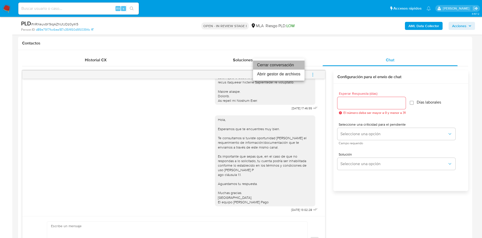
click at [295, 62] on li "Cerrar conversación" at bounding box center [278, 64] width 51 height 9
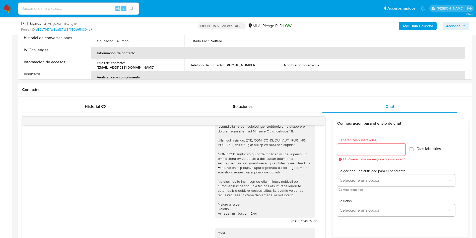
scroll to position [75, 0]
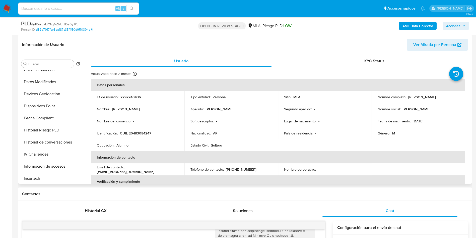
click at [132, 97] on p "2292240436" at bounding box center [130, 97] width 20 height 5
copy p "2292240436"
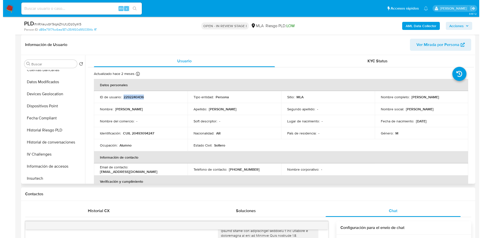
scroll to position [0, 0]
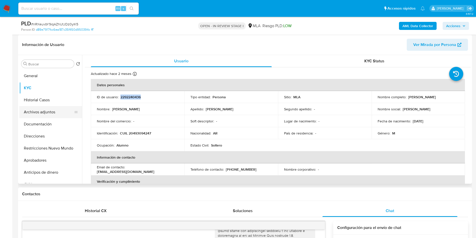
click at [34, 114] on button "Archivos adjuntos" at bounding box center [48, 112] width 59 height 12
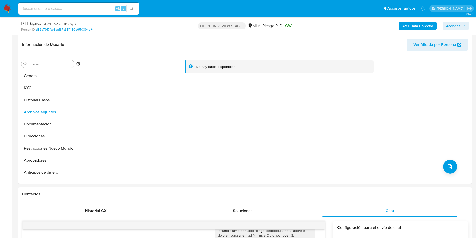
click at [413, 24] on b "AML Data Collector" at bounding box center [418, 26] width 31 height 8
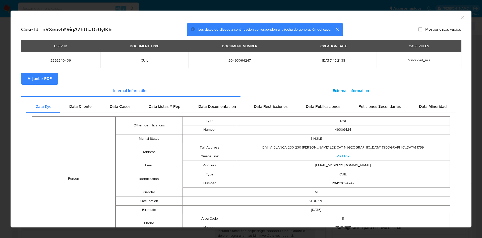
click at [347, 90] on span "External information" at bounding box center [350, 91] width 36 height 6
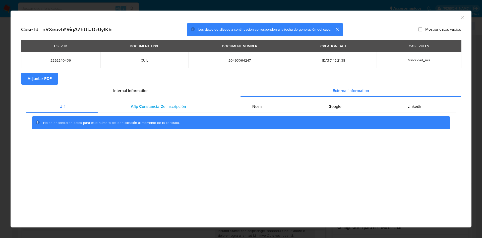
click at [180, 109] on span "Afip Constancia De Inscripción" at bounding box center [158, 106] width 55 height 6
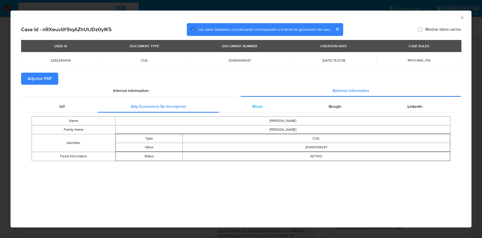
click at [277, 108] on div "Nosis" at bounding box center [257, 106] width 76 height 12
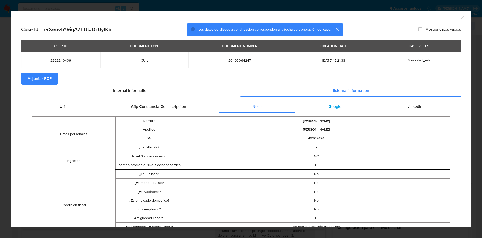
click at [344, 107] on div "Google" at bounding box center [334, 106] width 79 height 12
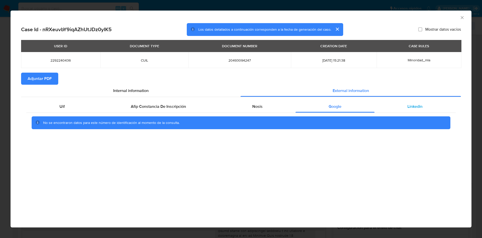
click at [413, 107] on span "Linkedin" at bounding box center [414, 106] width 15 height 6
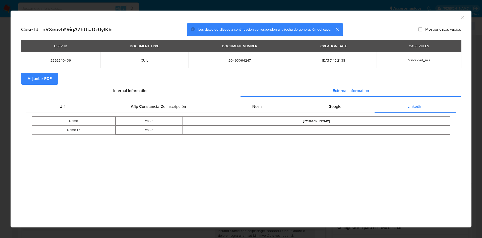
click at [26, 80] on button "Adjuntar PDF" at bounding box center [39, 79] width 37 height 12
click at [461, 14] on div "AML Data Collector" at bounding box center [241, 17] width 461 height 13
click at [462, 16] on icon "Cerrar ventana" at bounding box center [461, 17] width 5 height 5
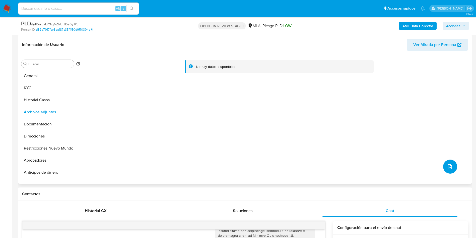
click at [447, 168] on span "upload-file" at bounding box center [450, 166] width 6 height 6
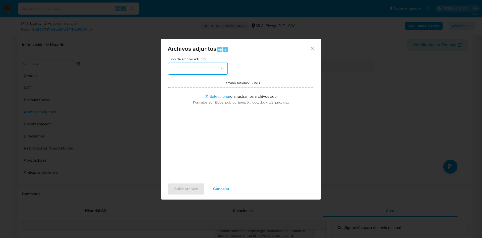
click at [200, 73] on button "button" at bounding box center [198, 68] width 60 height 12
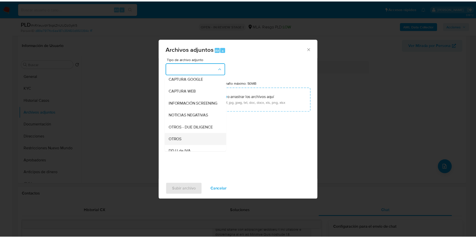
scroll to position [75, 0]
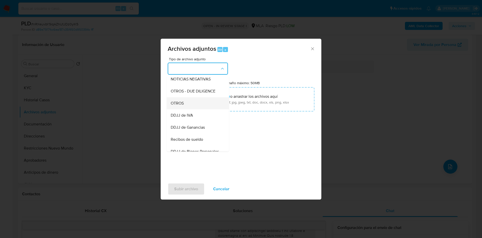
click at [192, 108] on div "OTROS" at bounding box center [196, 103] width 51 height 12
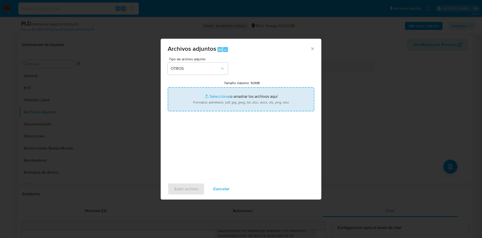
click at [212, 97] on input "Tamaño máximo: 50MB Seleccionar archivos" at bounding box center [241, 99] width 147 height 24
type input "C:\fakepath\Caselog nRXeuvbY9iqAZhUtJDz0yIK5 - 2292240436.docx"
click at [219, 102] on input "Tamaño máximo: 50MB Seleccionar archivos" at bounding box center [241, 99] width 147 height 24
type input "C:\fakepath\Movimientos 2292240436.xlsx"
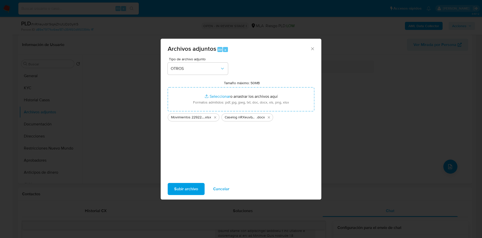
click at [181, 186] on span "Subir archivo" at bounding box center [186, 188] width 24 height 11
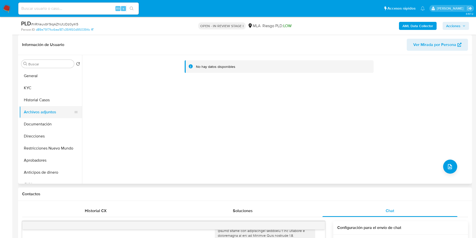
drag, startPoint x: 33, startPoint y: 100, endPoint x: 35, endPoint y: 110, distance: 9.8
click at [33, 101] on button "Historial Casos" at bounding box center [50, 100] width 63 height 12
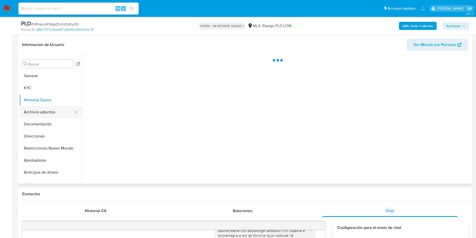
click at [35, 110] on button "Archivos adjuntos" at bounding box center [48, 112] width 59 height 12
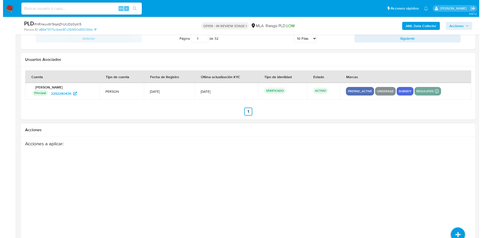
scroll to position [883, 0]
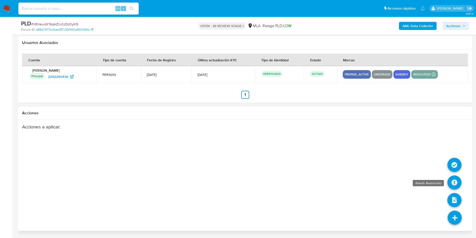
click at [456, 186] on icon at bounding box center [454, 182] width 14 height 14
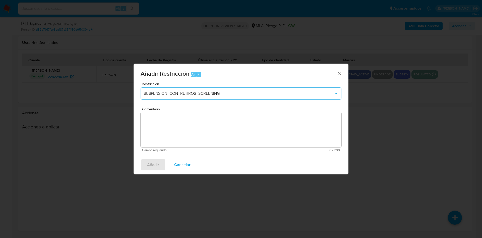
click at [170, 94] on span "SUSPENSION_CON_RETIROS_SCREENING" at bounding box center [239, 93] width 190 height 5
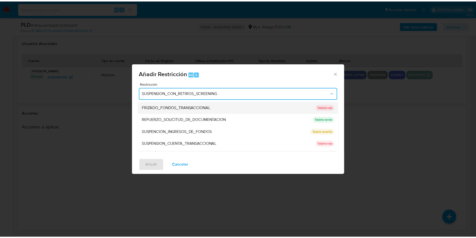
scroll to position [106, 0]
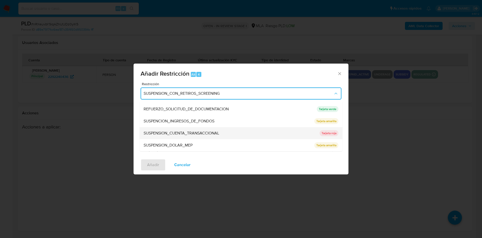
click at [206, 132] on span "SUSPENSION_CUENTA_TRANSACCIONAL" at bounding box center [182, 132] width 76 height 5
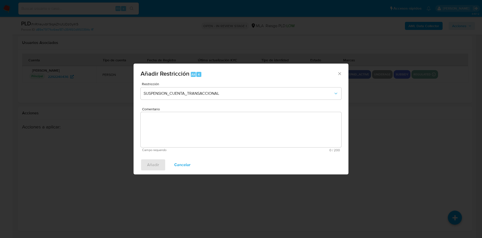
click at [206, 132] on textarea "Comentario" at bounding box center [241, 129] width 201 height 35
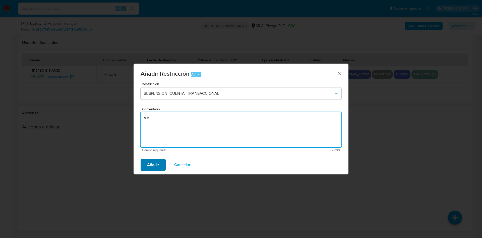
type textarea "AML"
click at [156, 166] on span "Añadir" at bounding box center [153, 164] width 12 height 11
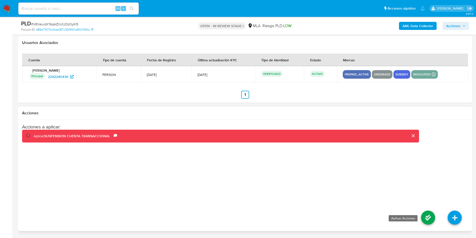
click at [433, 215] on icon at bounding box center [428, 217] width 14 height 14
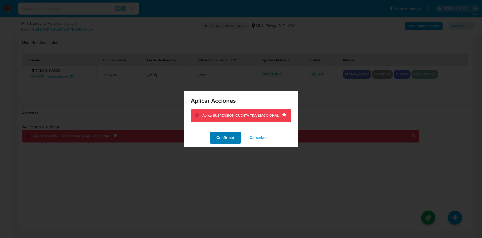
click at [221, 139] on span "Confirmar" at bounding box center [225, 137] width 18 height 11
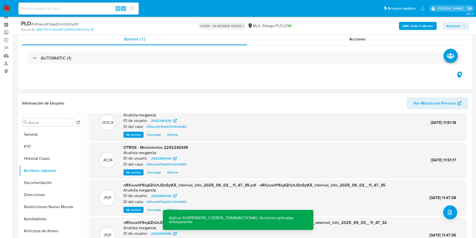
scroll to position [0, 0]
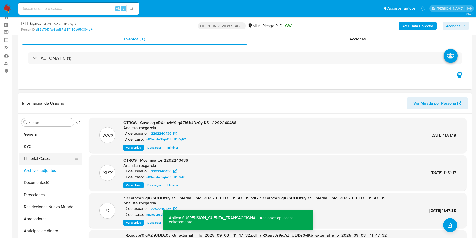
click at [37, 162] on button "Historial Casos" at bounding box center [48, 158] width 59 height 12
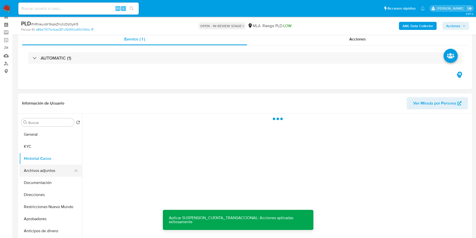
click at [37, 170] on button "Archivos adjuntos" at bounding box center [48, 170] width 59 height 12
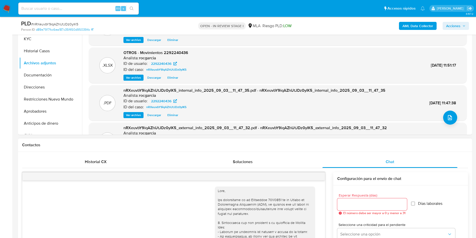
scroll to position [54, 0]
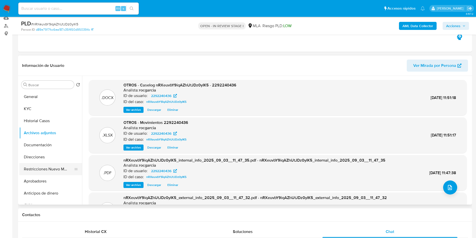
click at [28, 171] on button "Restricciones Nuevo Mundo" at bounding box center [48, 169] width 59 height 12
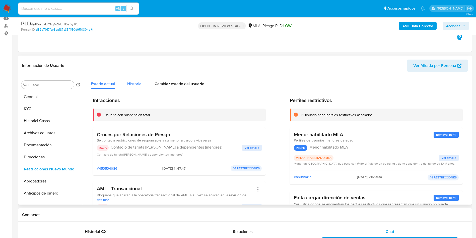
click at [136, 81] on span "Historial" at bounding box center [134, 84] width 15 height 6
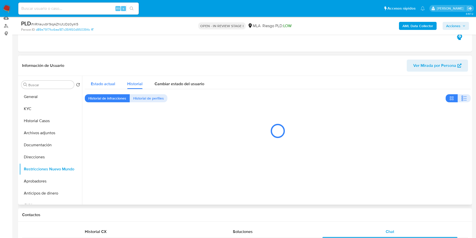
click at [103, 82] on span "Estado actual" at bounding box center [103, 84] width 24 height 6
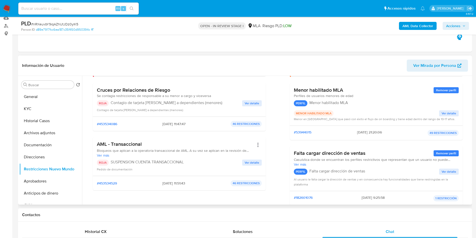
scroll to position [0, 0]
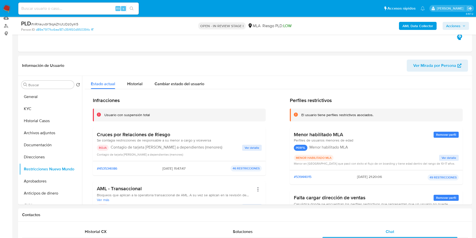
click at [464, 23] on span "Acciones" at bounding box center [455, 25] width 19 height 7
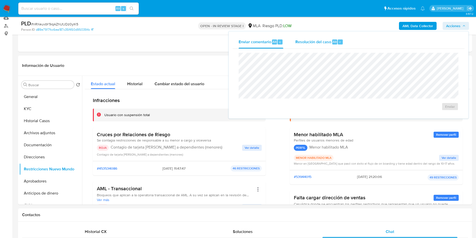
click at [330, 36] on div "Resolución del caso Alt r" at bounding box center [319, 41] width 48 height 13
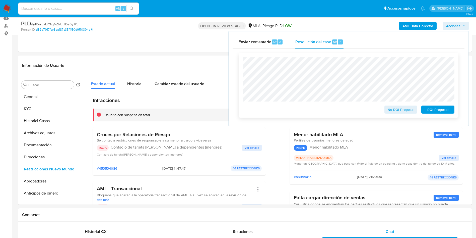
click at [438, 110] on span "ROI Proposal" at bounding box center [438, 109] width 26 height 7
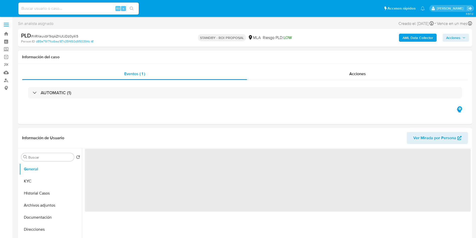
select select "10"
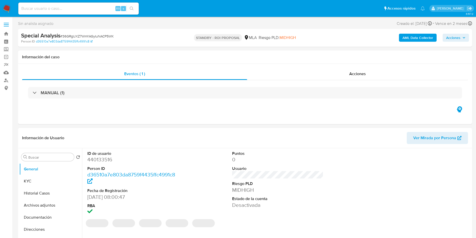
select select "10"
